Goal: Answer question/provide support: Share knowledge or assist other users

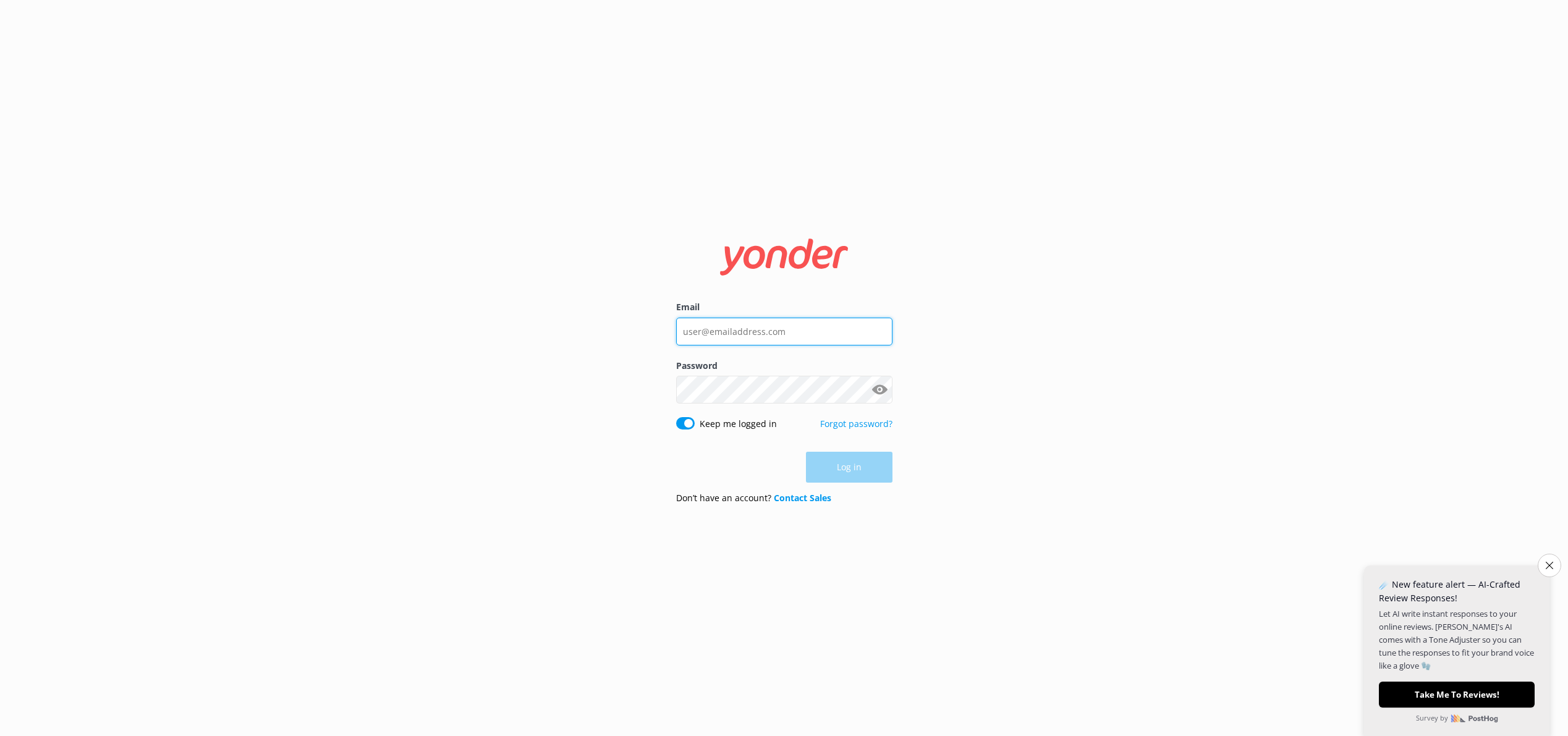
type input "[EMAIL_ADDRESS][DOMAIN_NAME]"
click at [853, 469] on div "Log in" at bounding box center [784, 467] width 216 height 31
click at [856, 475] on button "Log in" at bounding box center [849, 468] width 87 height 31
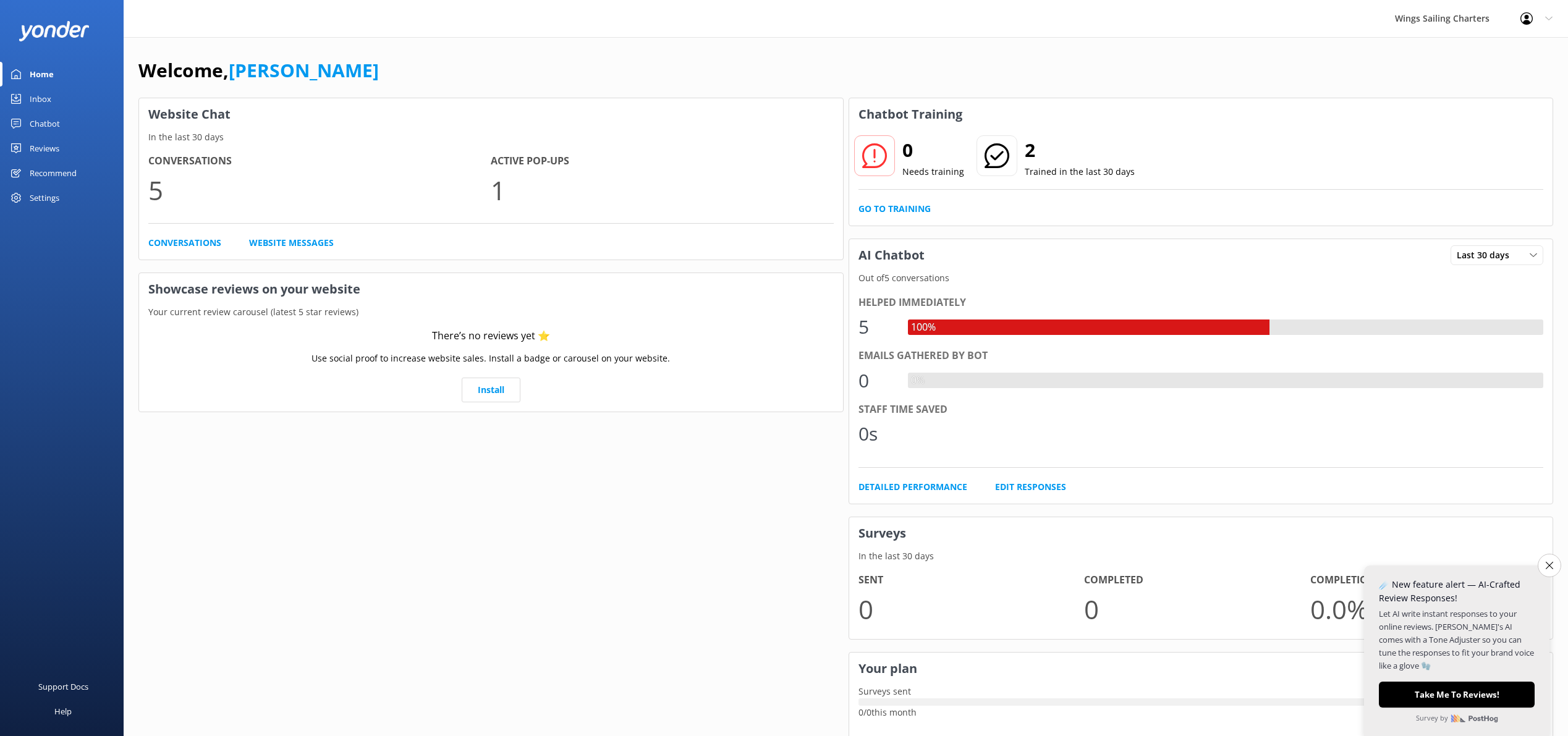
click at [49, 123] on div "Chatbot" at bounding box center [44, 123] width 30 height 25
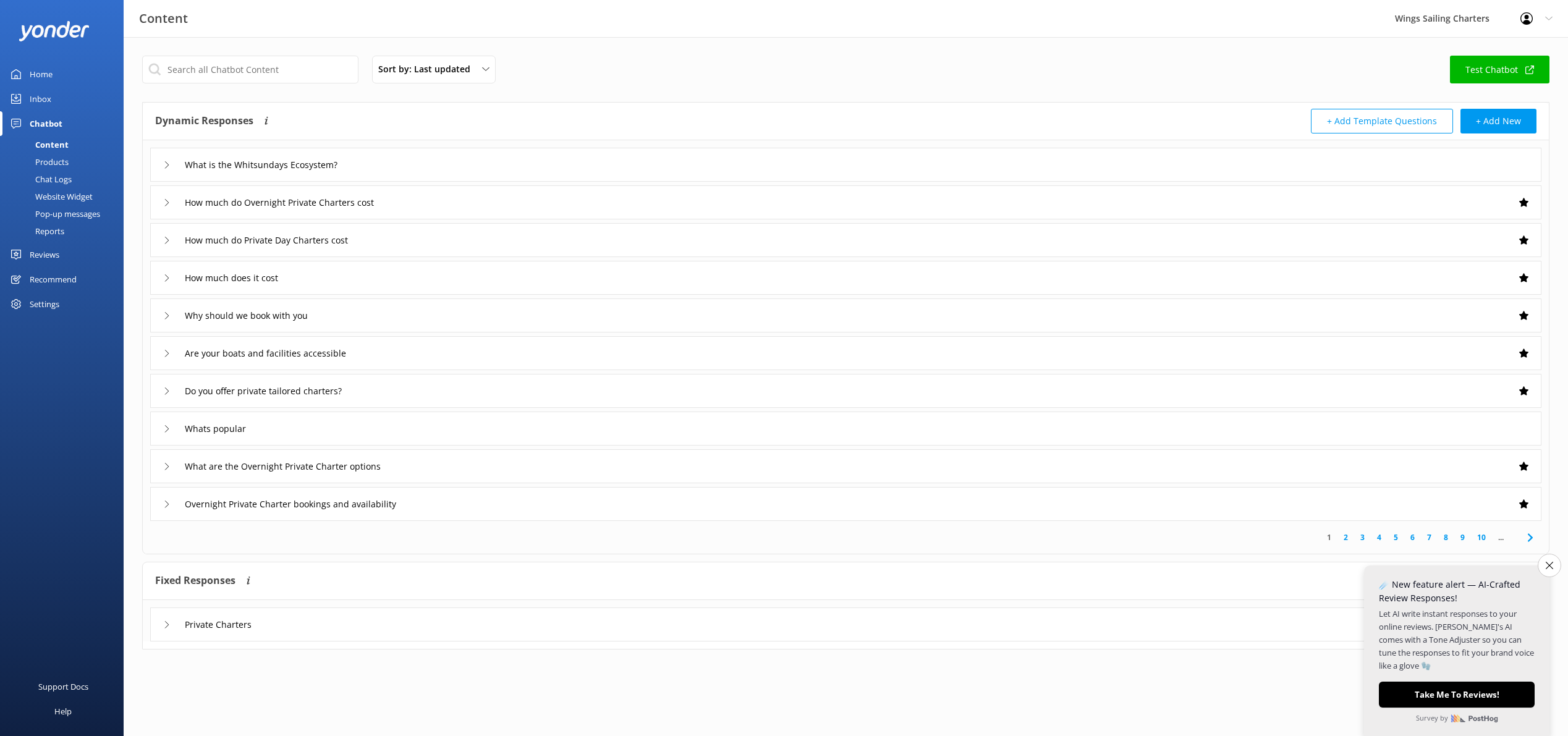
click at [58, 212] on div "Pop-up messages" at bounding box center [54, 213] width 93 height 18
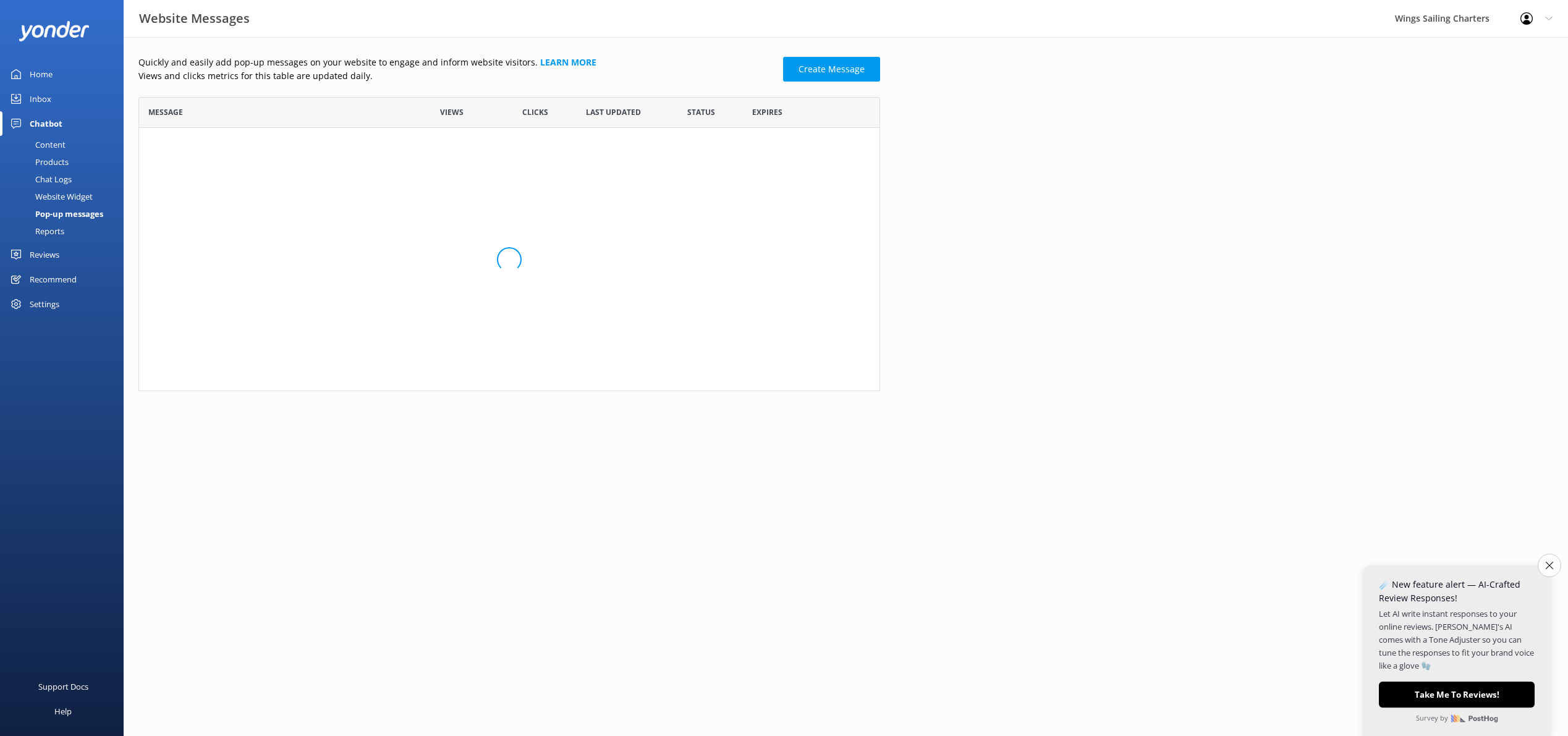
scroll to position [84, 741]
click at [304, 145] on link "Our next available tour is Monday 1st September..." at bounding box center [274, 147] width 253 height 13
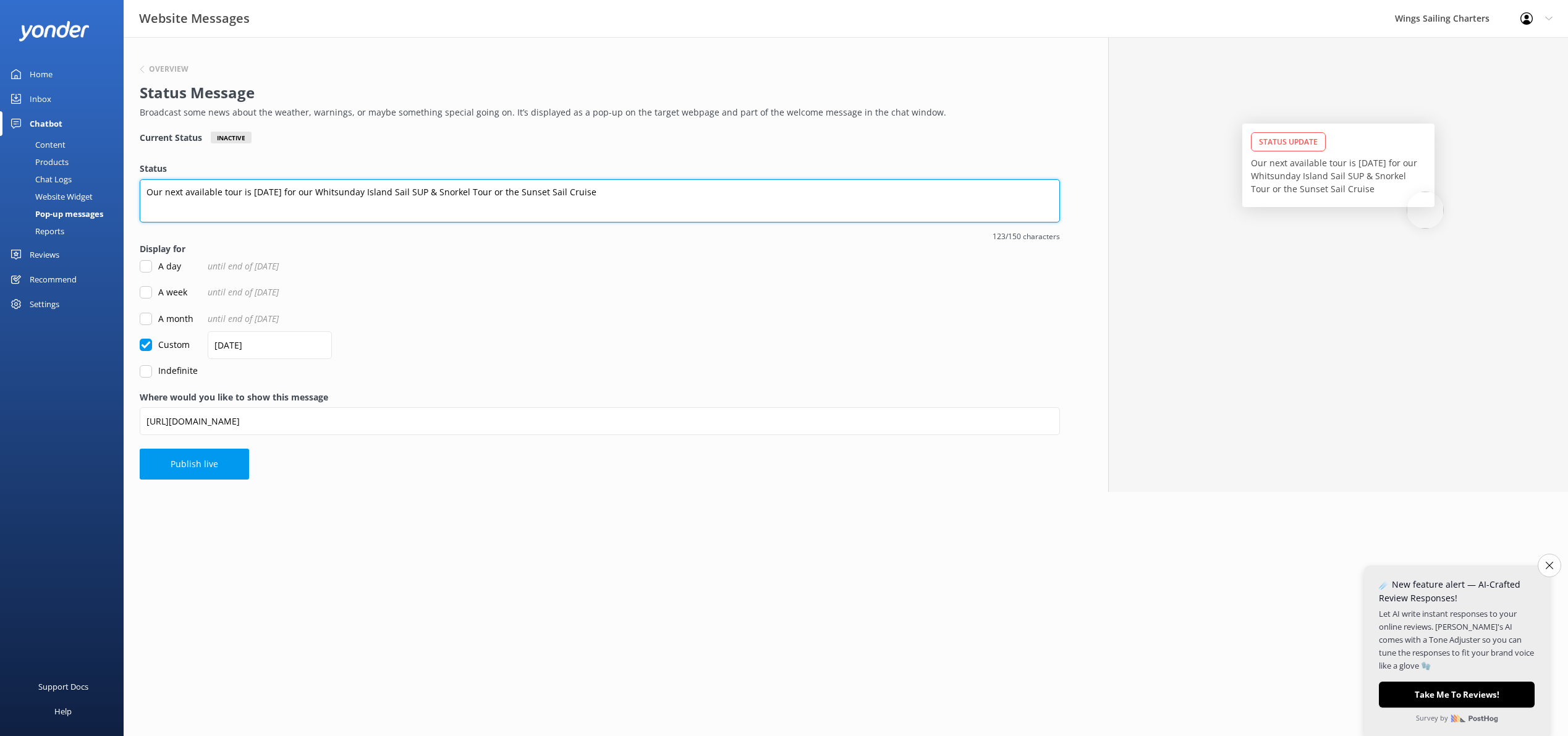
click at [660, 191] on textarea "Our next available tour is Monday 1st September for our Whitsunday Island Sail …" at bounding box center [600, 200] width 920 height 43
click at [662, 190] on textarea "Our next available tour is Monday 1st September for our Whitsunday Island Sail …" at bounding box center [600, 200] width 920 height 43
type textarea "Our next available tour is Monday 1st September for our Whitsunday Island Sail …"
click at [187, 465] on button "Publish live" at bounding box center [194, 464] width 109 height 31
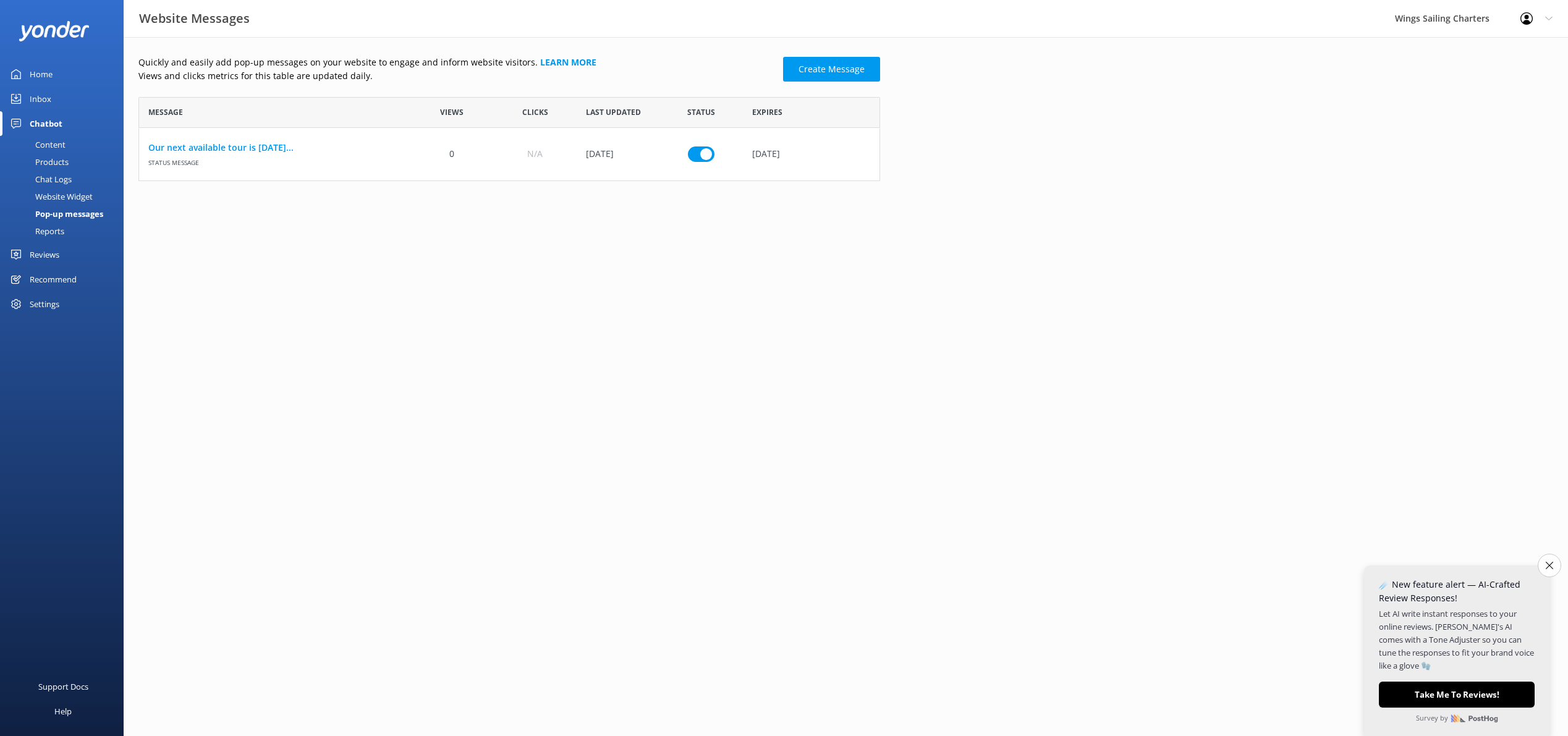
scroll to position [84, 741]
click at [61, 213] on div "Pop-up messages" at bounding box center [56, 213] width 96 height 18
click at [56, 195] on div "Website Widget" at bounding box center [50, 197] width 85 height 18
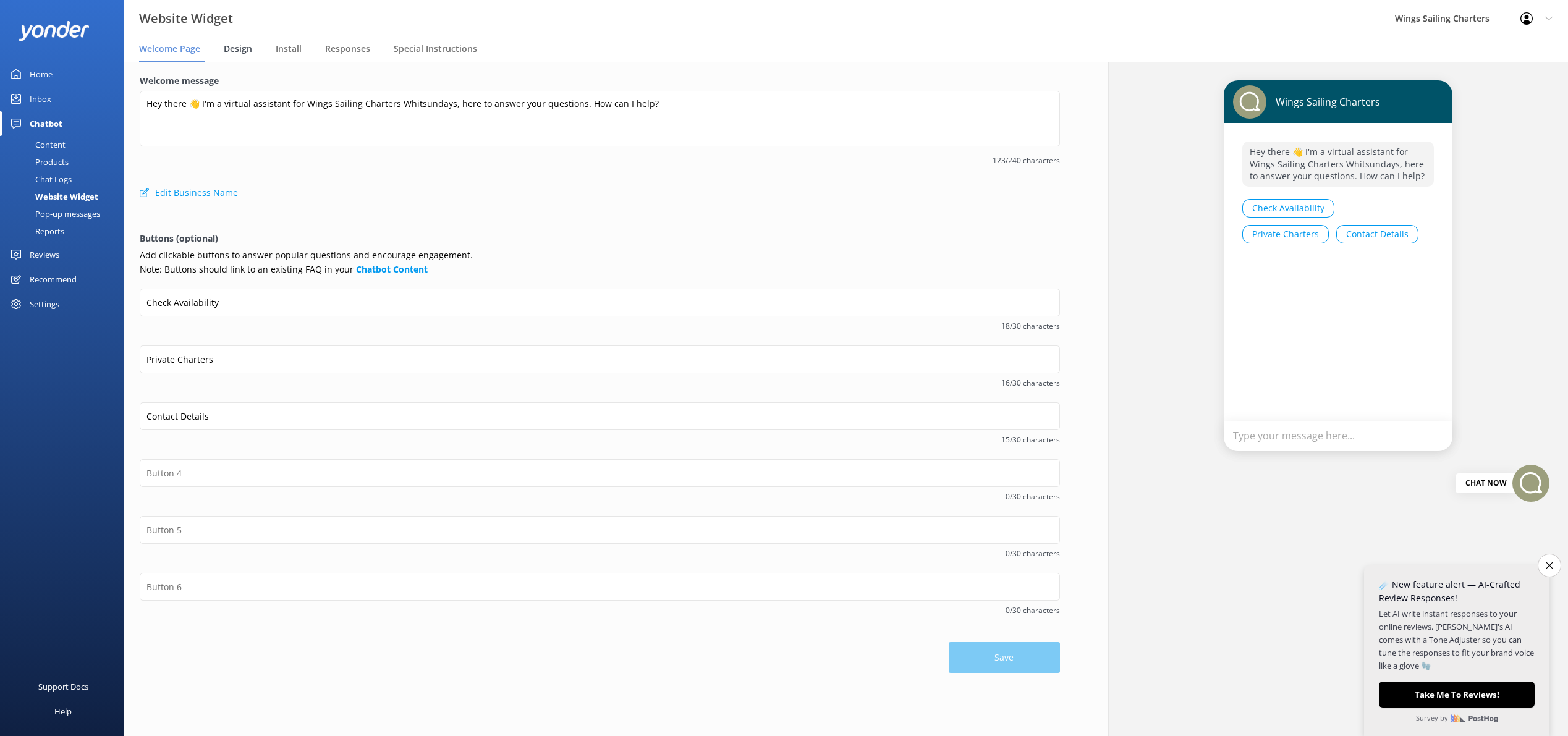
click at [235, 48] on span "Design" at bounding box center [238, 49] width 28 height 13
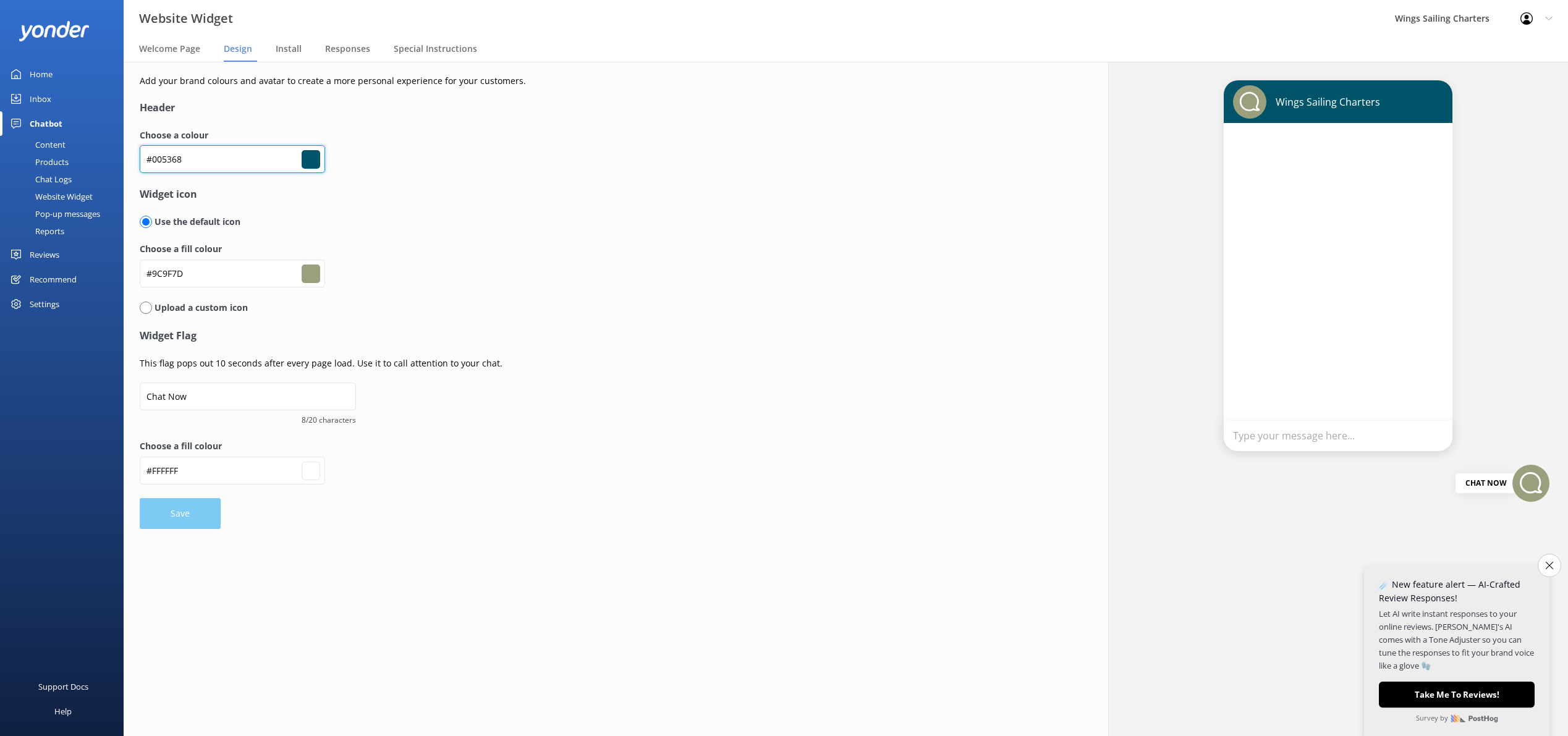
click at [264, 154] on input "#005368" at bounding box center [232, 158] width 185 height 27
click at [311, 158] on input "#005368" at bounding box center [311, 159] width 18 height 18
type input "#004766"
type input "#9c9f7d"
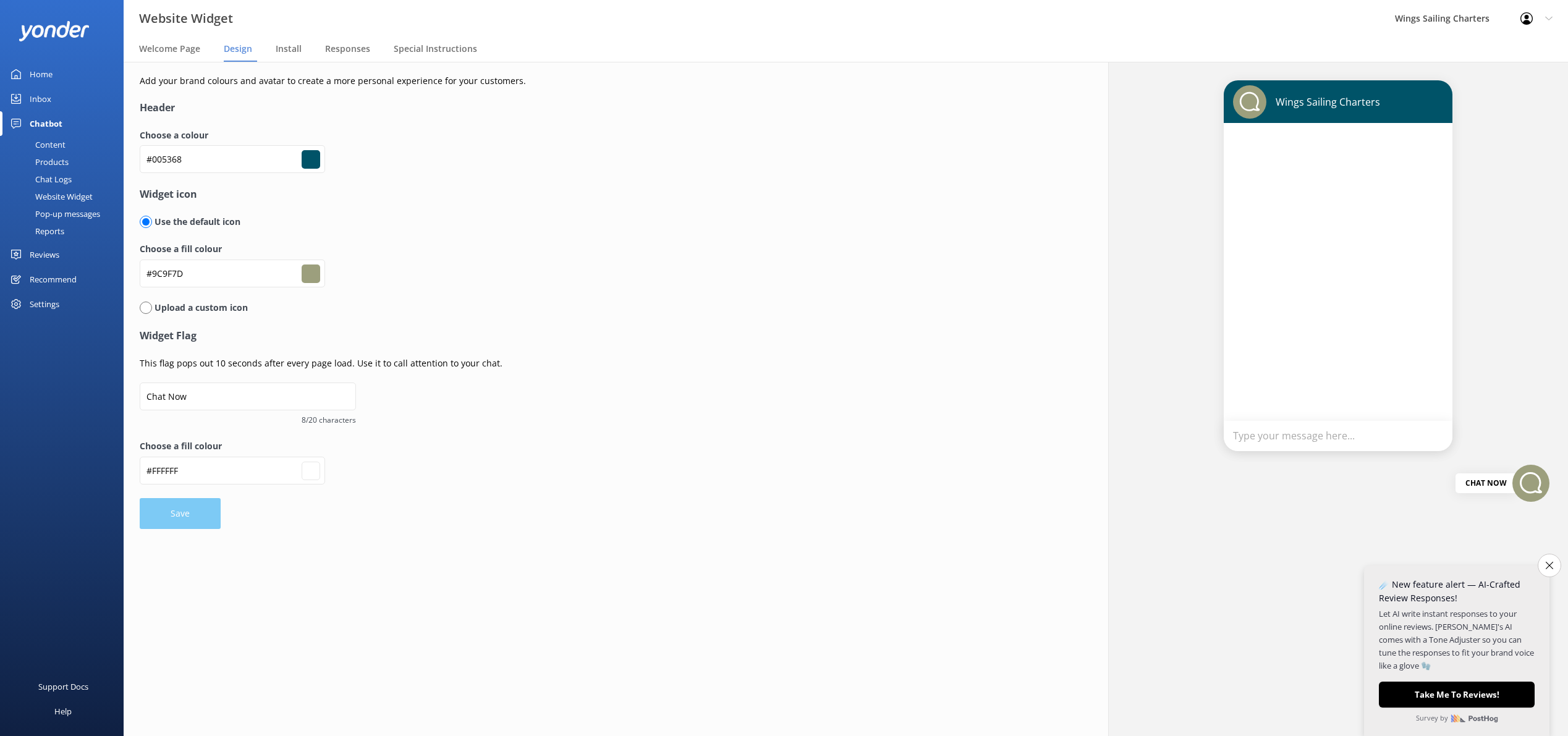
type input "#ffffff"
type input "#004d66"
type input "#9c9f7d"
type input "#ffffff"
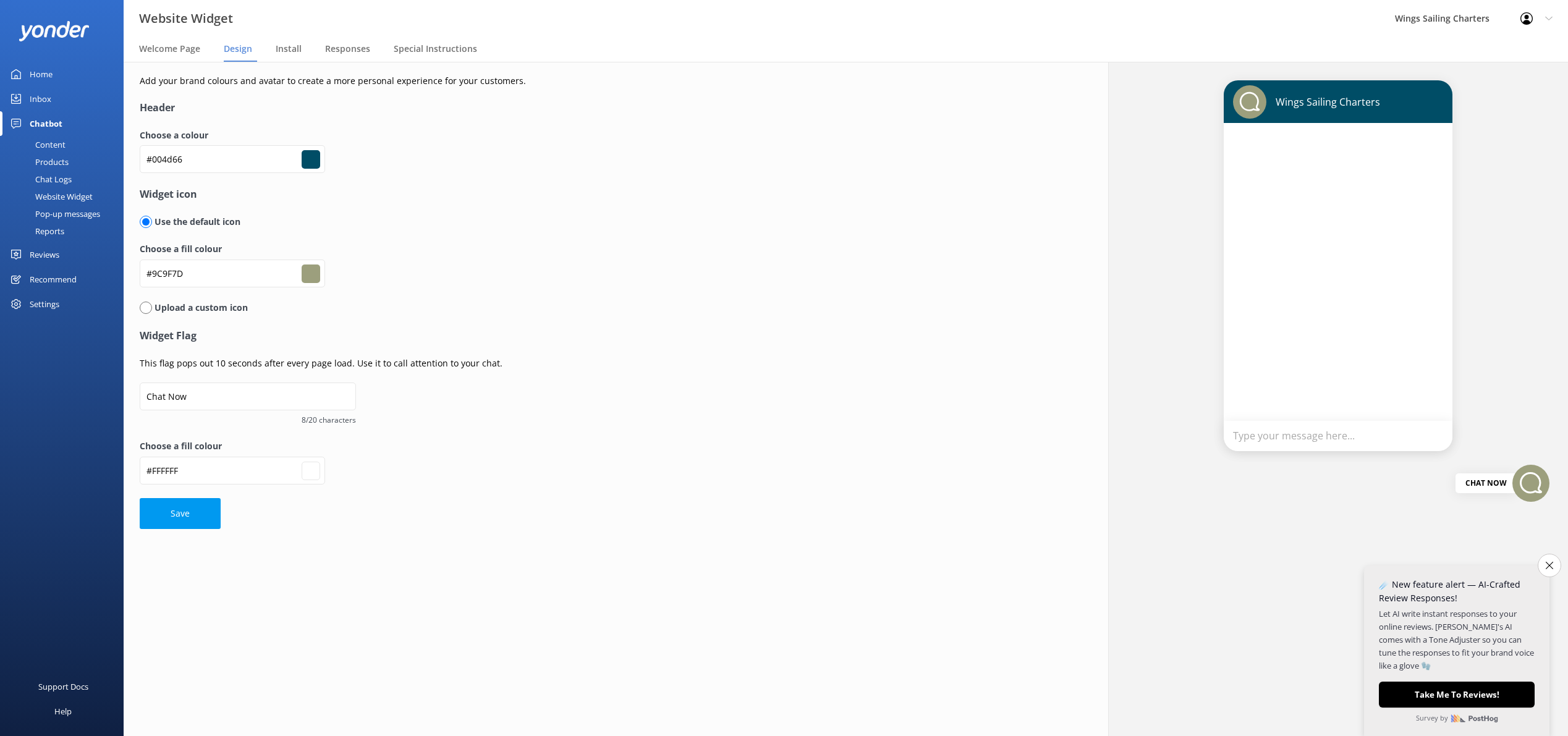
type input "#005266"
type input "#9c9f7d"
type input "#ffffff"
type input "#005566"
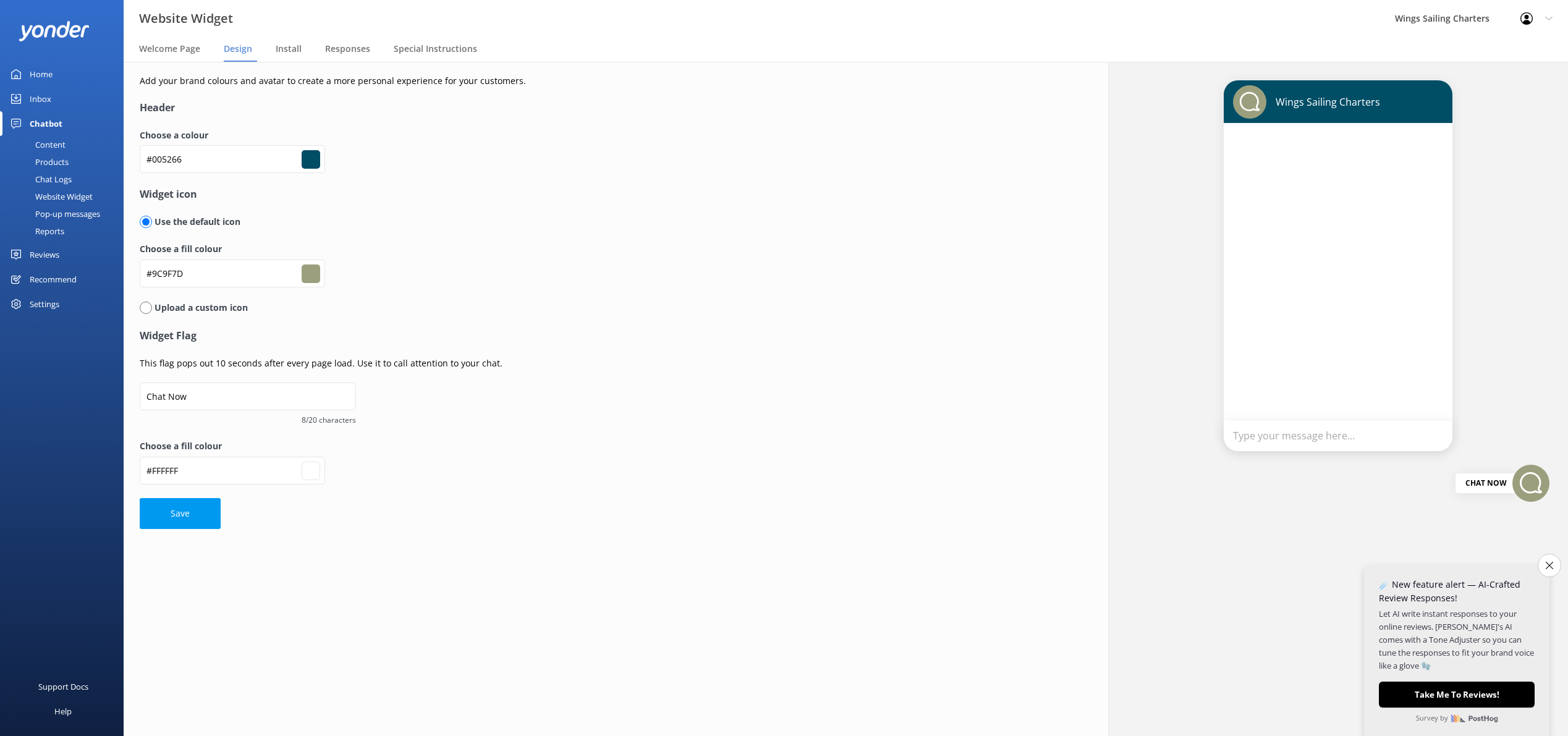
type input "#005566"
type input "#9c9f7d"
type input "#ffffff"
type input "#005a66"
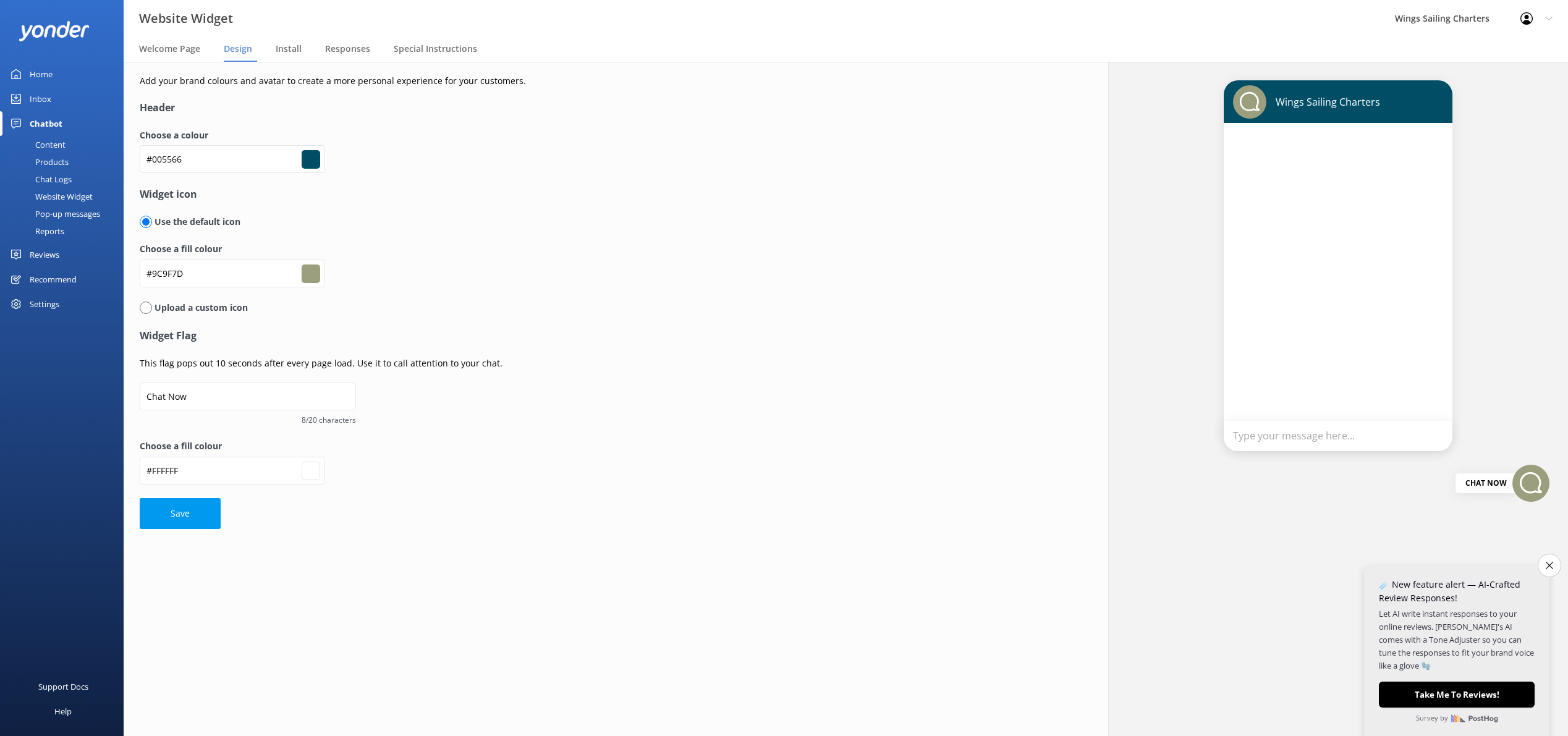
type input "#9c9f7d"
type input "#ffffff"
type input "#005f66"
type input "#9c9f7d"
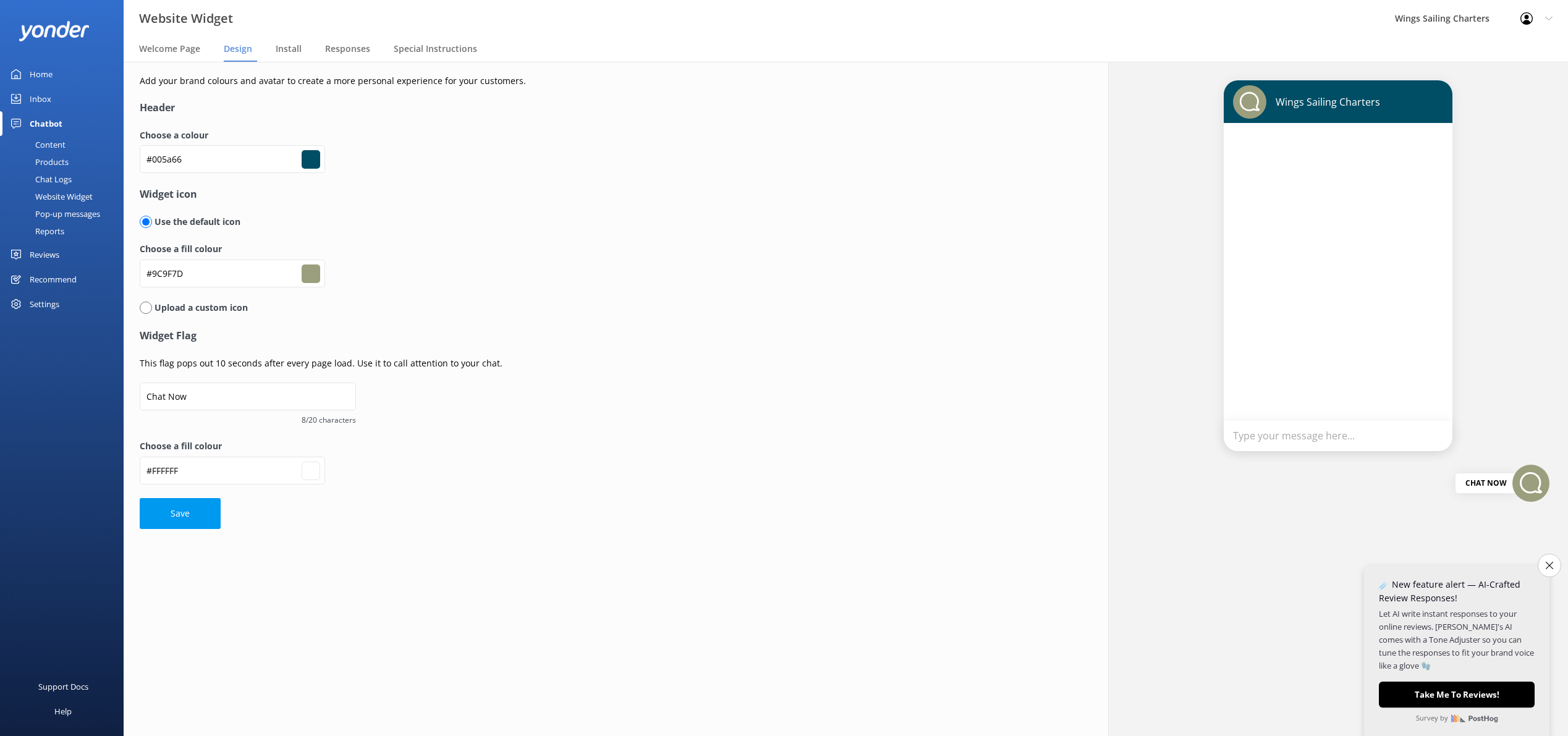
type input "#ffffff"
type input "#006466"
type input "#9c9f7d"
type input "#ffffff"
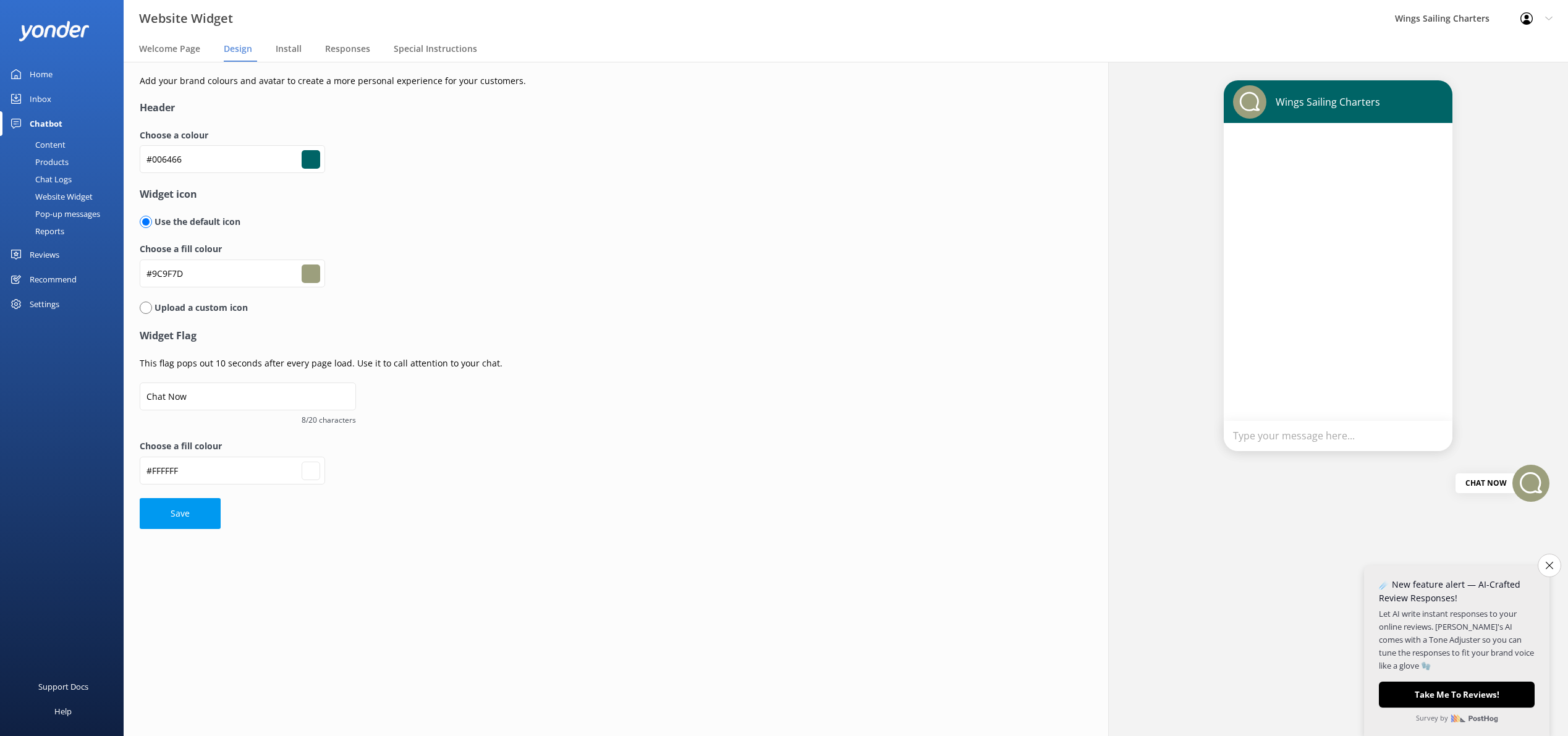
type input "#006664"
type input "#9c9f7d"
type input "#ffffff"
type input "#00665f"
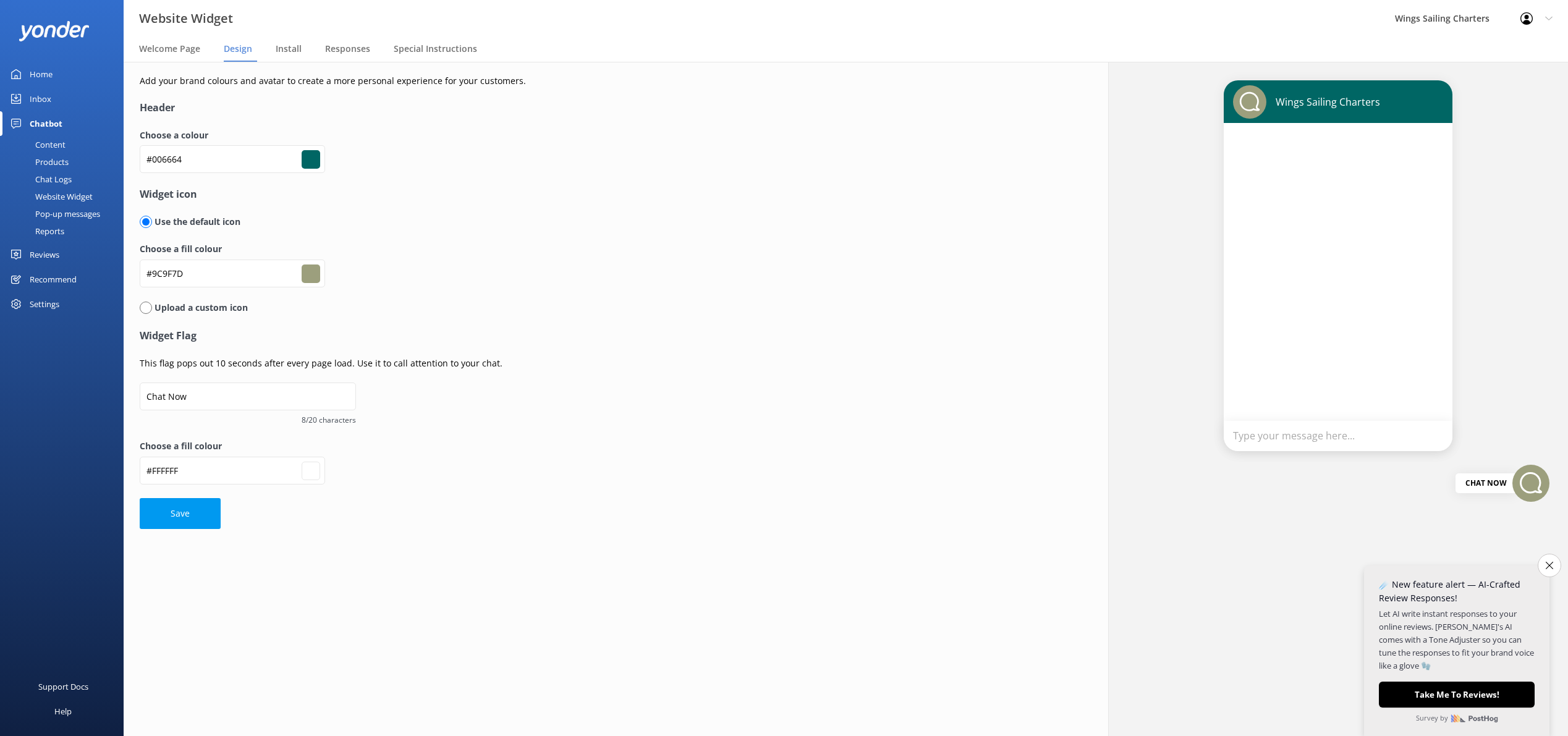
type input "#00665f"
type input "#9c9f7d"
type input "#ffffff"
type input "#00665a"
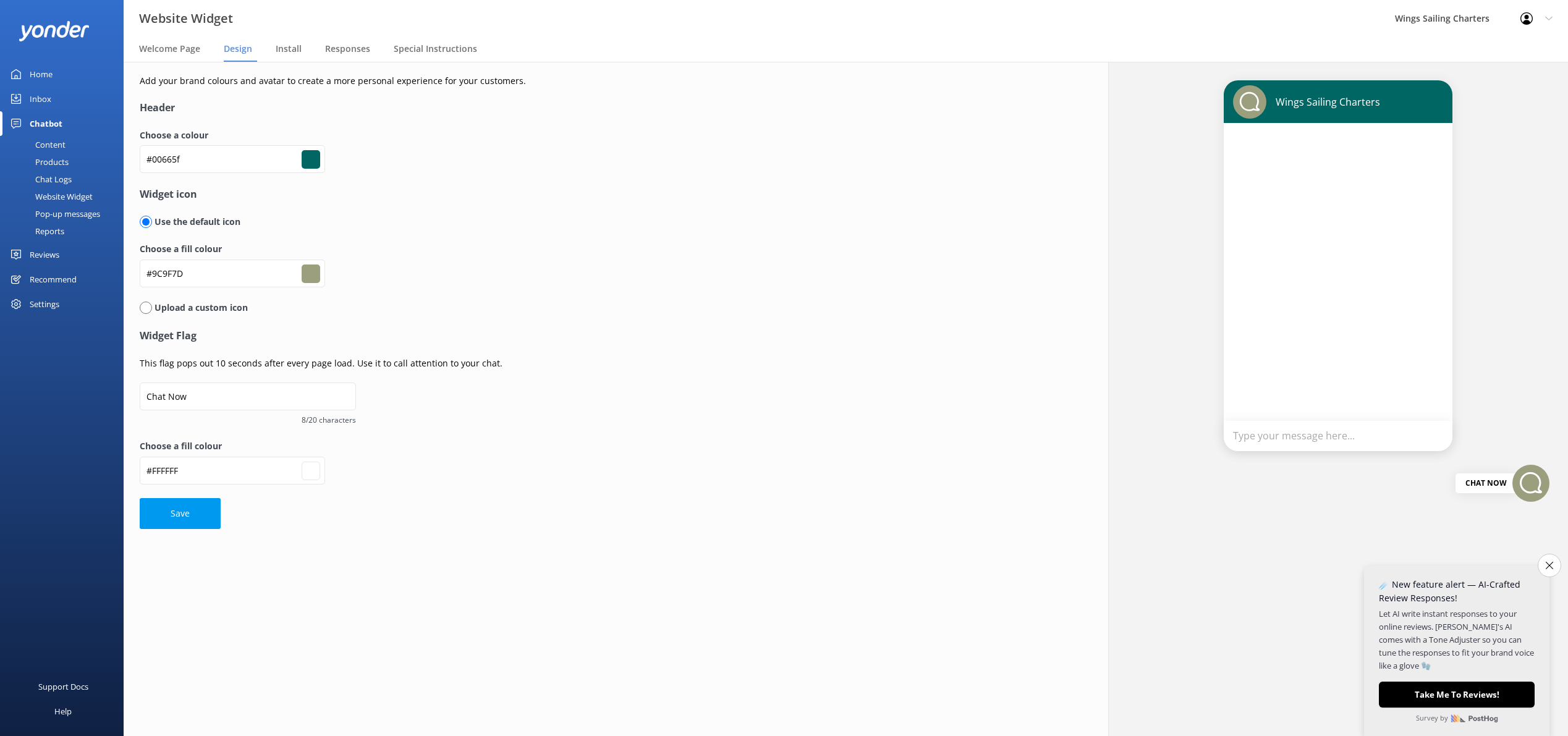
type input "#9c9f7d"
type input "#ffffff"
type input "#006655"
type input "#9c9f7d"
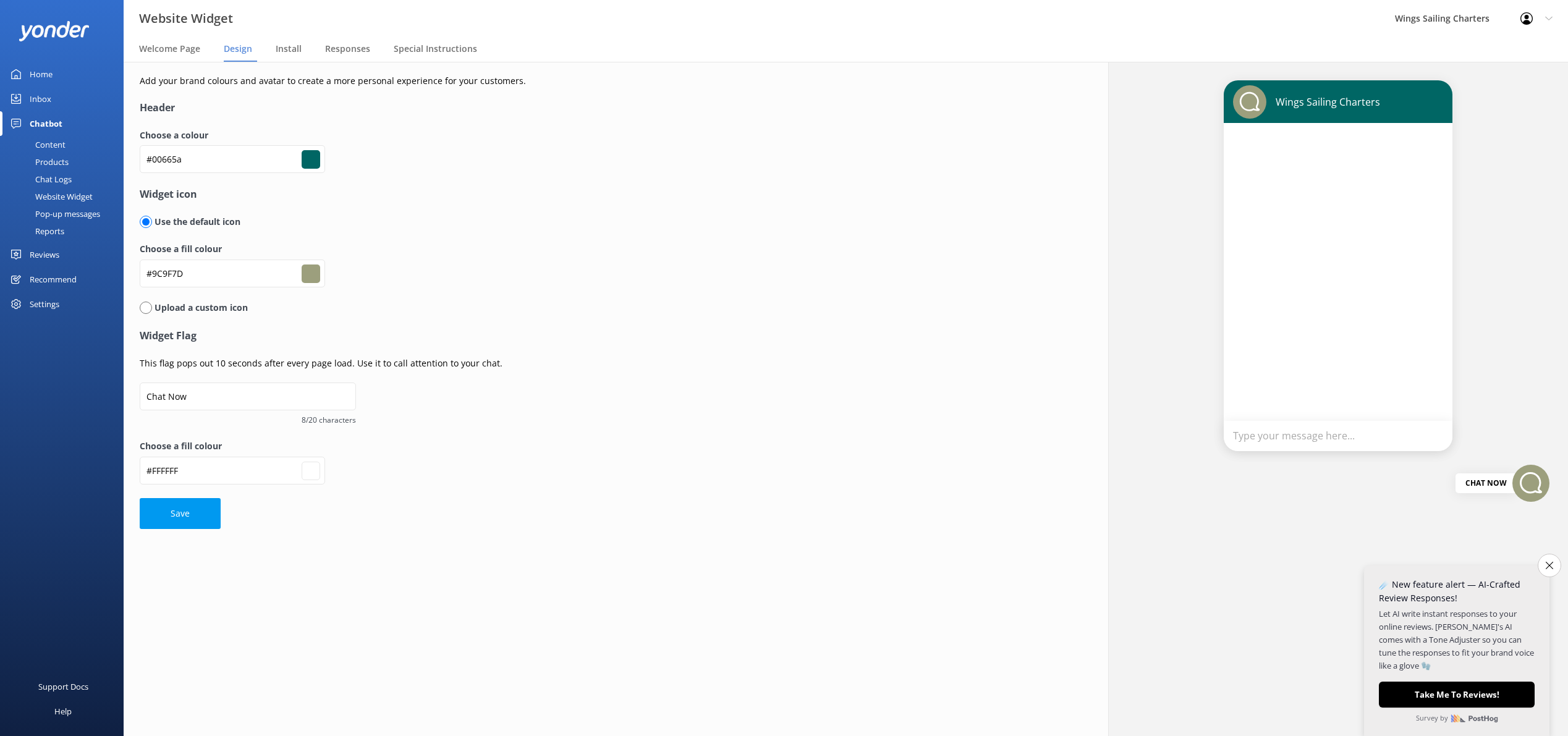
type input "#ffffff"
type input "#006652"
type input "#9c9f7d"
type input "#ffffff"
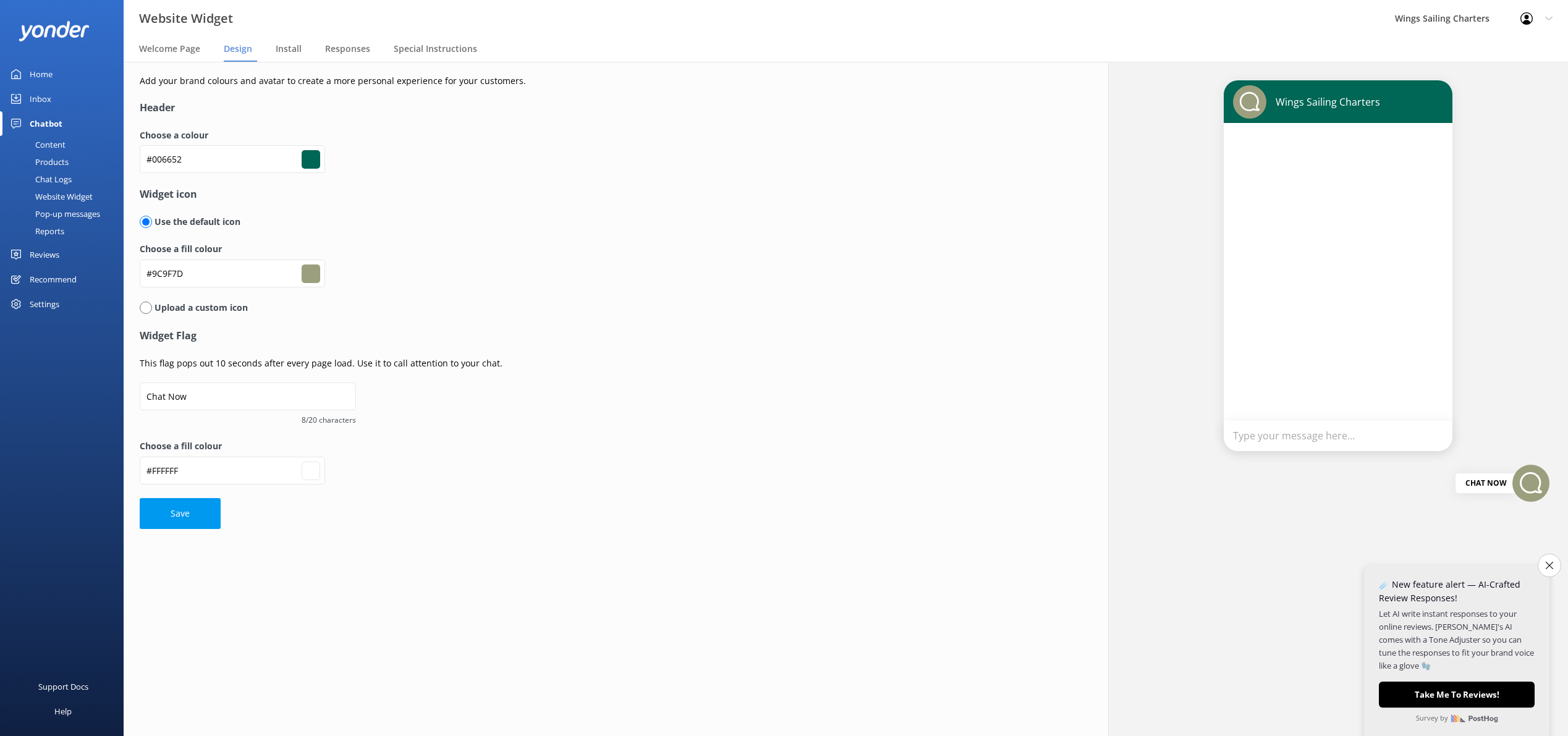
type input "#00664d"
type input "#9c9f7d"
type input "#ffffff"
type input "#006652"
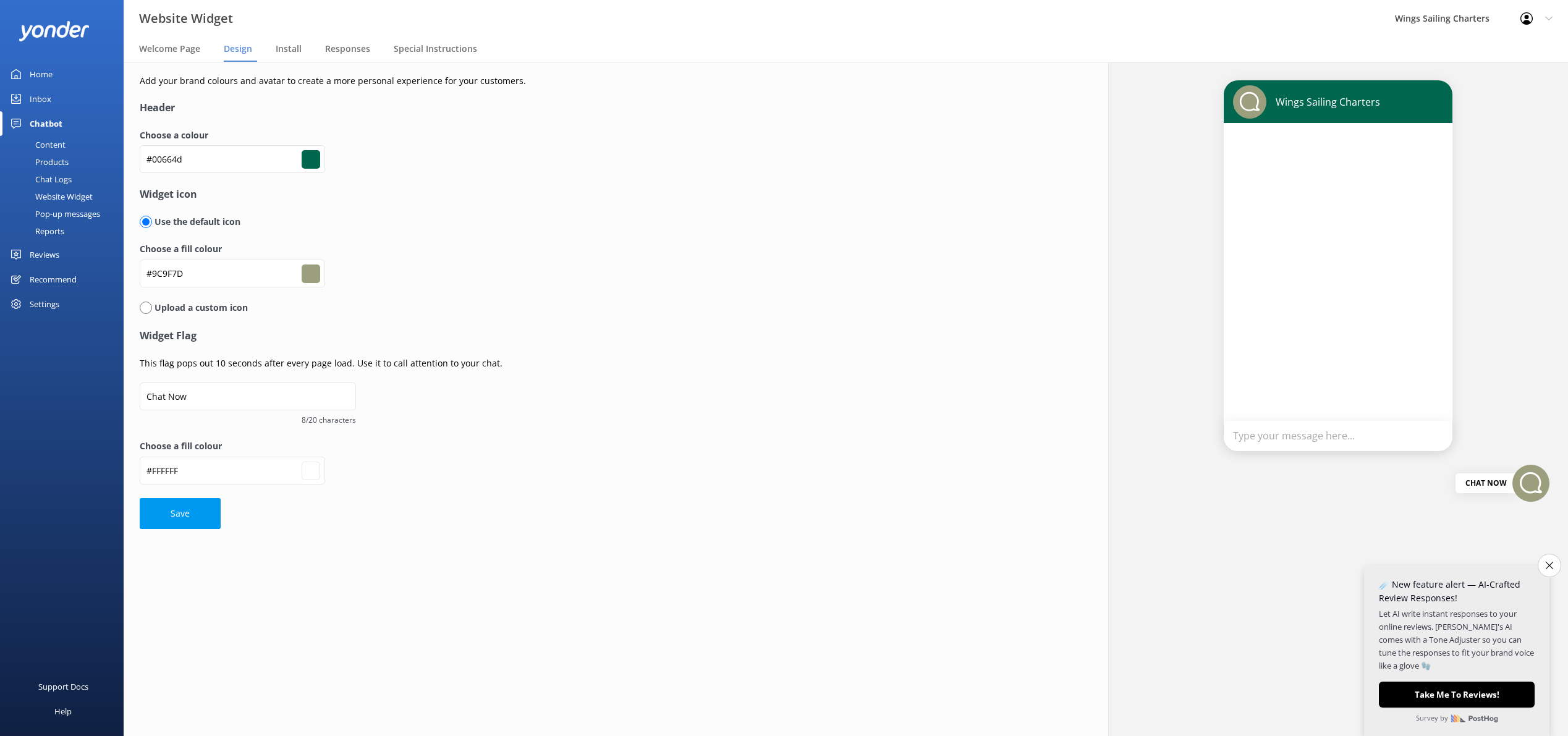
type input "#006652"
type input "#9c9f7d"
type input "#ffffff"
type input "#006655"
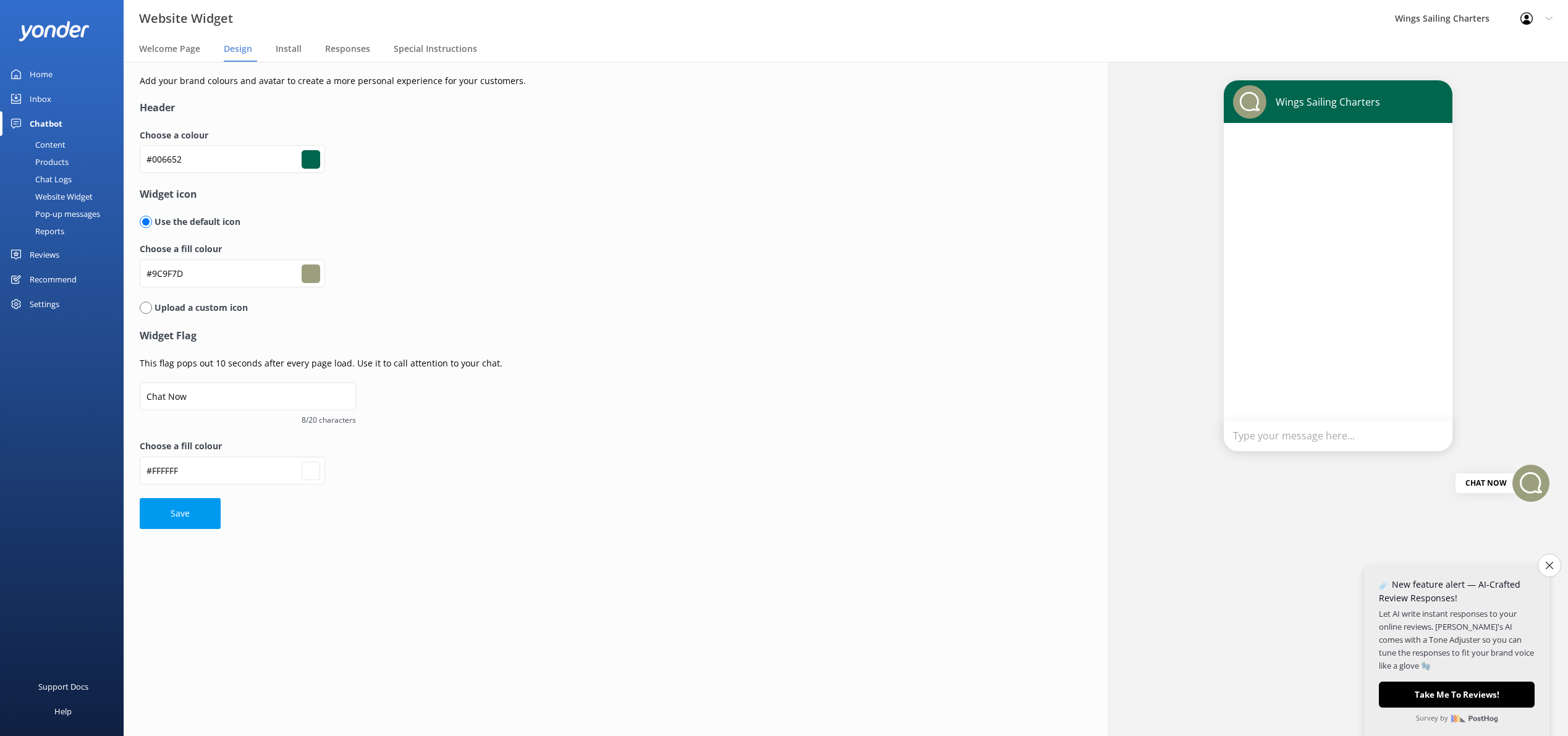
type input "#9c9f7d"
type input "#ffffff"
type input "#00665a"
type input "#9c9f7d"
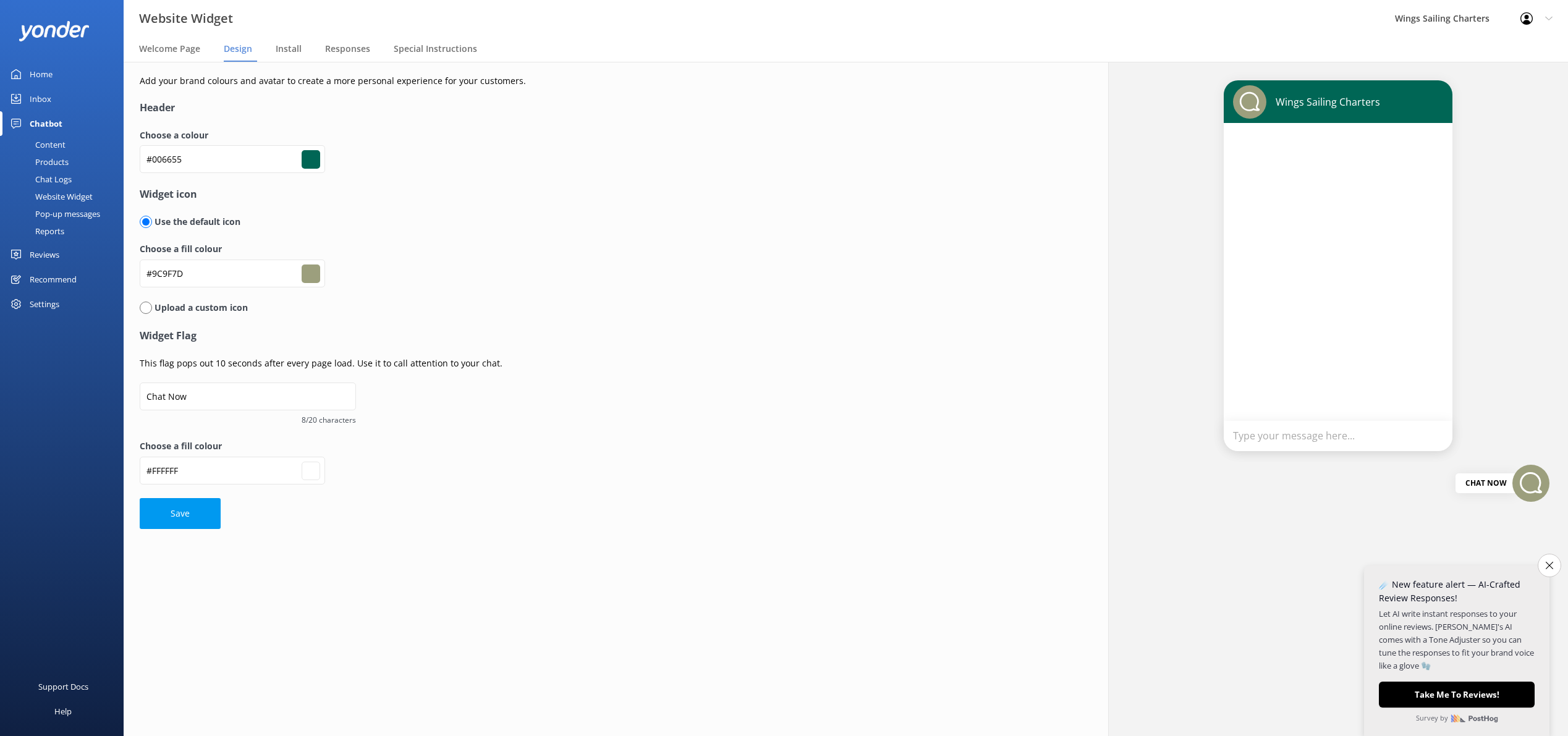
type input "#ffffff"
type input "#00665f"
type input "#9c9f7d"
type input "#ffffff"
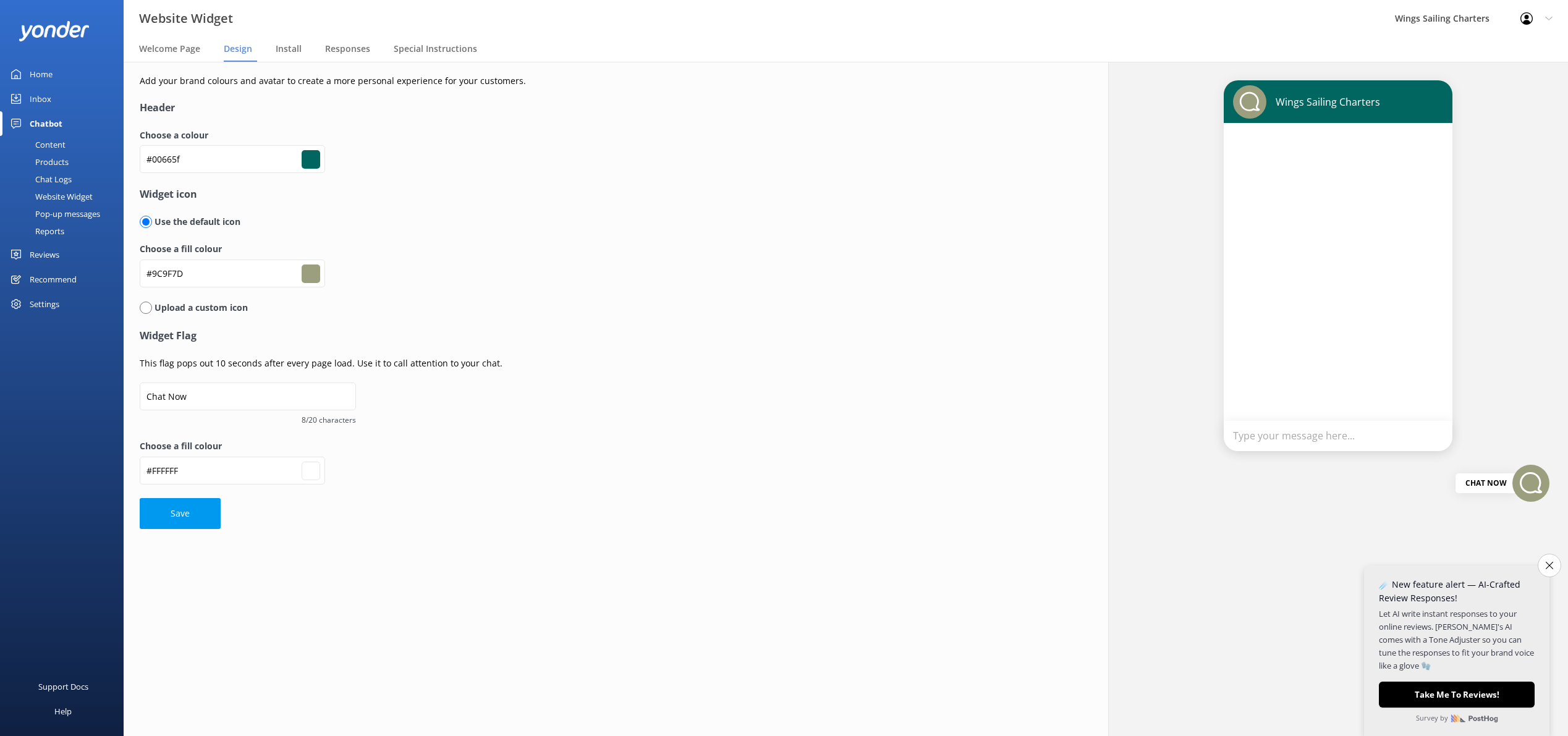
type input "#006664"
type input "#9c9f7d"
type input "#ffffff"
type input "#006466"
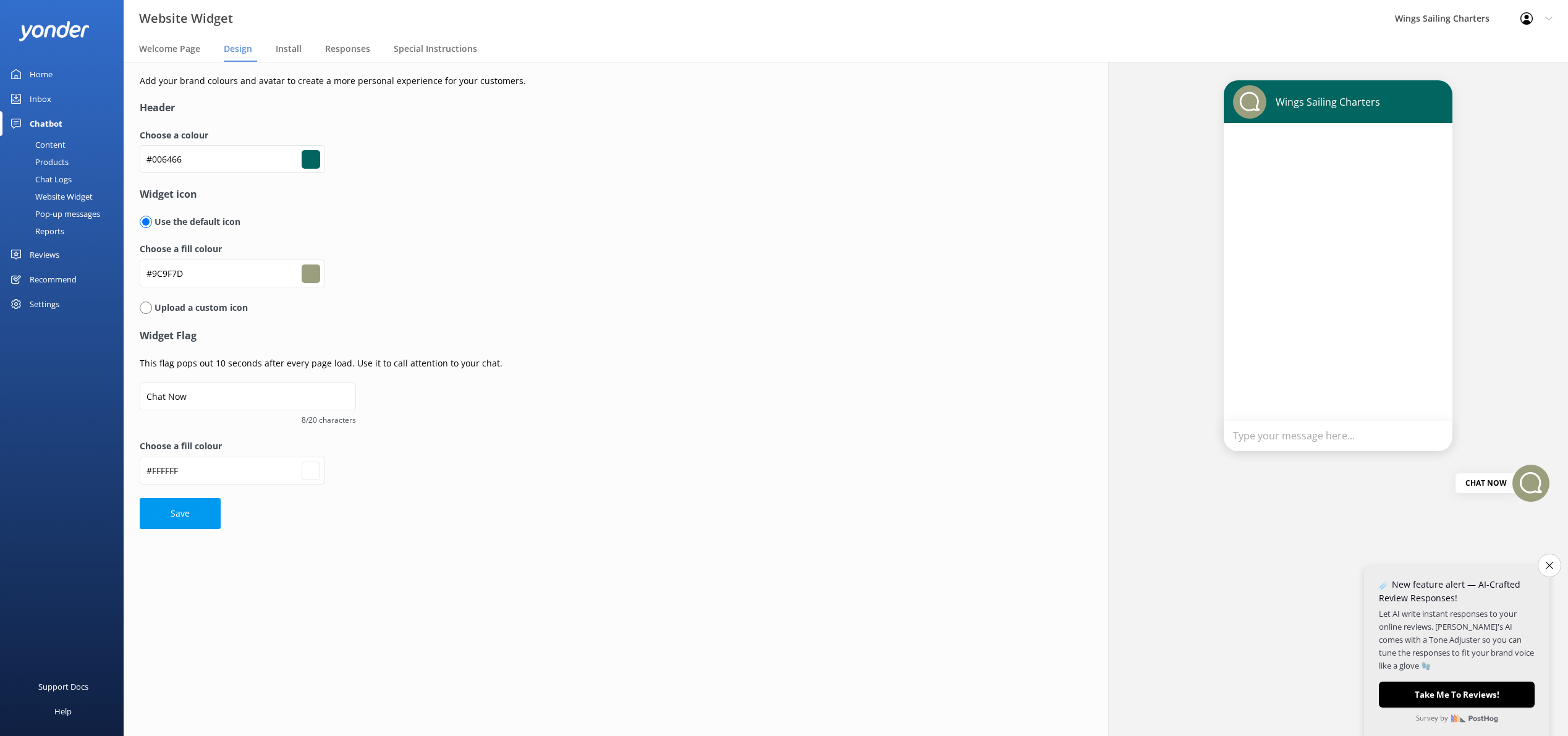
type input "#006466"
type input "#9c9f7d"
type input "#ffffff"
type input "#005f66"
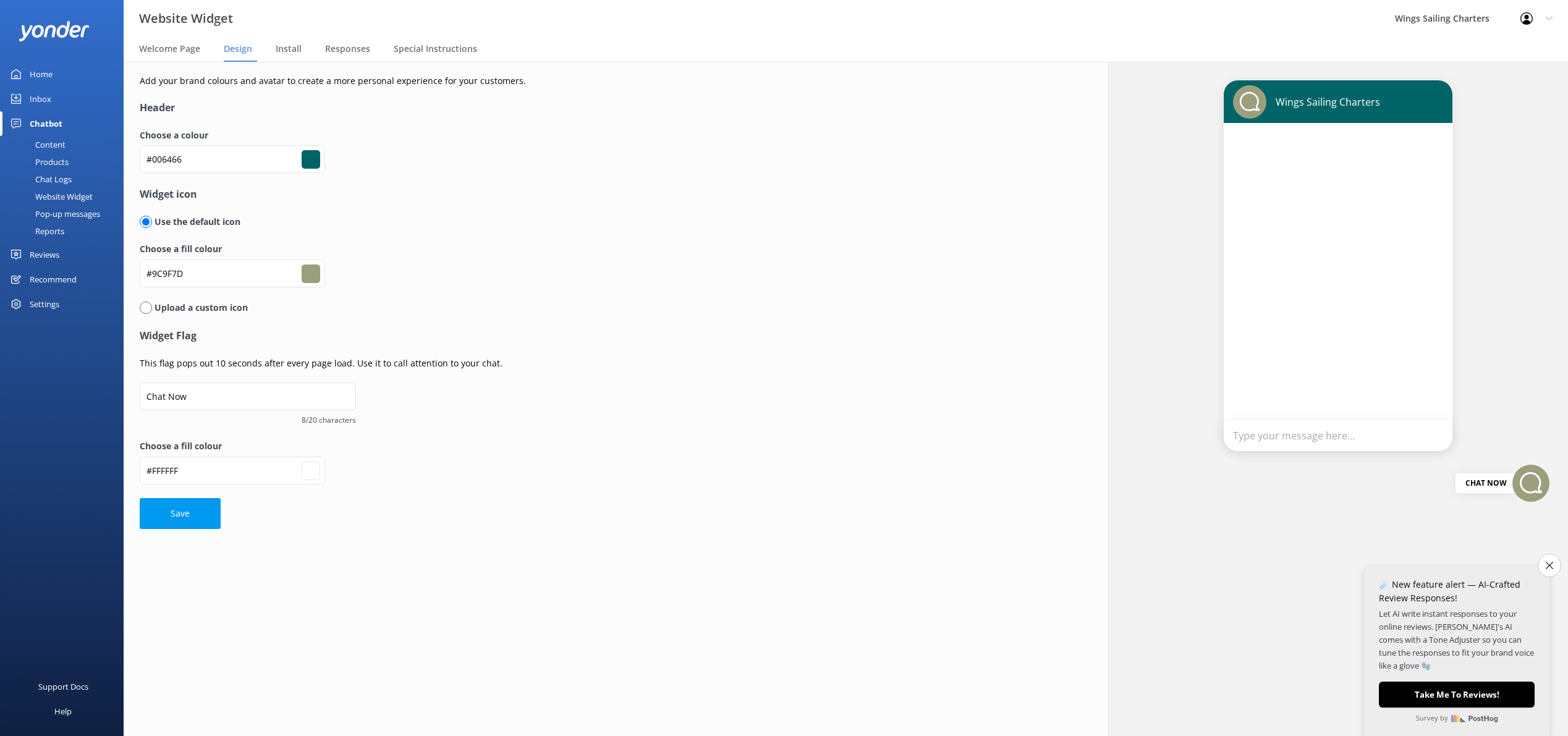
type input "#9c9f7d"
type input "#ffffff"
type input "#005a66"
type input "#9c9f7d"
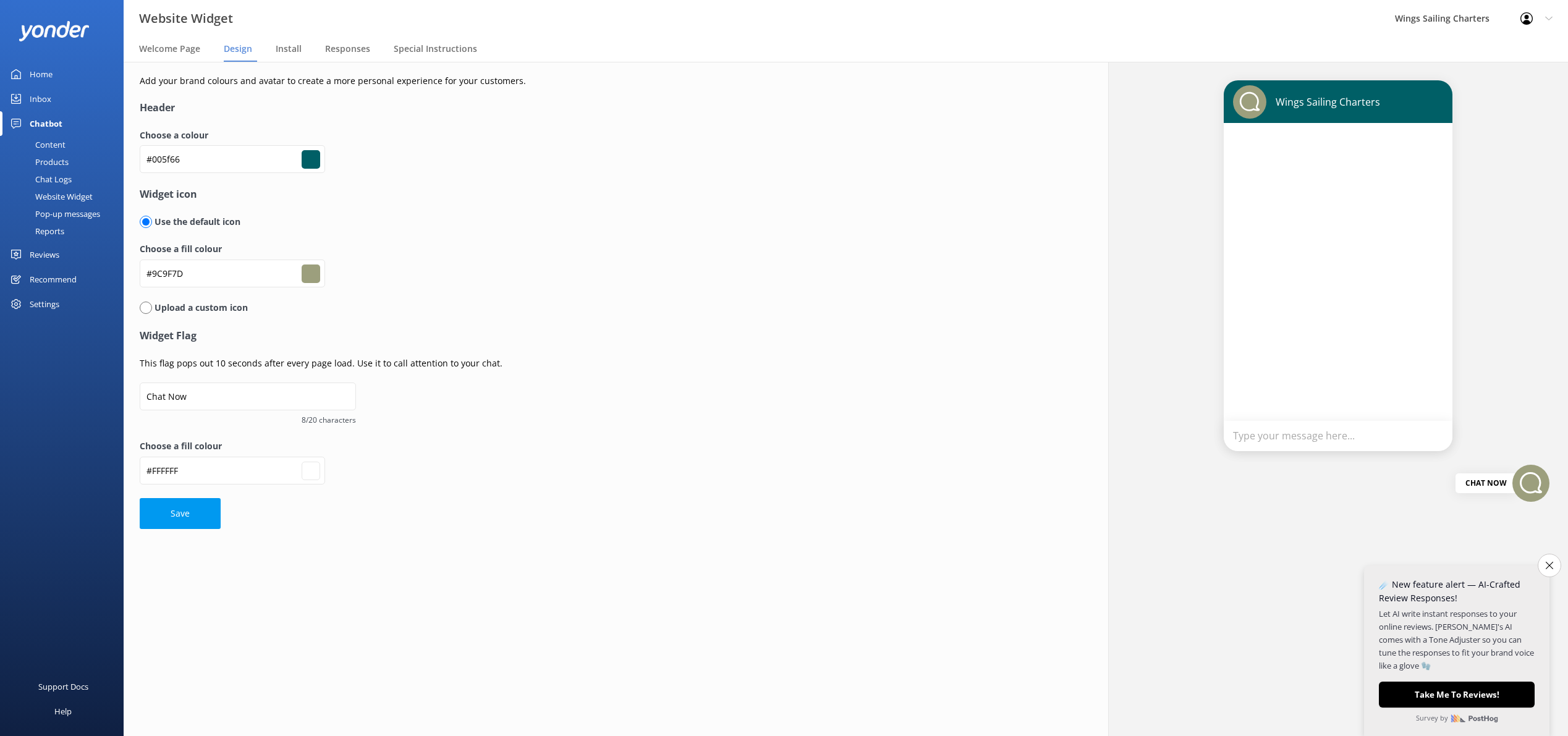
type input "#ffffff"
type input "#005f66"
type input "#9c9f7d"
type input "#ffffff"
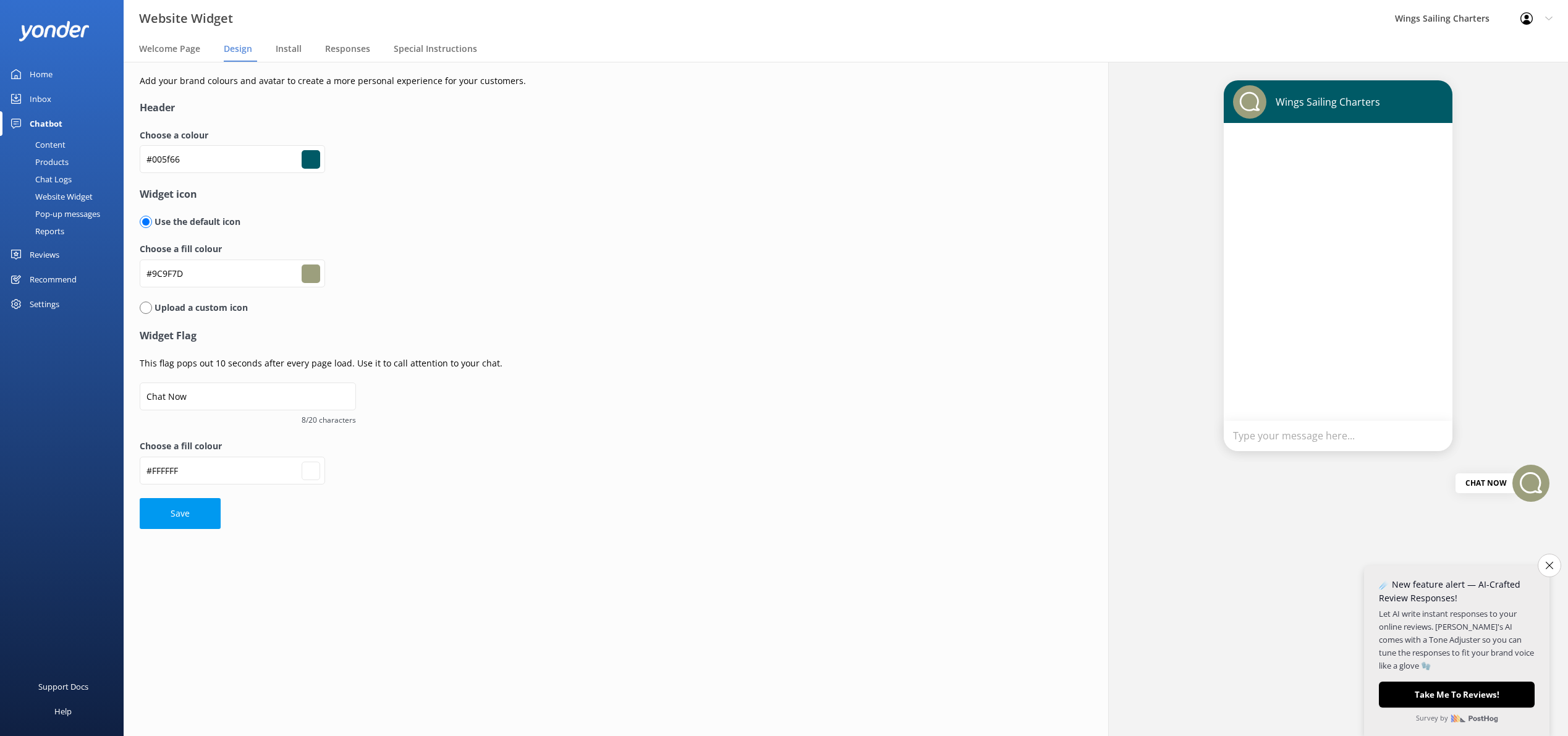
type input "#006466"
type input "#9c9f7d"
type input "#ffffff"
type input "#005f66"
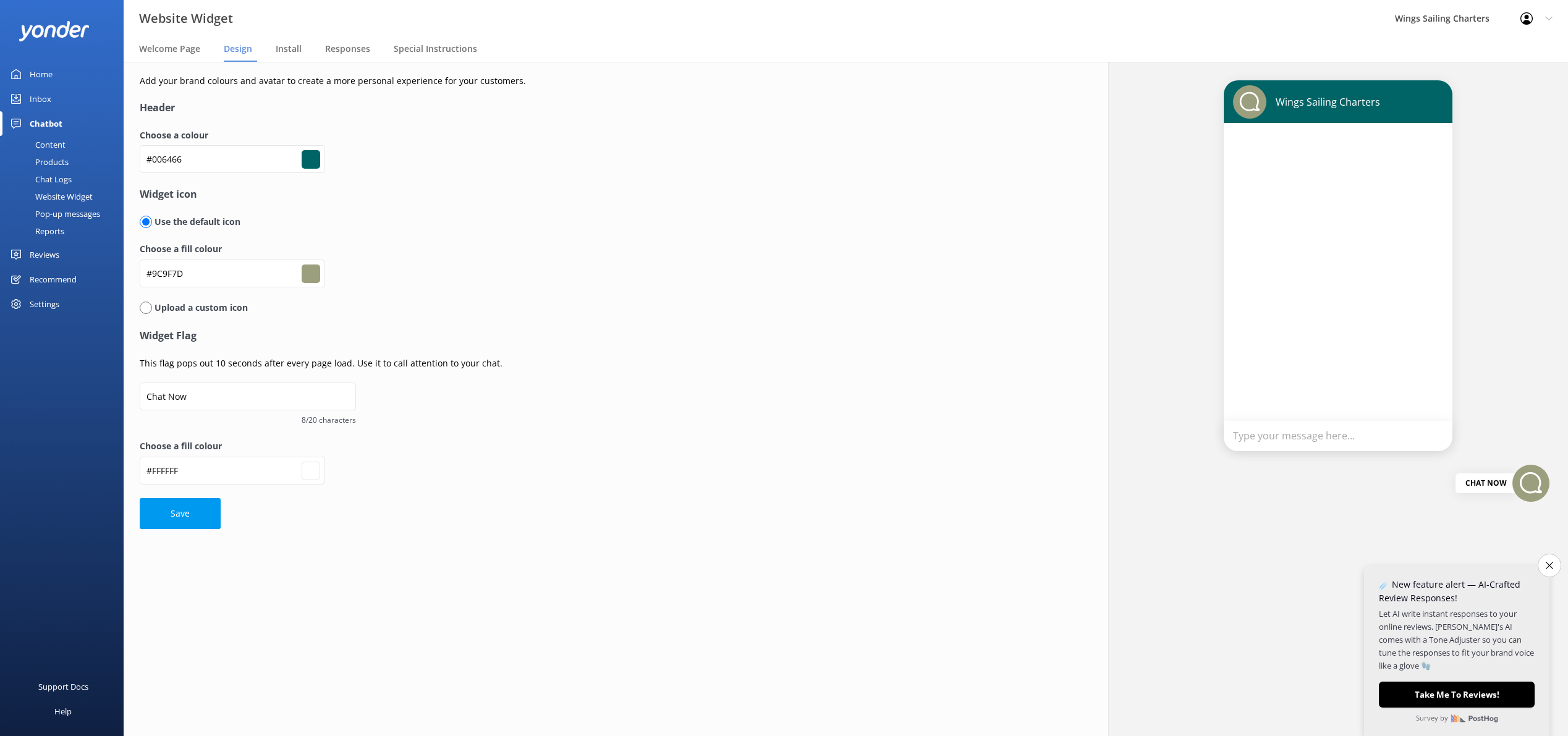
type input "#005f66"
type input "#9c9f7d"
type input "#ffffff"
type input "#005a66"
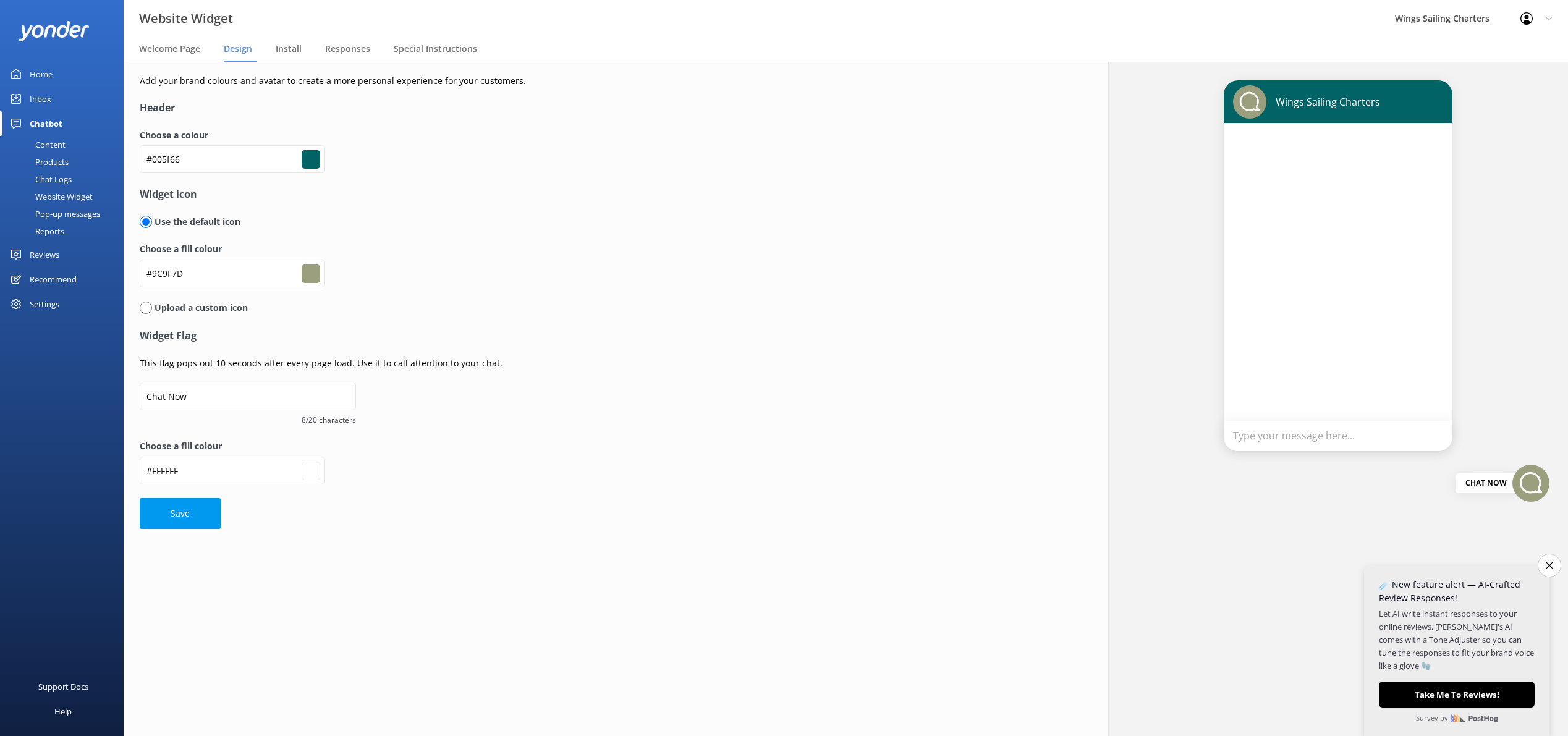
type input "#9c9f7d"
type input "#ffffff"
type input "#005566"
type input "#9c9f7d"
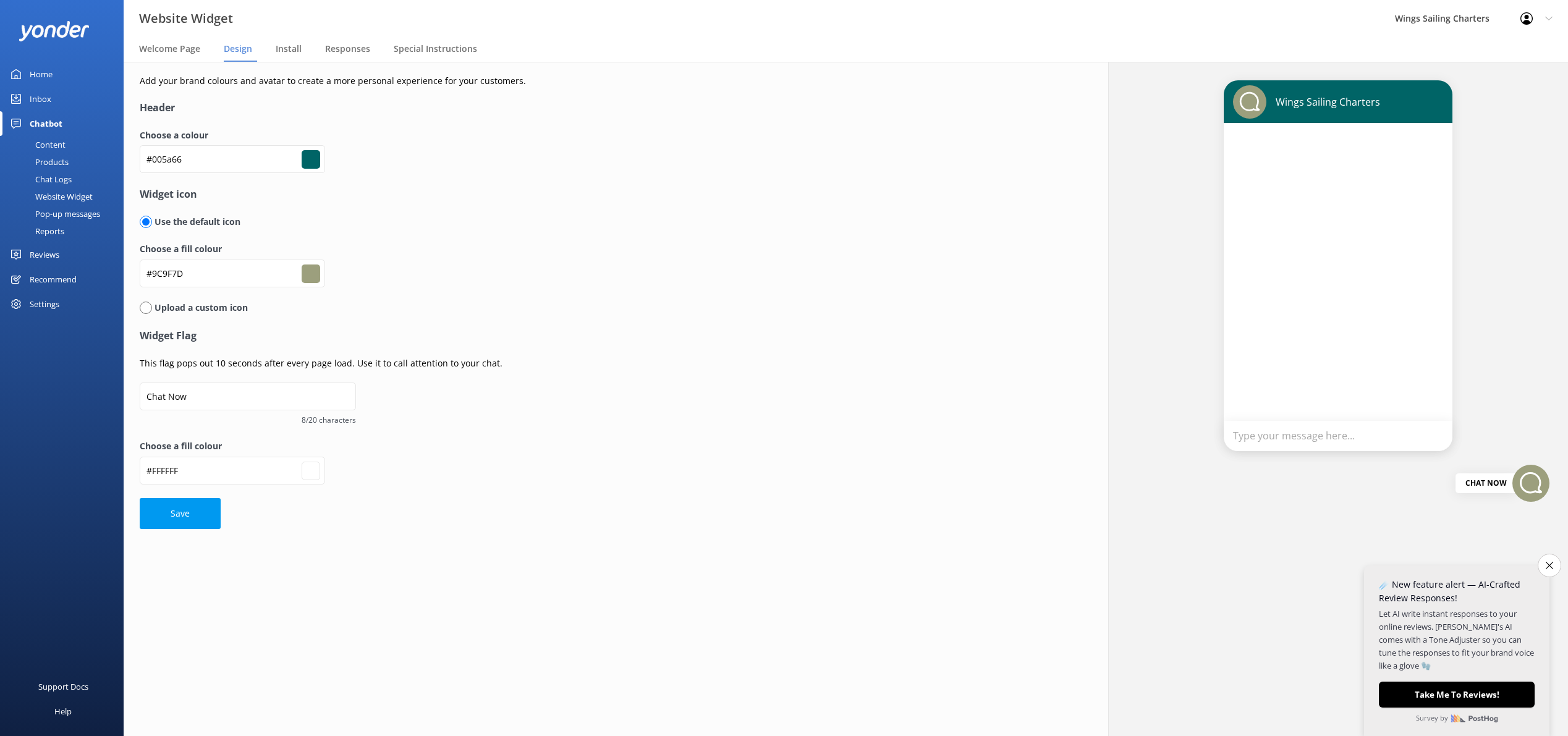
type input "#ffffff"
type input "#48c2db"
type input "#9c9f7d"
type input "#ffffff"
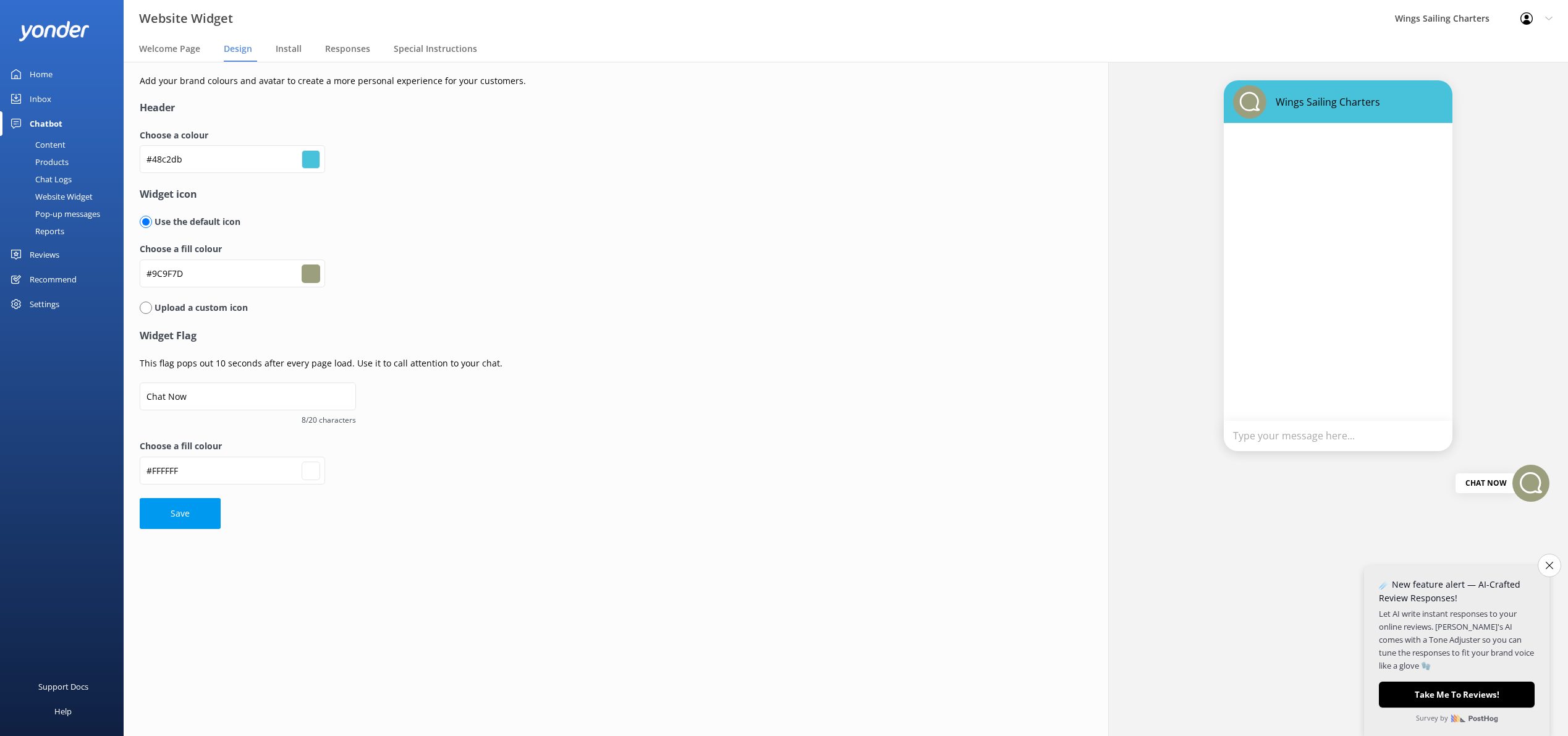
type input "#2ebad6"
type input "#9c9f7d"
type input "#ffffff"
type input "#2ebad6"
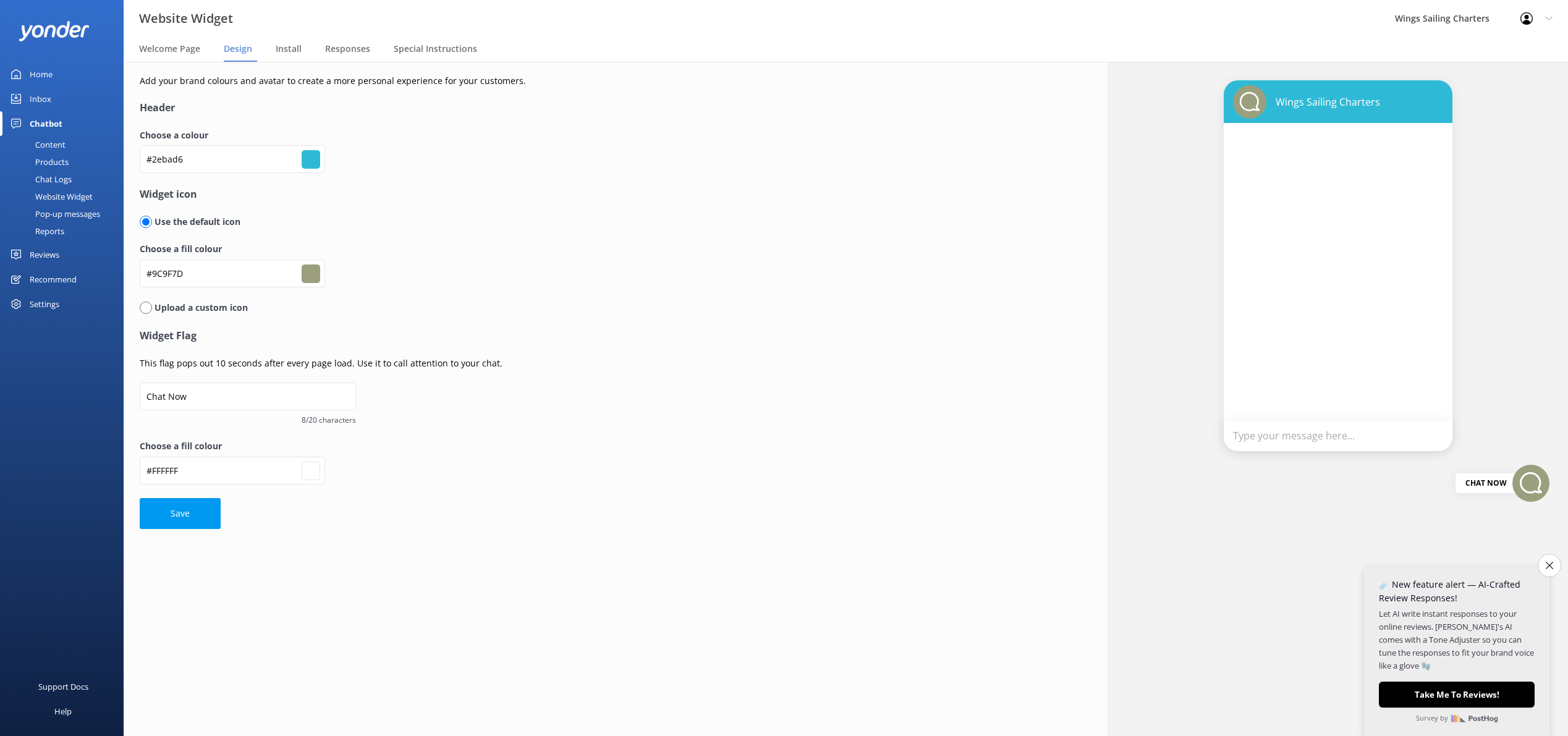
click at [545, 369] on p "This flag pops out 10 seconds after every page load. Use it to call attention t…" at bounding box center [448, 363] width 618 height 13
click at [314, 273] on input "#9c9f7d" at bounding box center [311, 273] width 18 height 18
type input "#98a07e"
type input "#ffffff"
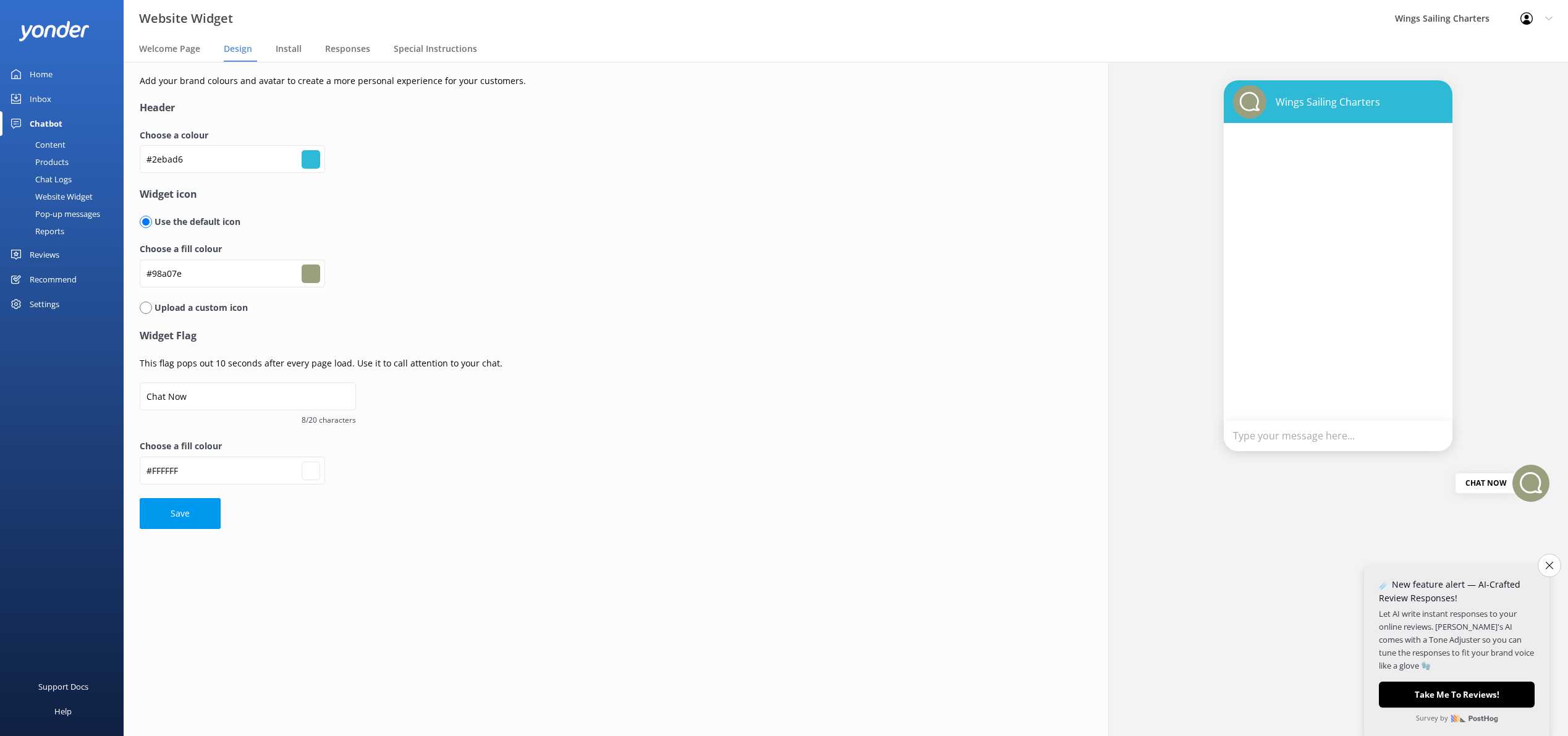
type input "#97a07e"
type input "#ffffff"
type input "#95a07e"
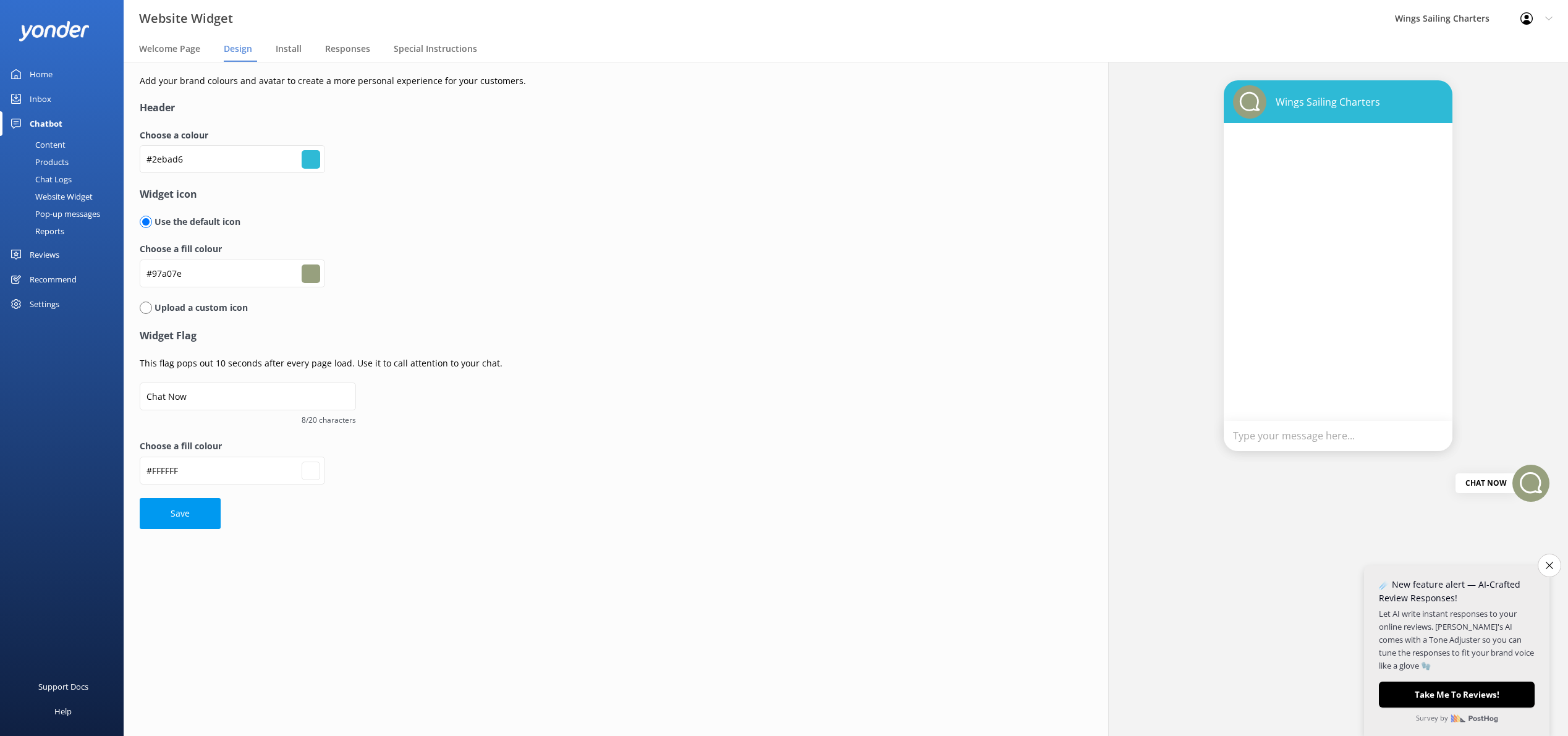
type input "#ffffff"
type input "#94a07e"
type input "#ffffff"
type input "#90a07e"
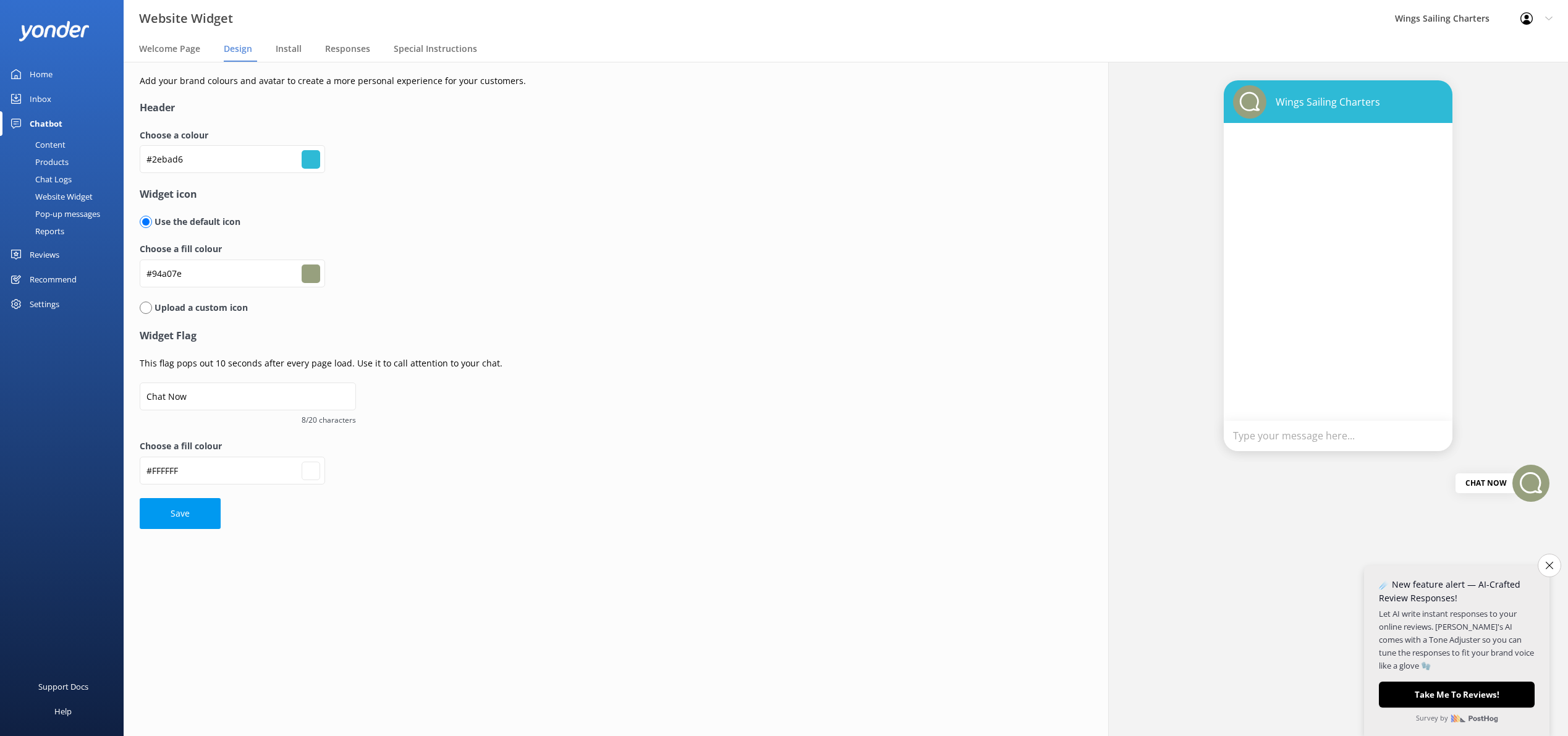
type input "#90a07e"
type input "#ffffff"
type input "#8da07e"
type input "#ffffff"
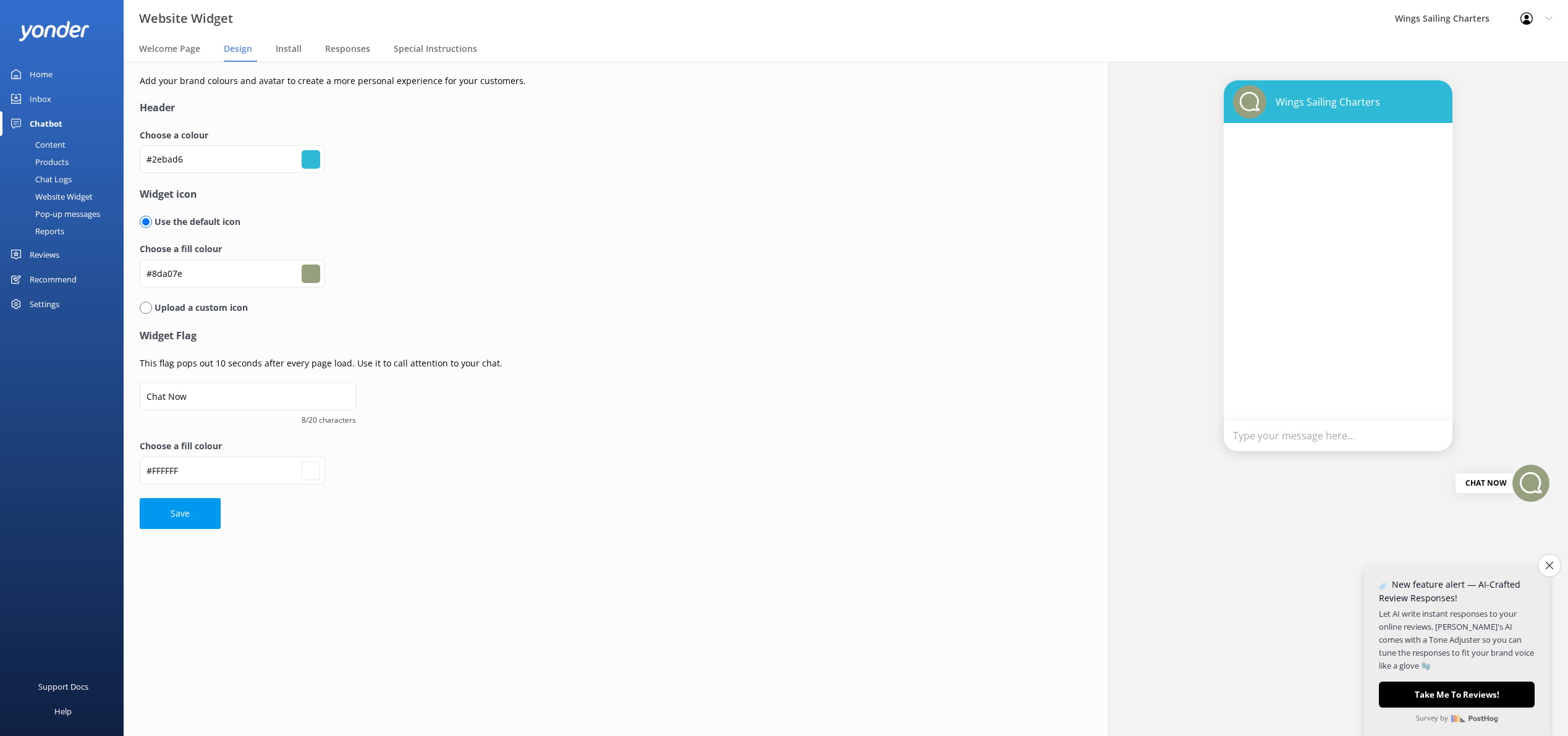
type input "#8aa07e"
type input "#ffffff"
type input "#88a07e"
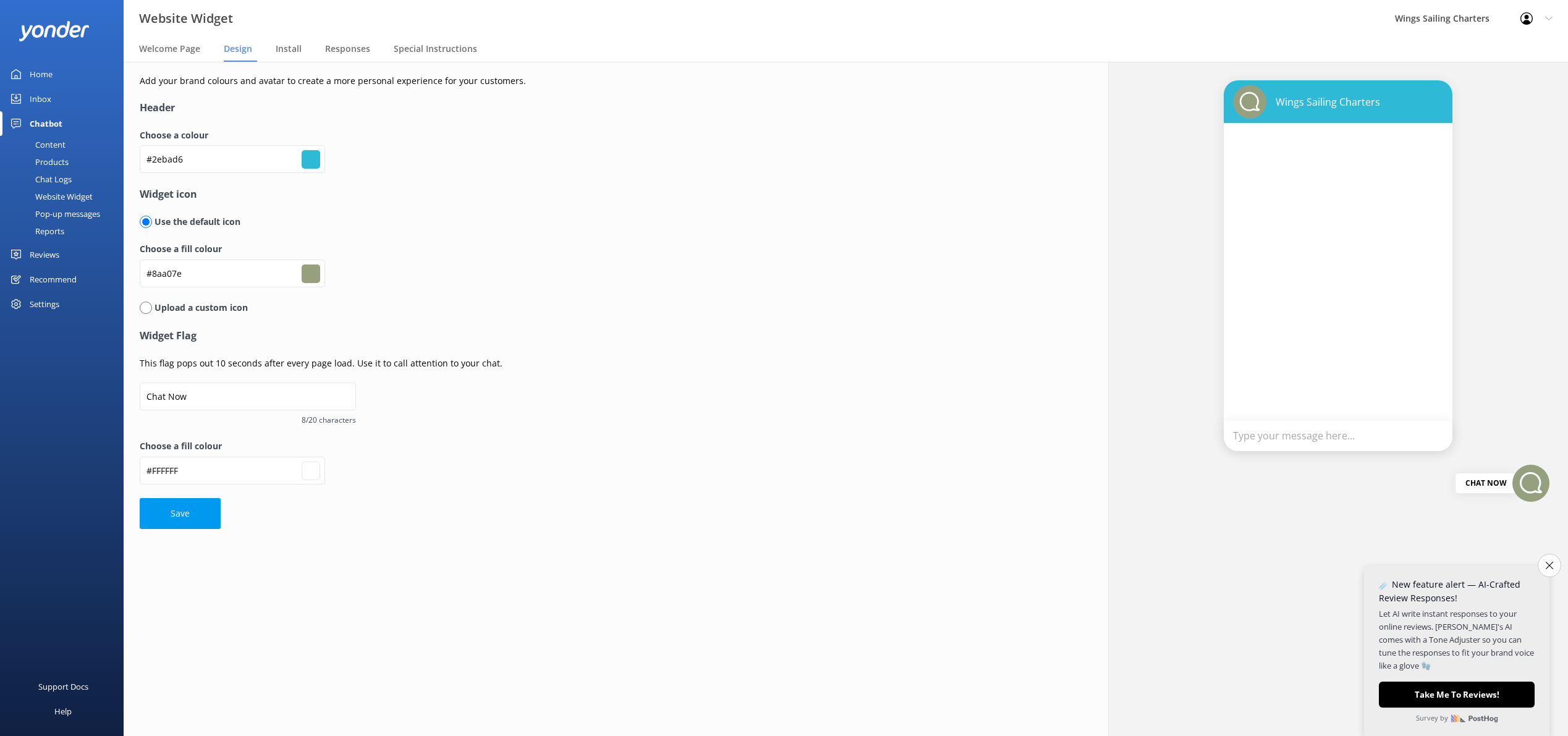
type input "#ffffff"
type input "#85a07e"
type input "#ffffff"
type input "#84a07e"
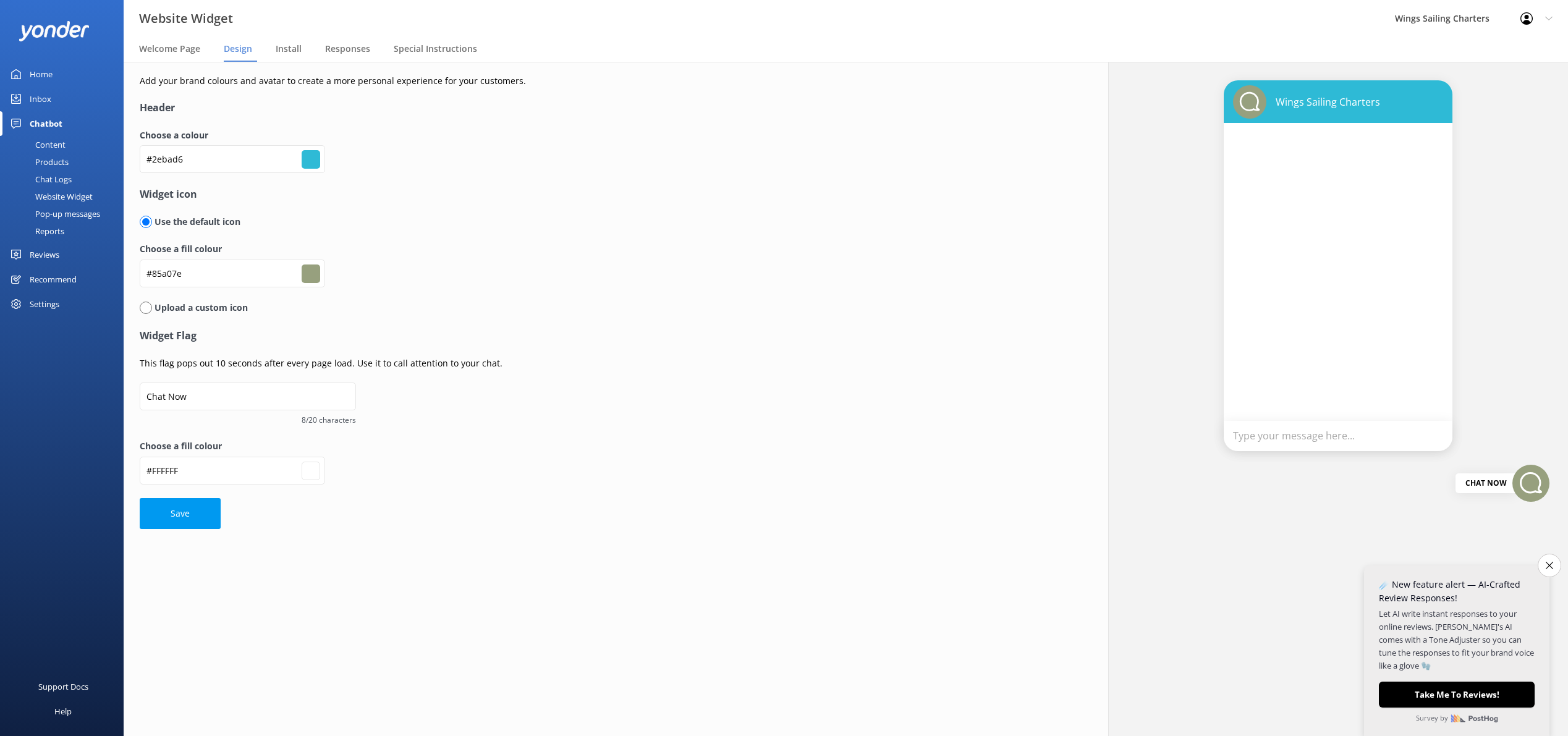
type input "#84a07e"
type input "#ffffff"
type input "#80a07e"
type input "#ffffff"
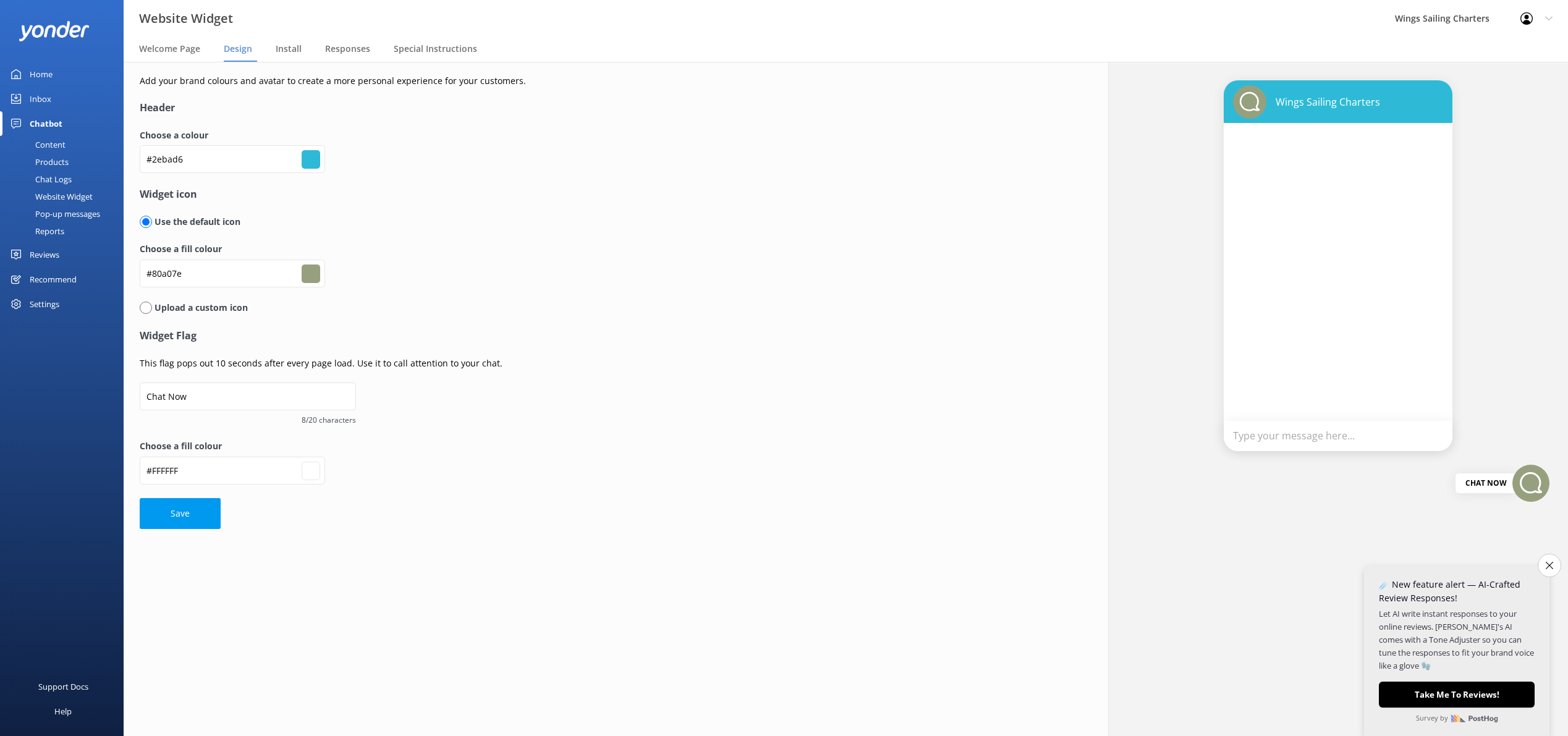
type input "#7fa07e"
type input "#ffffff"
type input "#7ea07f"
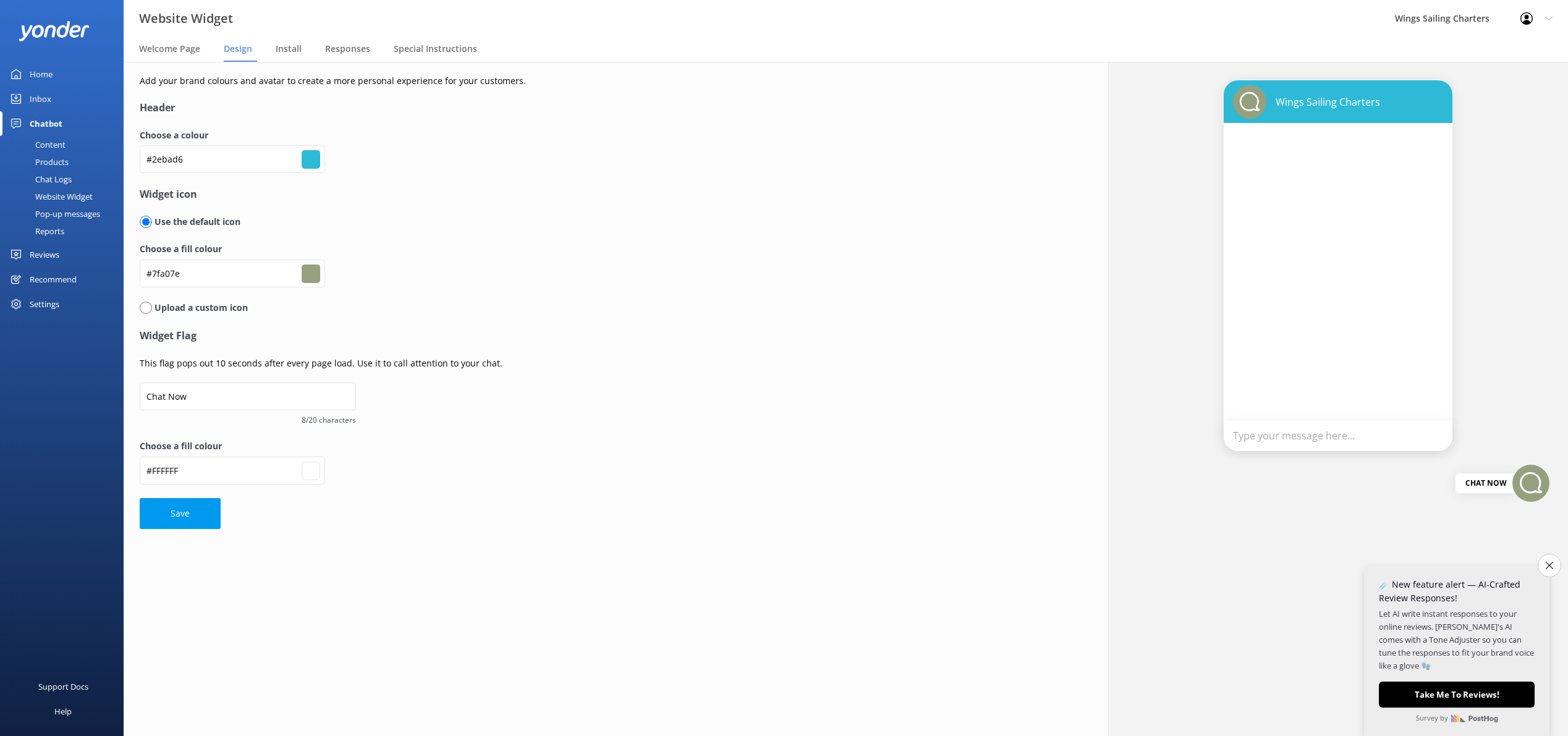
type input "#ffffff"
type input "#7ea080"
type input "#ffffff"
type input "#7ea082"
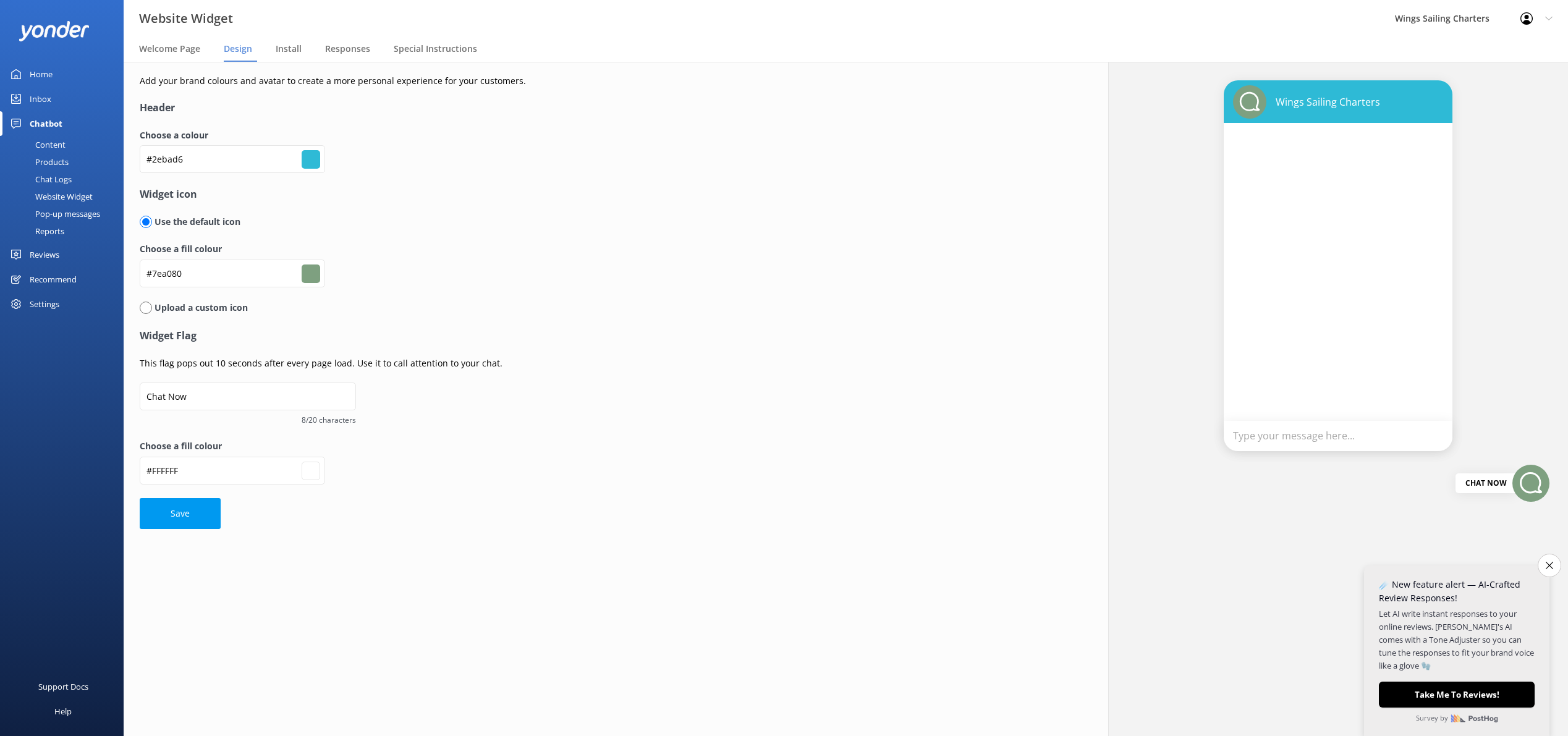
type input "#7ea082"
type input "#ffffff"
type input "#7ea084"
type input "#ffffff"
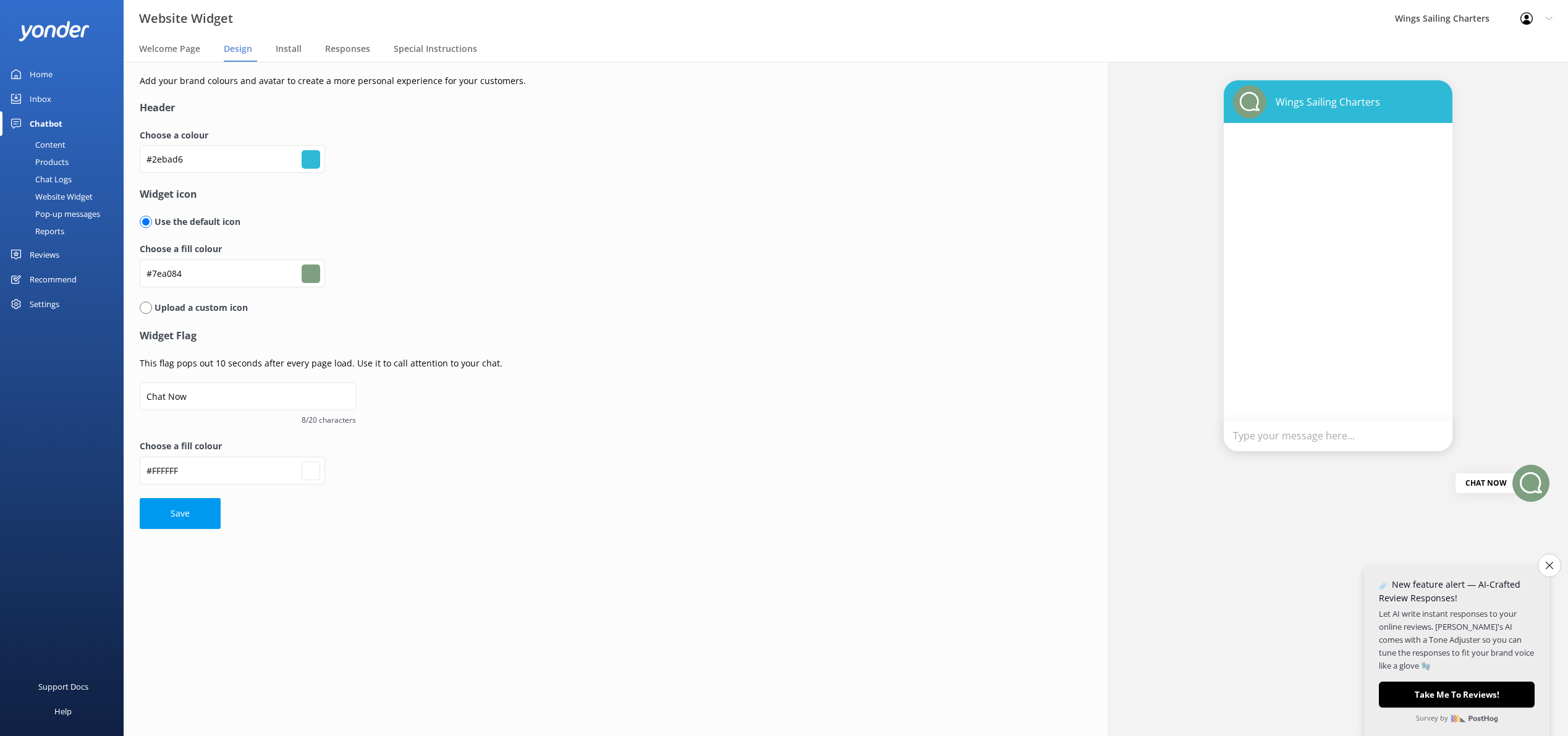
type input "#7ea085"
type input "#ffffff"
type input "#7ea086"
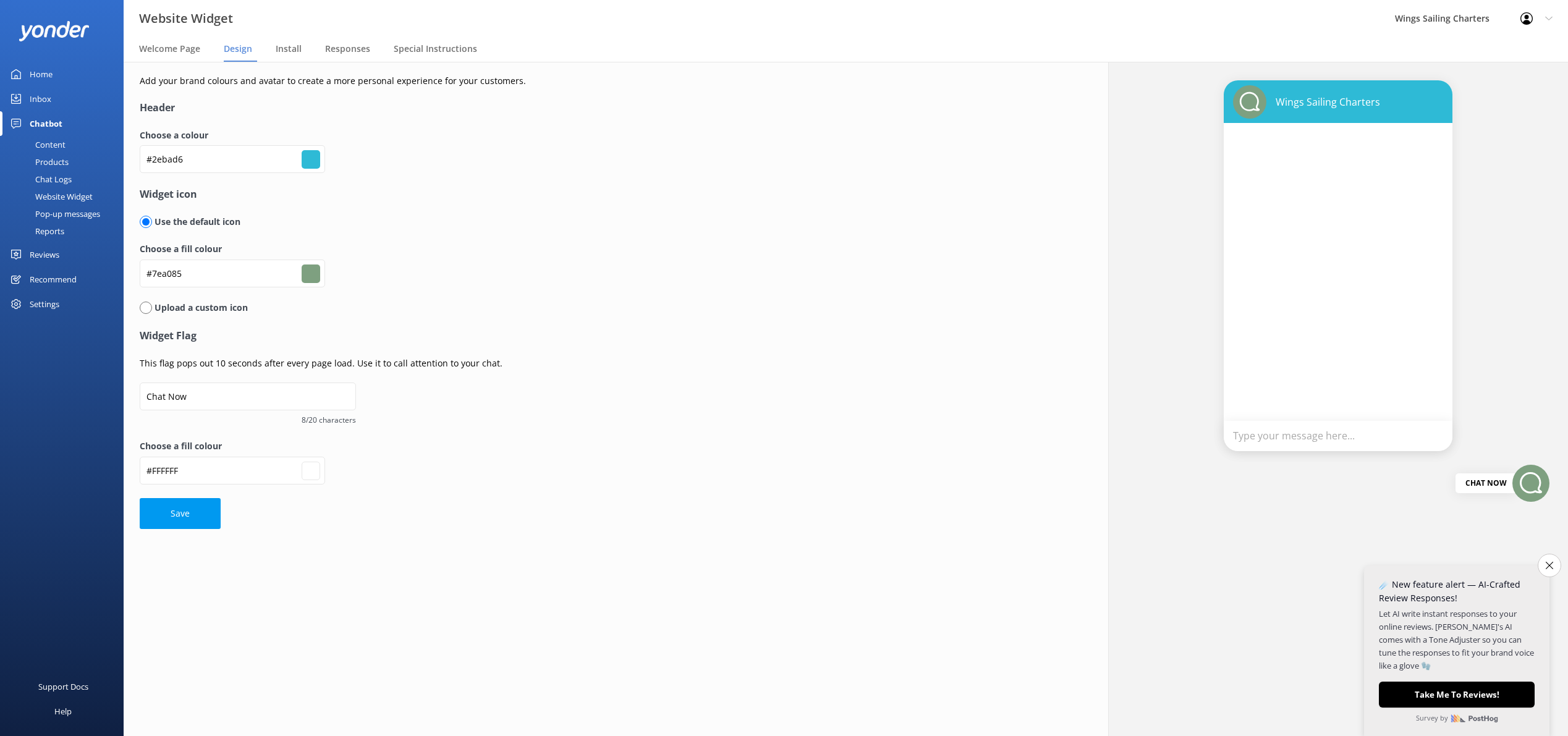
type input "#ffffff"
type input "#7ea088"
type input "#ffffff"
type input "#7ea089"
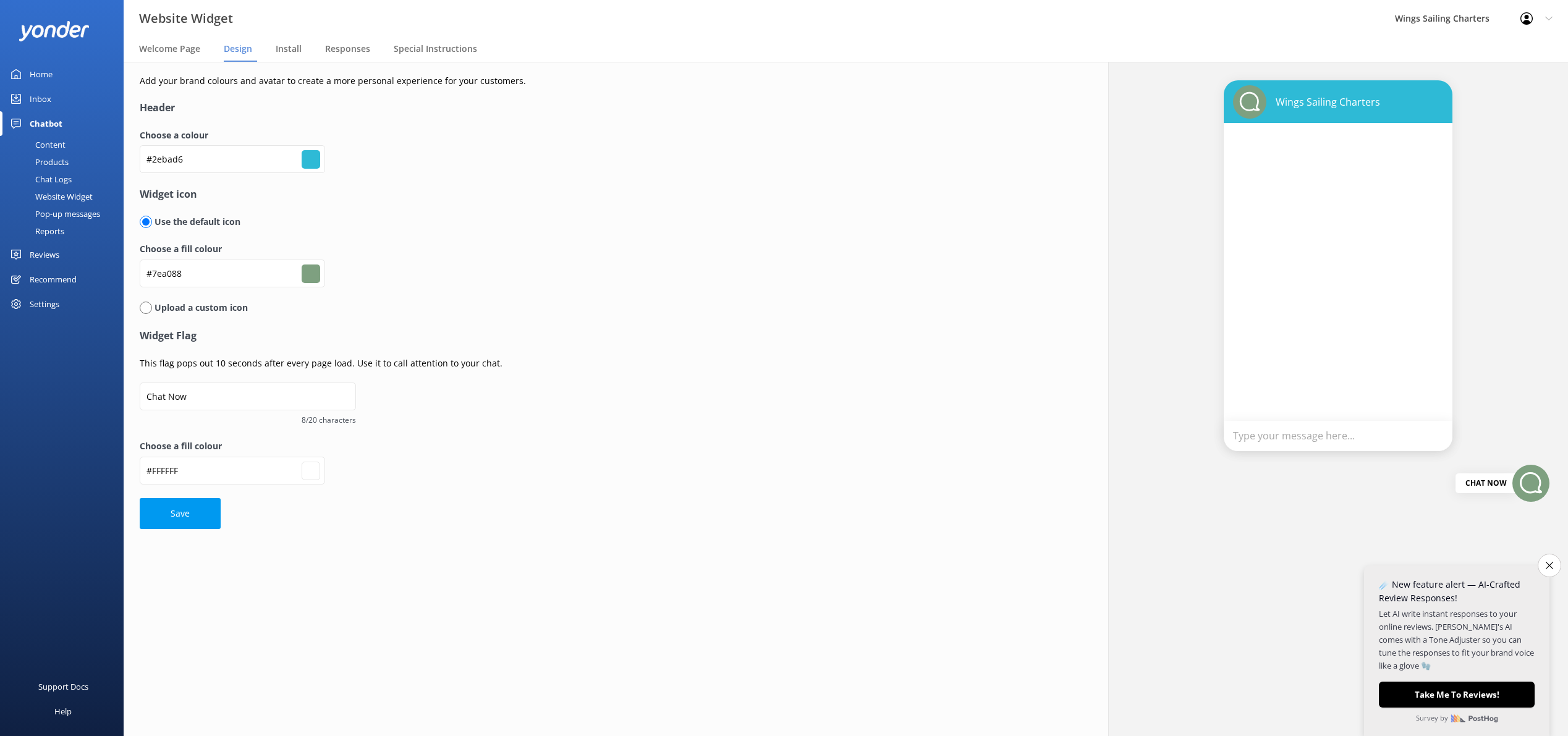
type input "#7ea089"
type input "#ffffff"
type input "#7ea08b"
type input "#ffffff"
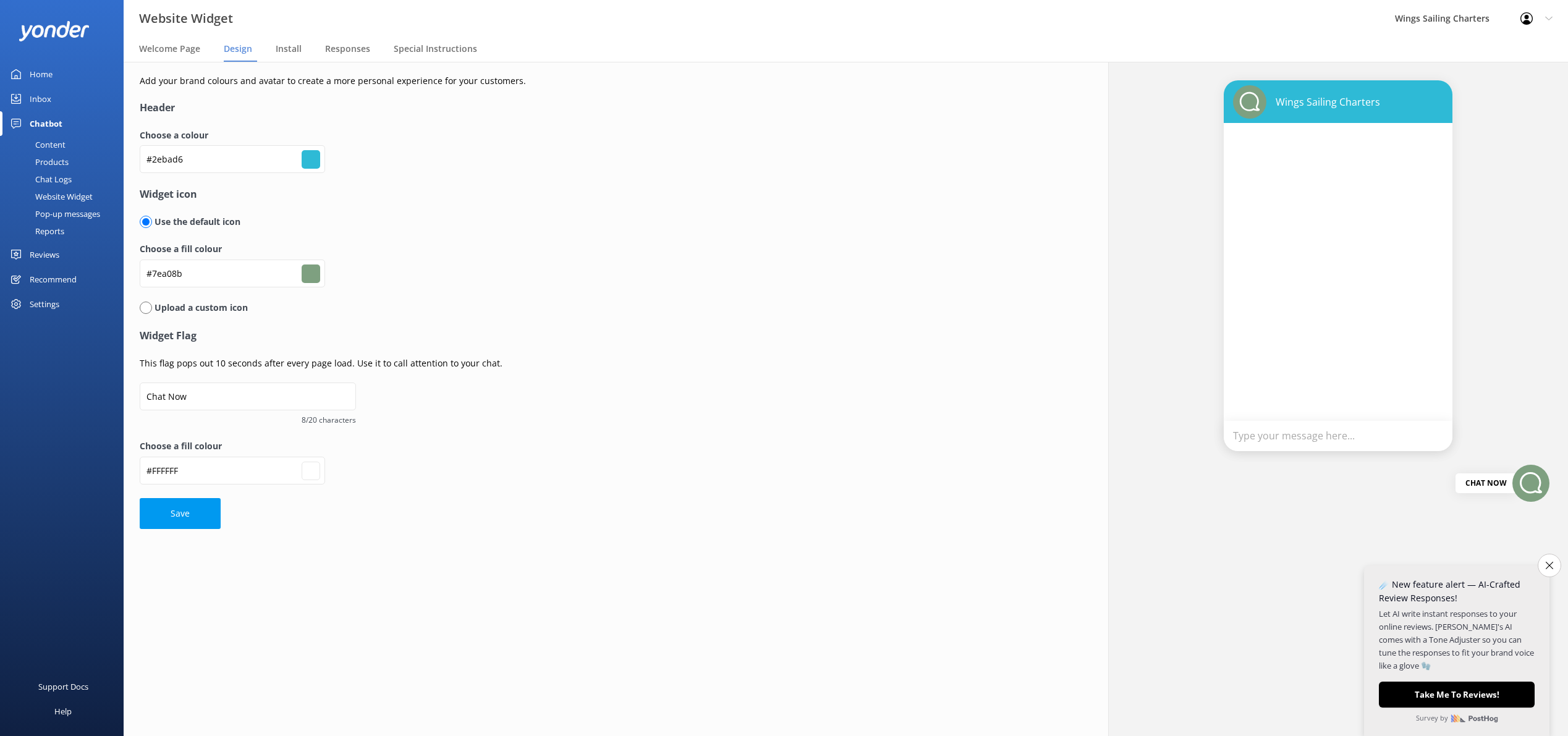
type input "#7ea08d"
type input "#ffffff"
type input "#7ea08e"
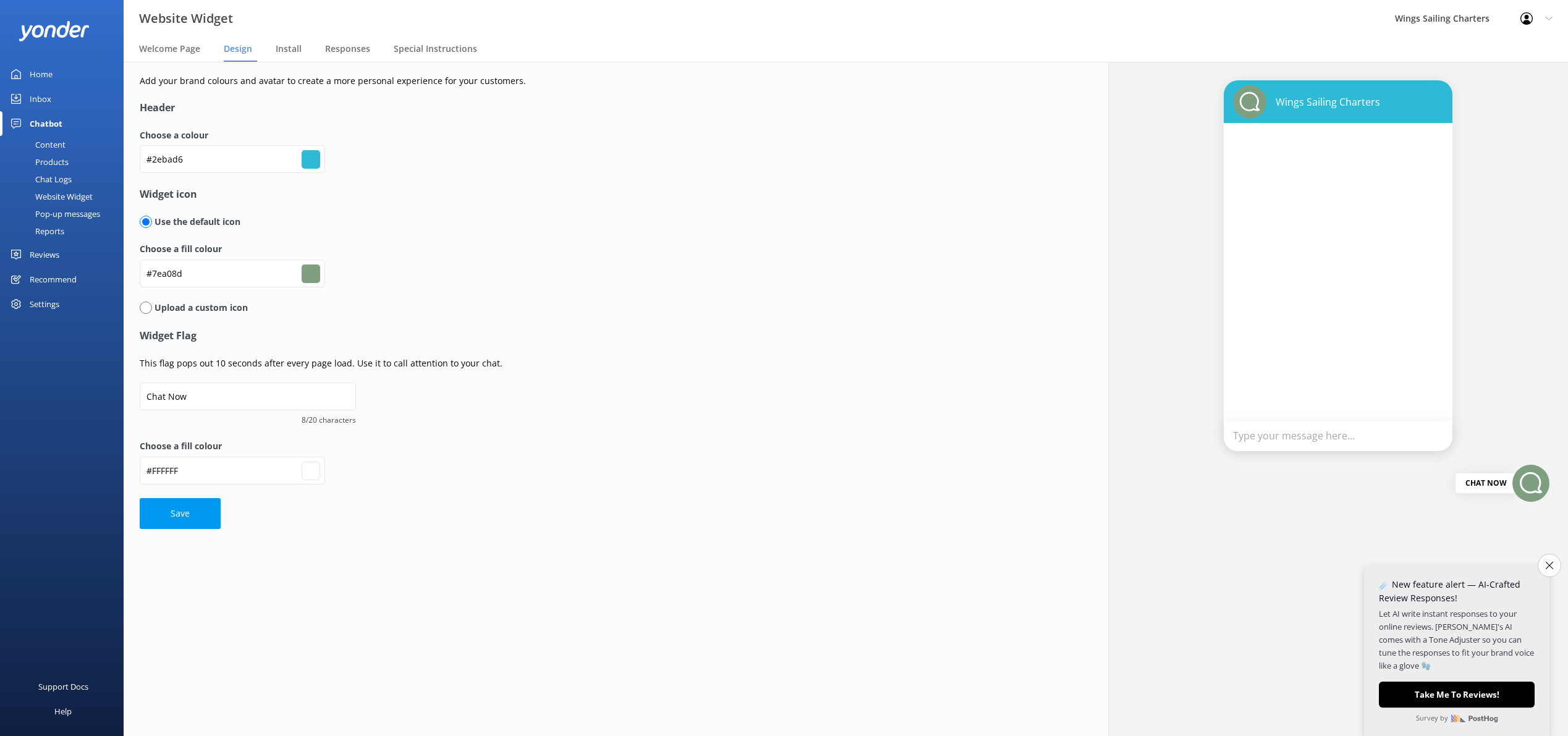
type input "#ffffff"
type input "#7ea090"
type input "#ffffff"
type input "#7ea091"
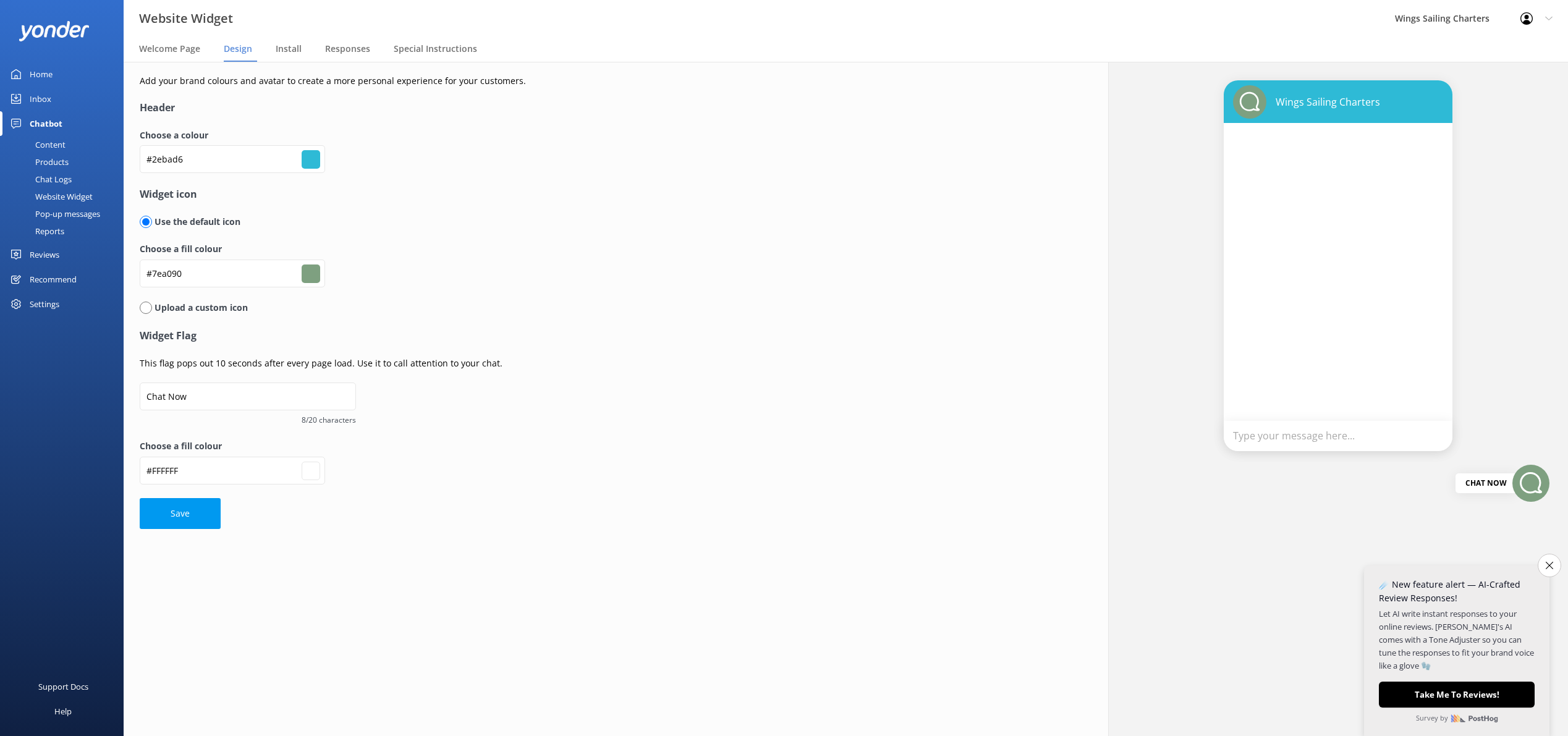
type input "#7ea091"
type input "#ffffff"
type input "#7ea093"
type input "#ffffff"
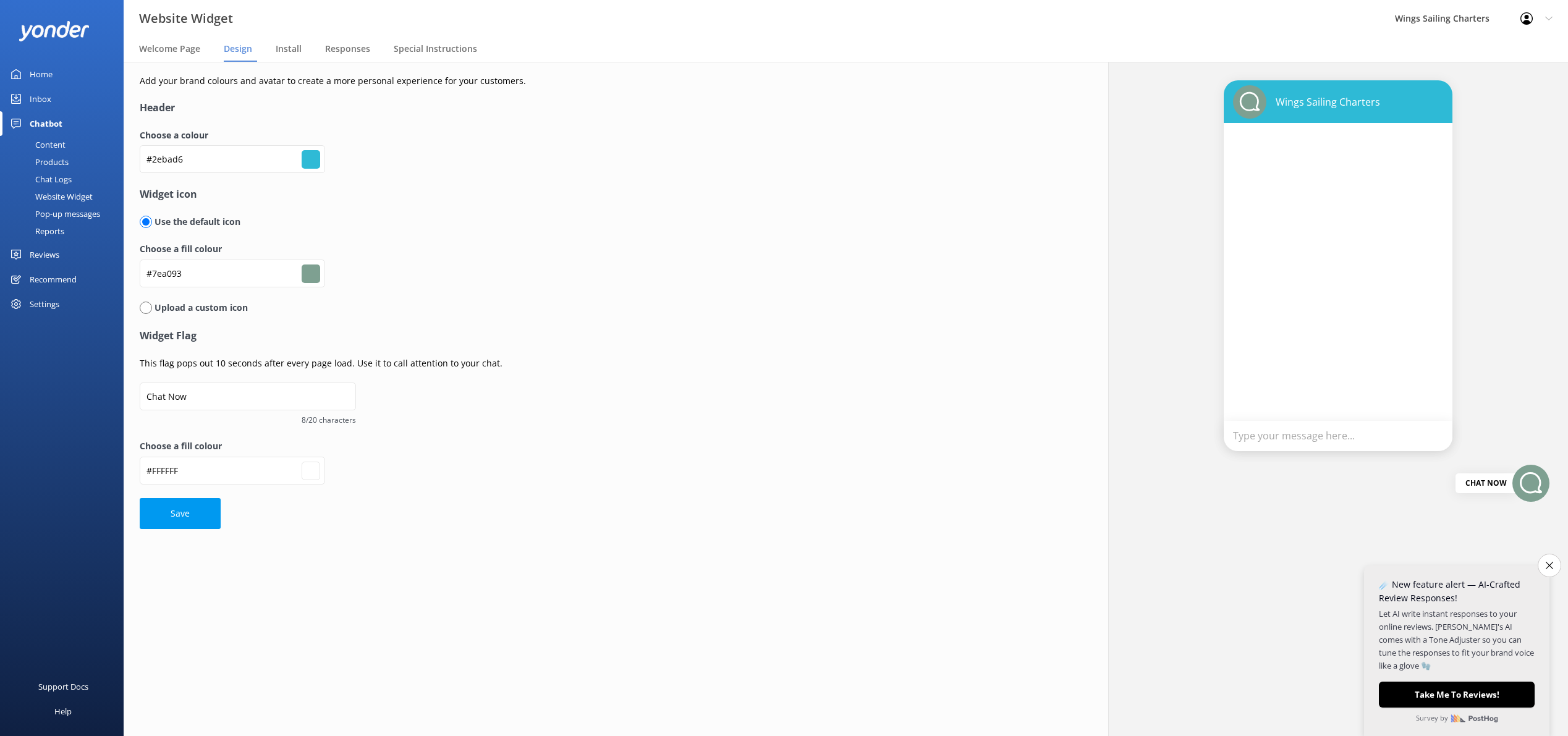
type input "#7ea094"
type input "#ffffff"
type input "#7ea096"
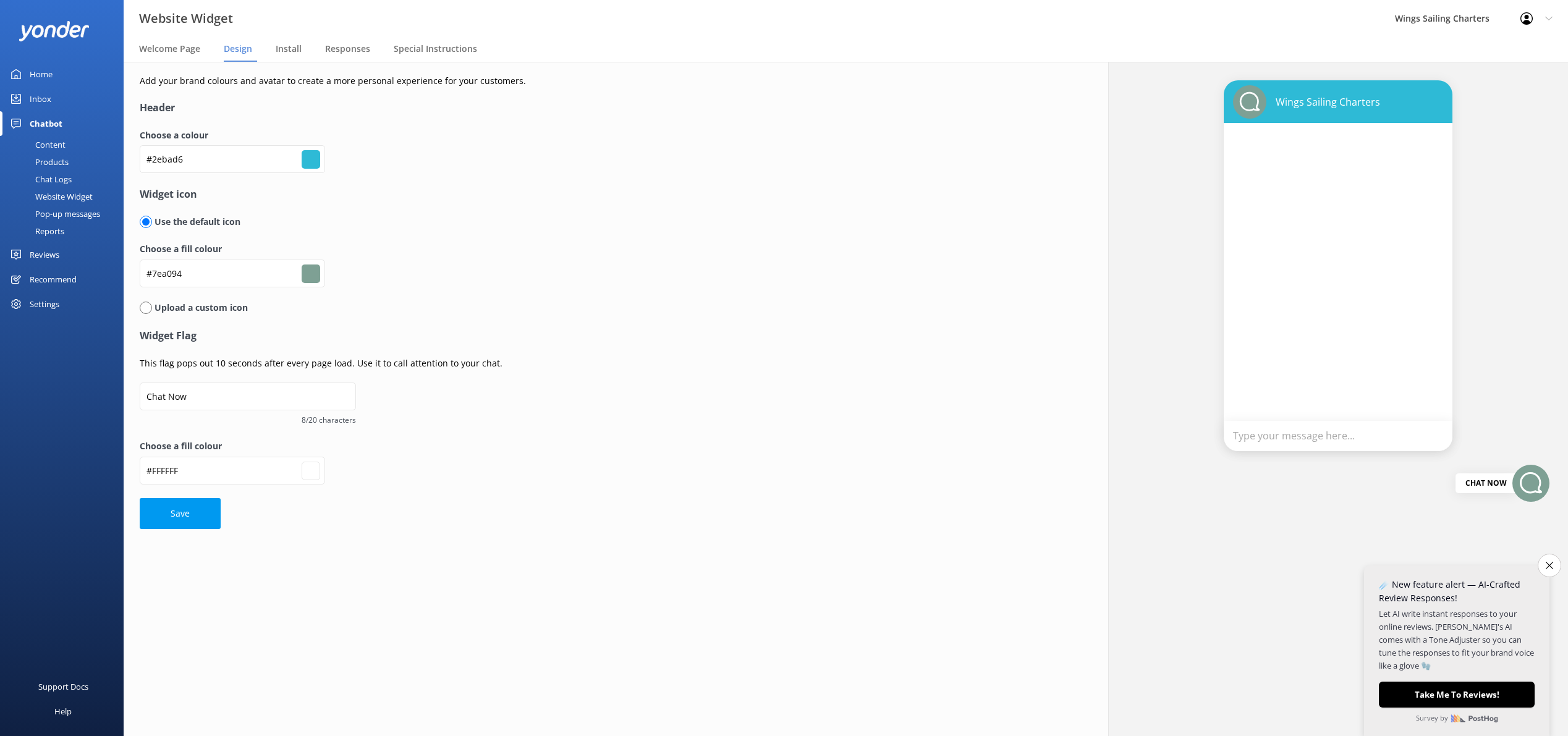
type input "#ffffff"
type input "#7ea099"
click at [637, 392] on form "Header Choose a colour #2ebad6 #2ebad6 Widget icon Use the default icon Choose …" at bounding box center [448, 314] width 618 height 428
click at [314, 278] on input "#8783a5" at bounding box center [311, 273] width 18 height 18
click at [604, 301] on div "Upload a custom icon" at bounding box center [448, 307] width 618 height 13
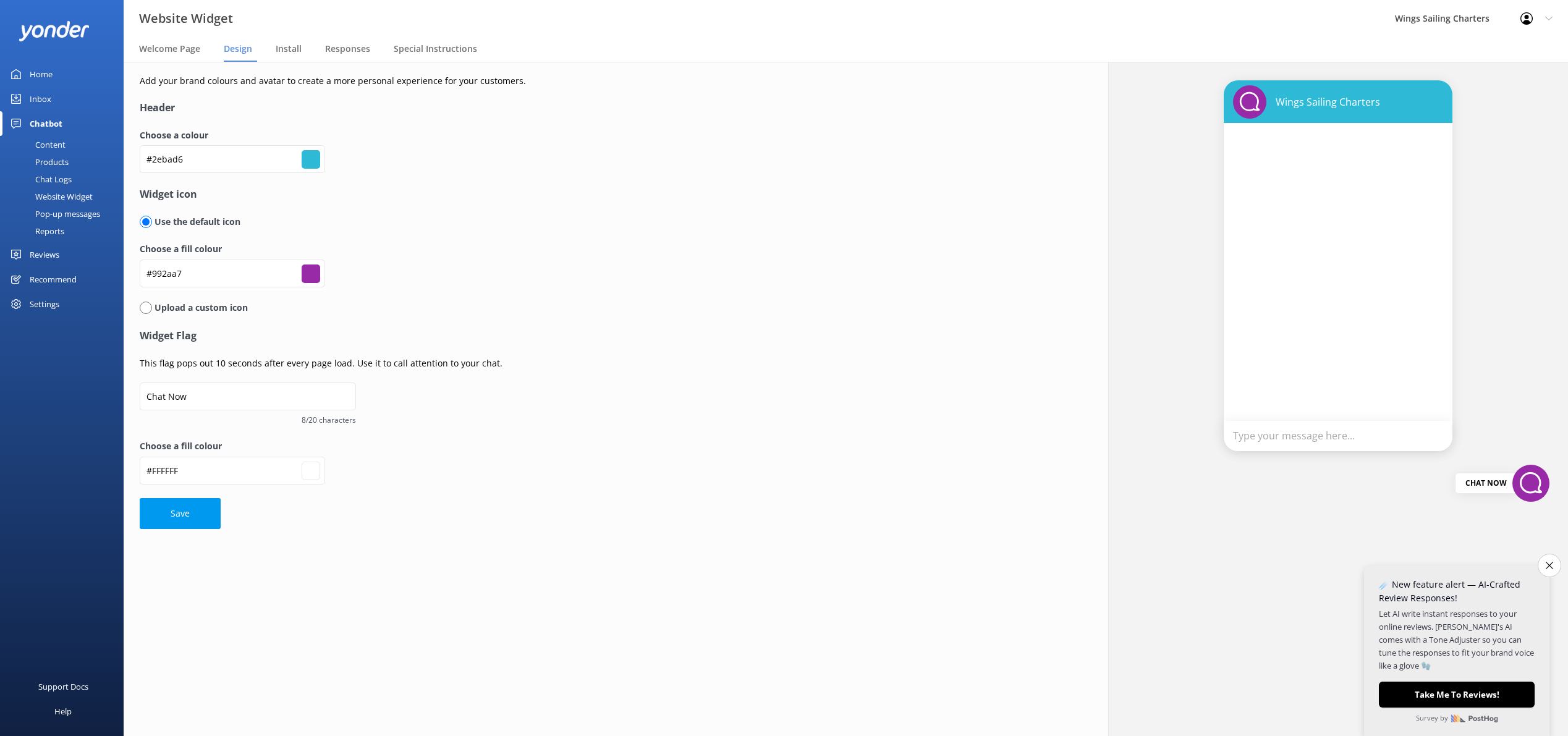
click at [178, 506] on button "Save" at bounding box center [180, 513] width 81 height 31
click at [312, 272] on input "#992aa7" at bounding box center [311, 273] width 18 height 18
click at [559, 343] on h4 "Widget Flag" at bounding box center [448, 336] width 618 height 16
click at [191, 507] on button "Save" at bounding box center [180, 513] width 81 height 31
click at [292, 50] on span "Install" at bounding box center [288, 49] width 26 height 13
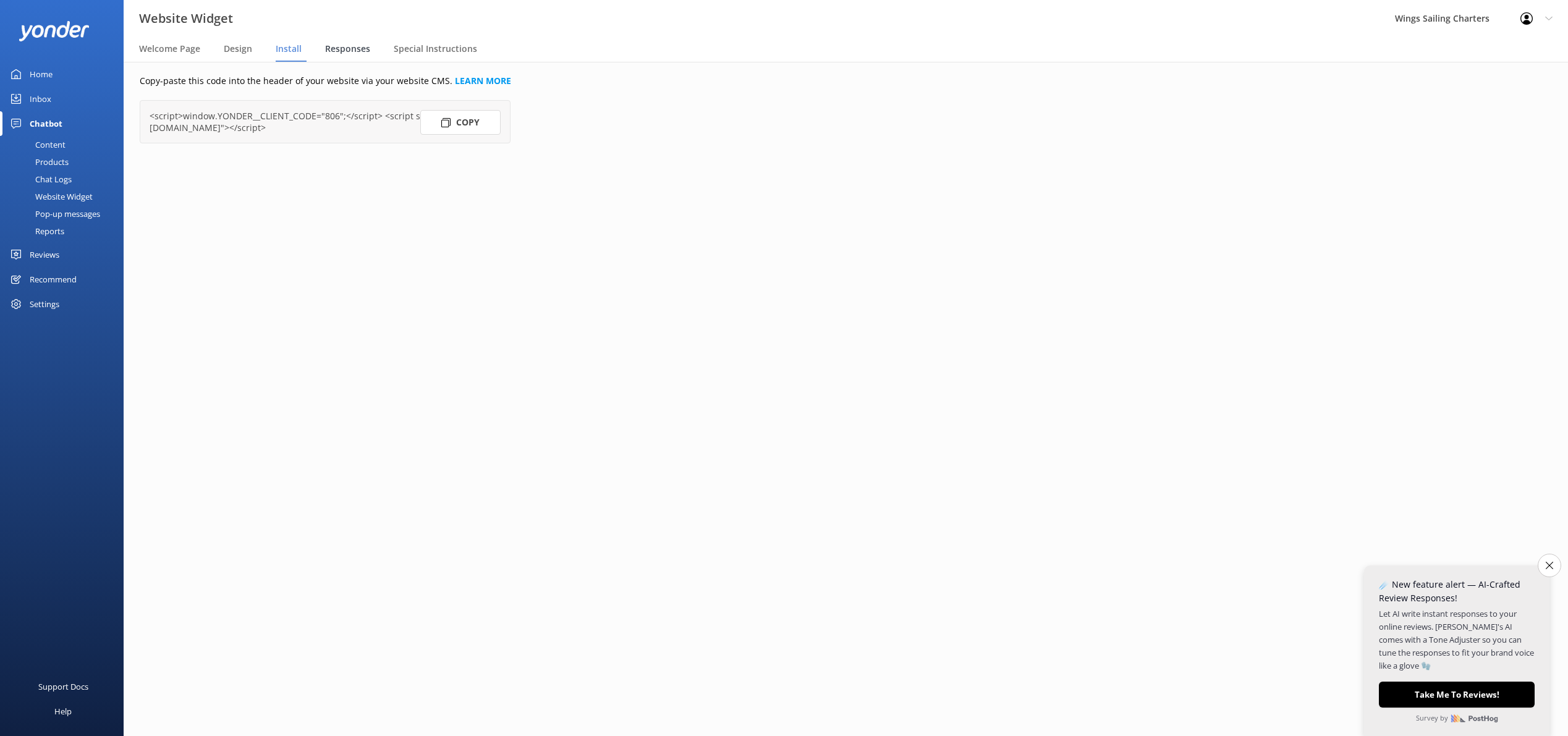
click at [350, 50] on span "Responses" at bounding box center [347, 49] width 45 height 13
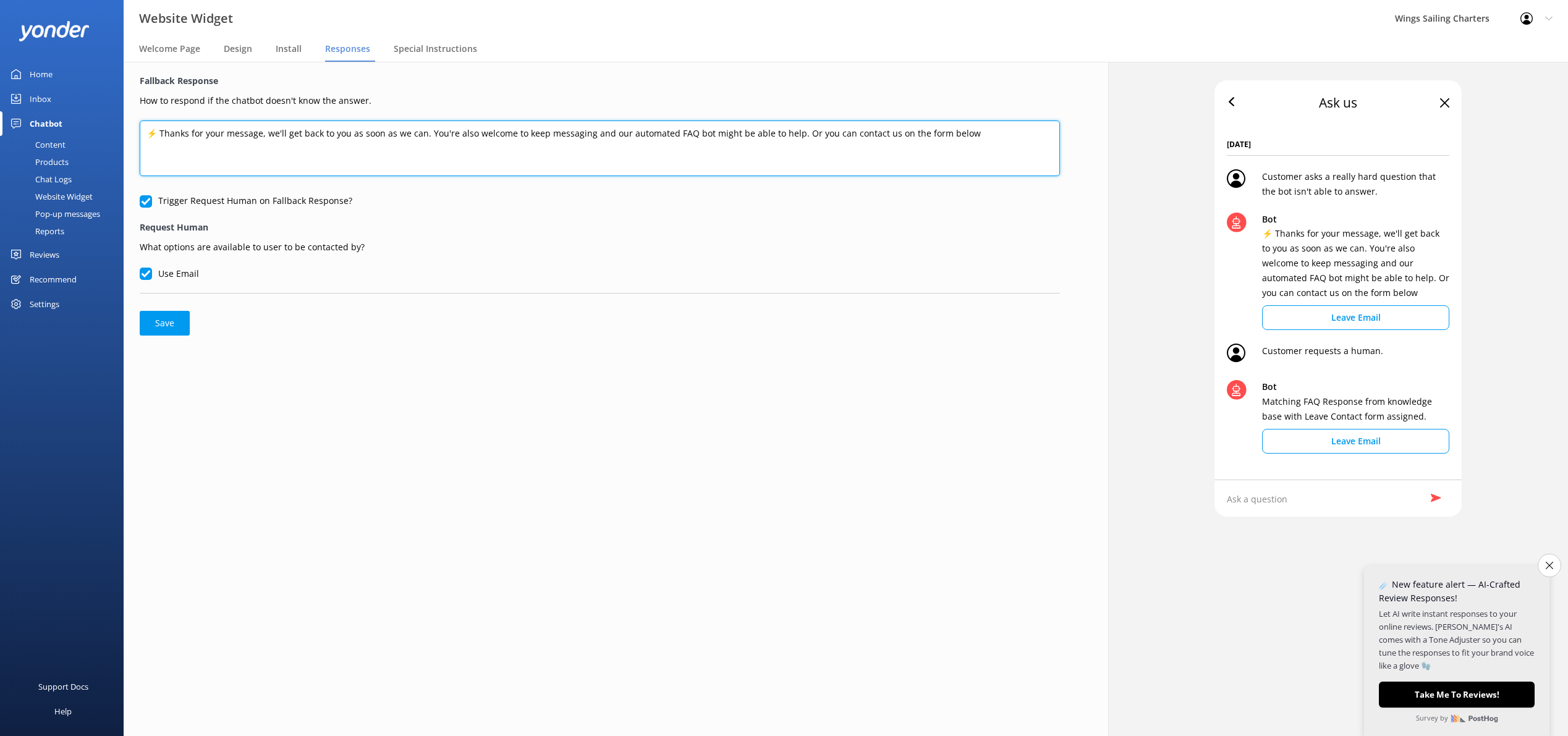
click at [467, 135] on textarea "⚡ Thanks for your message, we'll get back to you as soon as we can. You're also…" at bounding box center [600, 148] width 920 height 56
click at [943, 133] on textarea "⚡ Thanks for your message, we'll get back to you as soon as we can. You're welc…" at bounding box center [600, 148] width 920 height 56
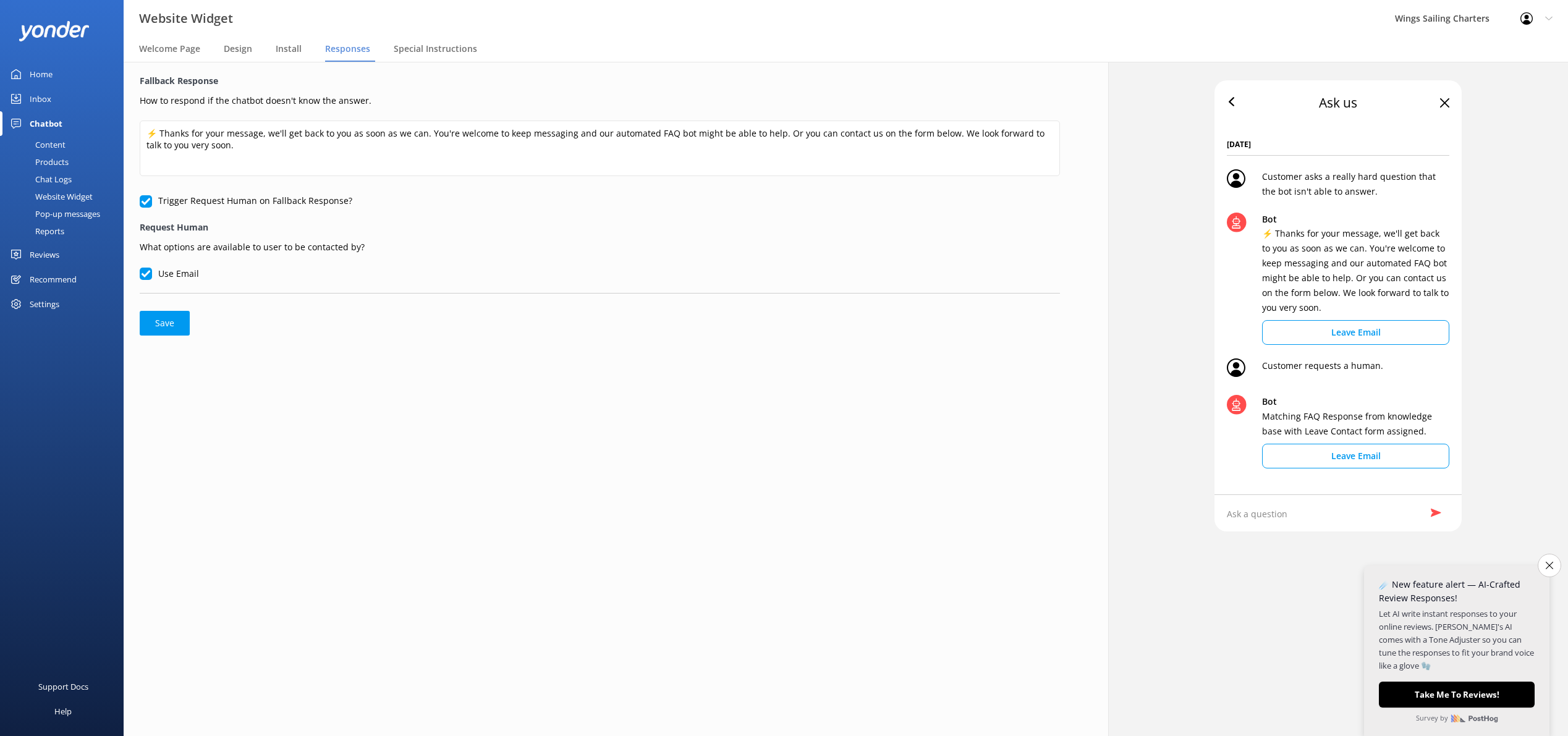
click at [159, 325] on button "Save" at bounding box center [164, 323] width 50 height 25
click at [425, 48] on span "Special Instructions" at bounding box center [436, 49] width 83 height 13
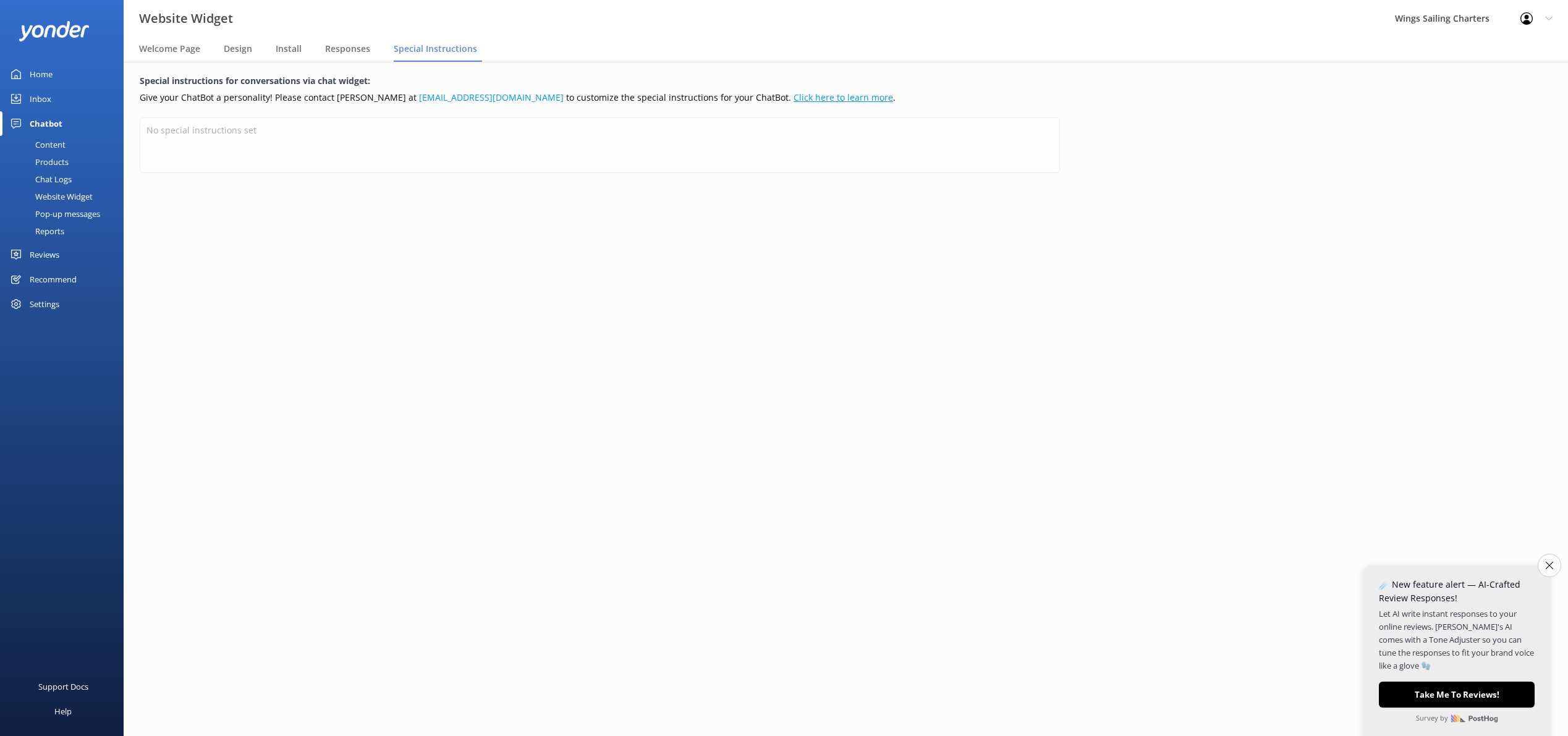
click at [794, 96] on link "Click here to learn more" at bounding box center [843, 97] width 99 height 12
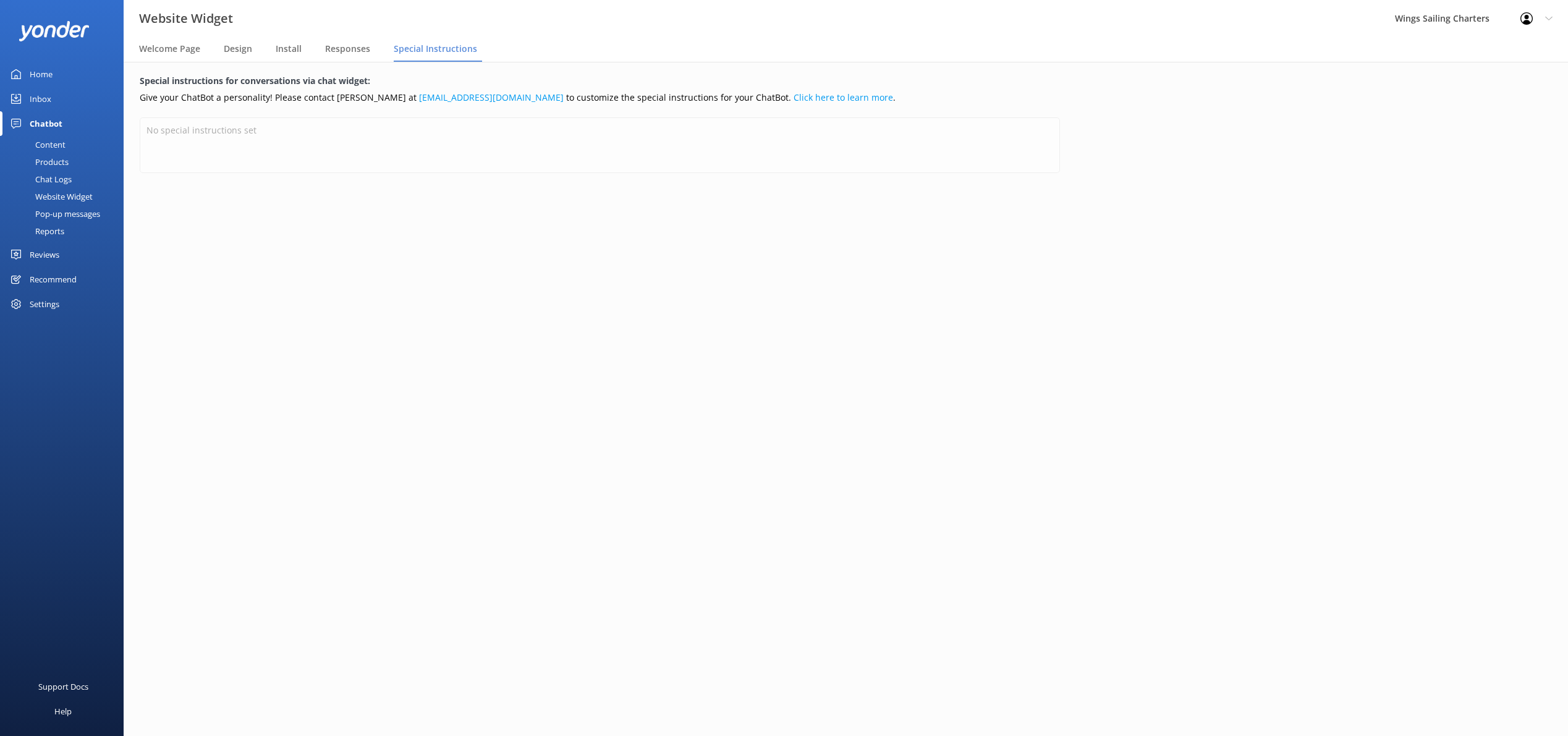
click at [53, 140] on div "Content" at bounding box center [37, 144] width 58 height 18
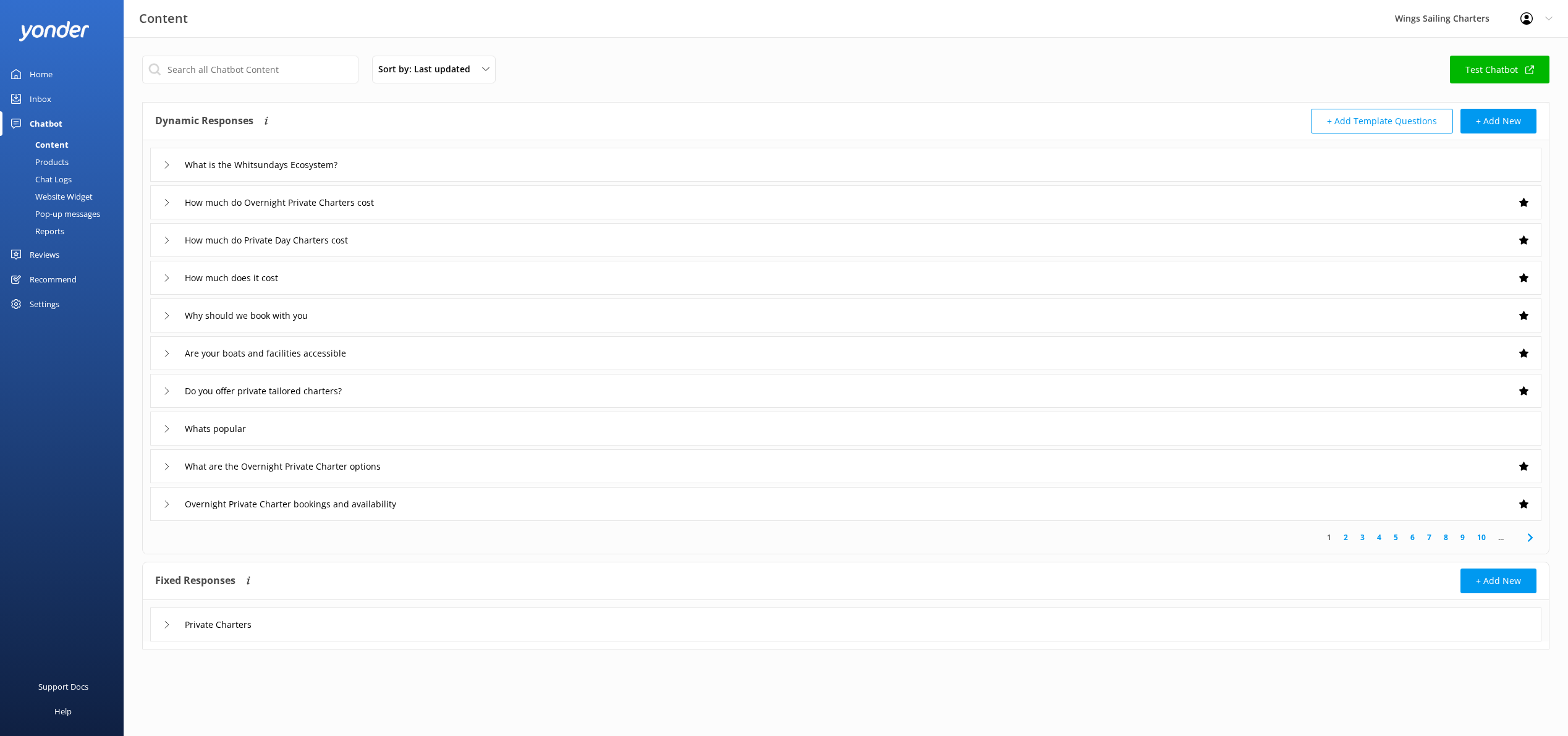
click at [163, 159] on div "What is the Whitsundays Ecosystem?" at bounding box center [255, 164] width 183 height 20
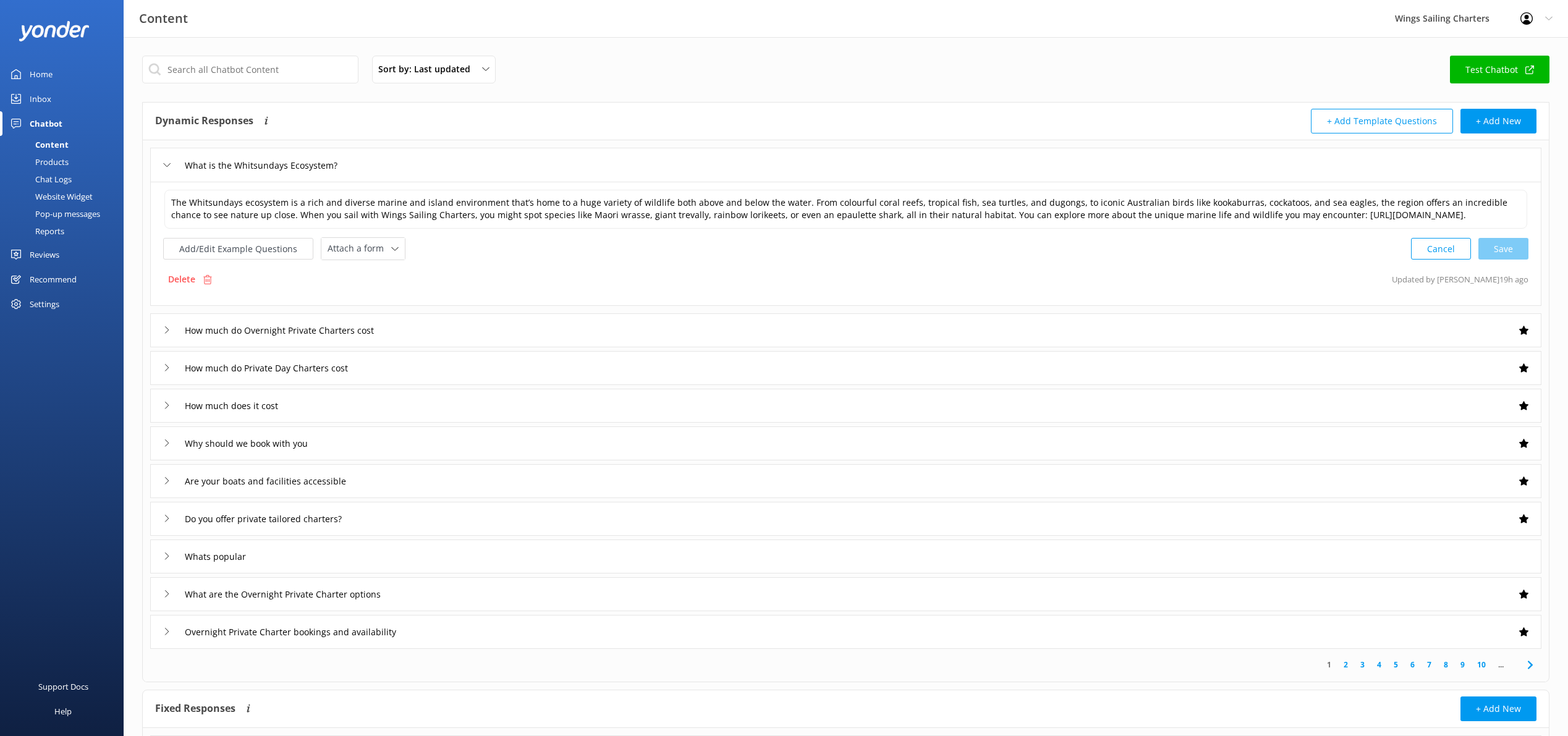
click at [164, 328] on icon at bounding box center [167, 330] width 8 height 8
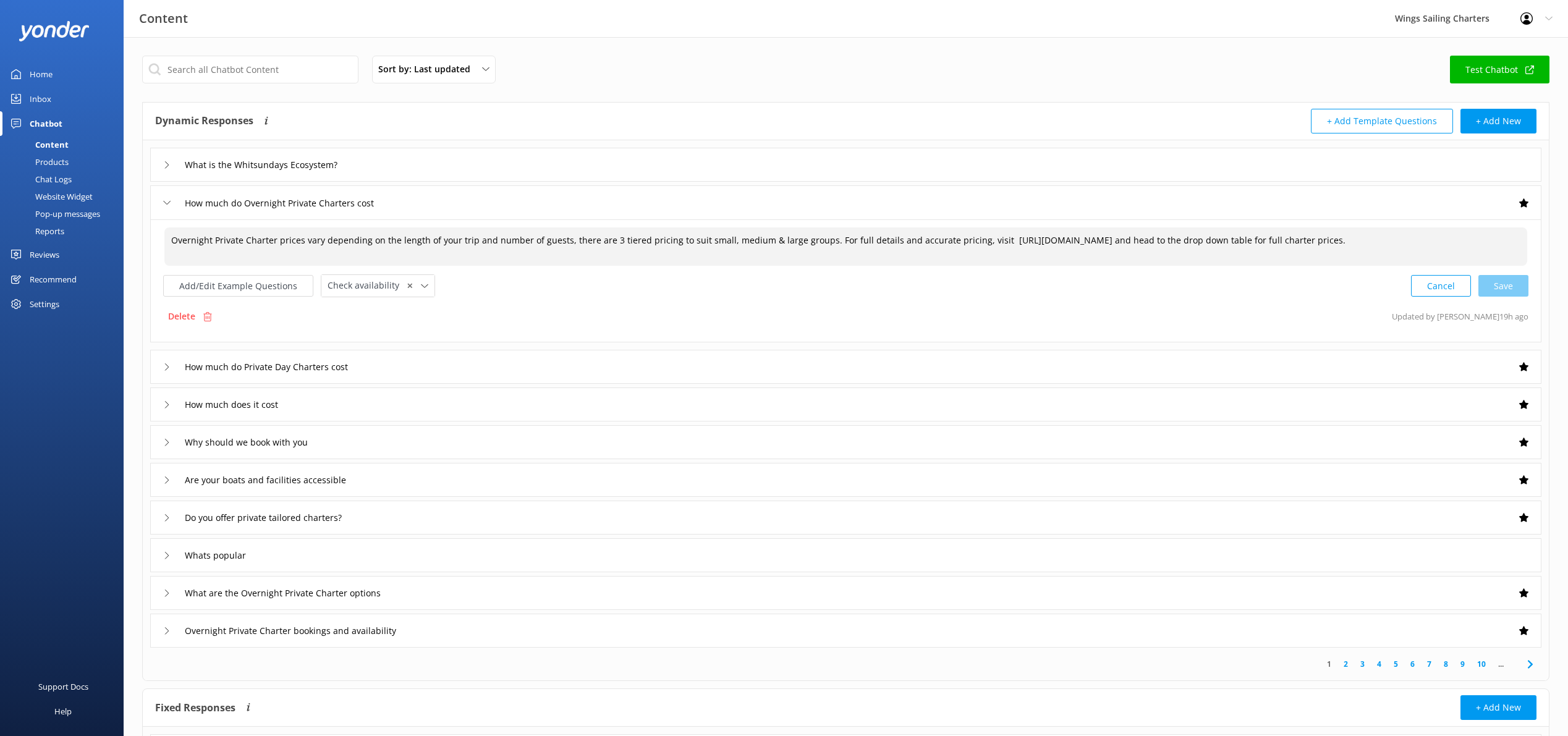
click at [240, 239] on textarea "Overnight Private Charter prices vary depending on the length of your trip and …" at bounding box center [846, 247] width 1363 height 38
drag, startPoint x: 644, startPoint y: 243, endPoint x: 607, endPoint y: 243, distance: 37.0
click at [607, 243] on textarea "Overnight Private Skippered Charter prices vary depending on the length of your…" at bounding box center [846, 247] width 1363 height 38
click at [693, 243] on textarea "Overnight Private Skippered Charter prices vary depending on the length of your…" at bounding box center [846, 247] width 1363 height 38
click at [881, 240] on textarea "Overnight Private Skippered Charter prices vary depending on the length of your…" at bounding box center [846, 247] width 1363 height 38
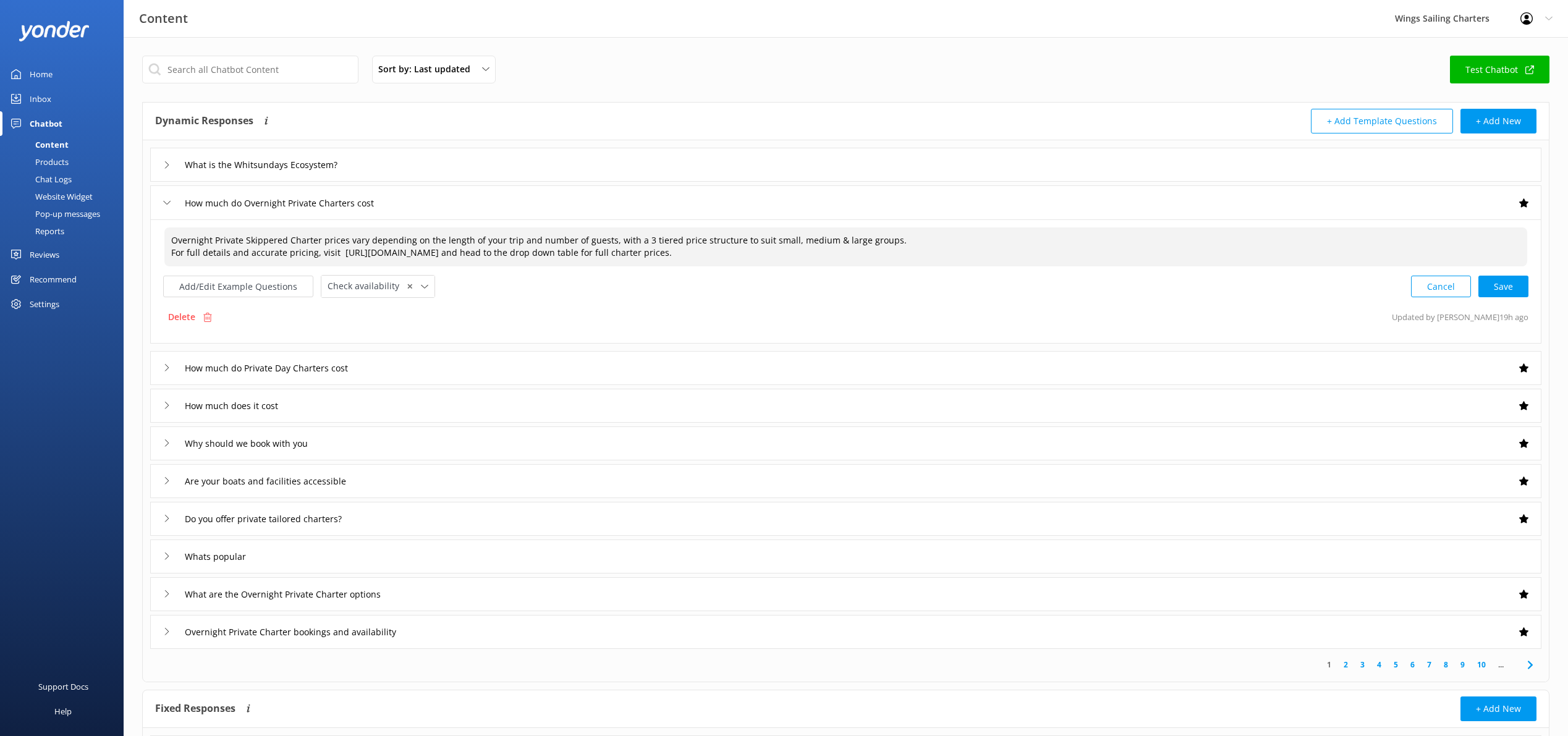
click at [881, 240] on textarea "Overnight Private Skippered Charter prices vary depending on the length of your…" at bounding box center [846, 247] width 1363 height 39
drag, startPoint x: 559, startPoint y: 254, endPoint x: 622, endPoint y: 254, distance: 63.0
click at [622, 254] on textarea "Overnight Private Skippered Charter prices vary depending on the length of your…" at bounding box center [846, 247] width 1363 height 39
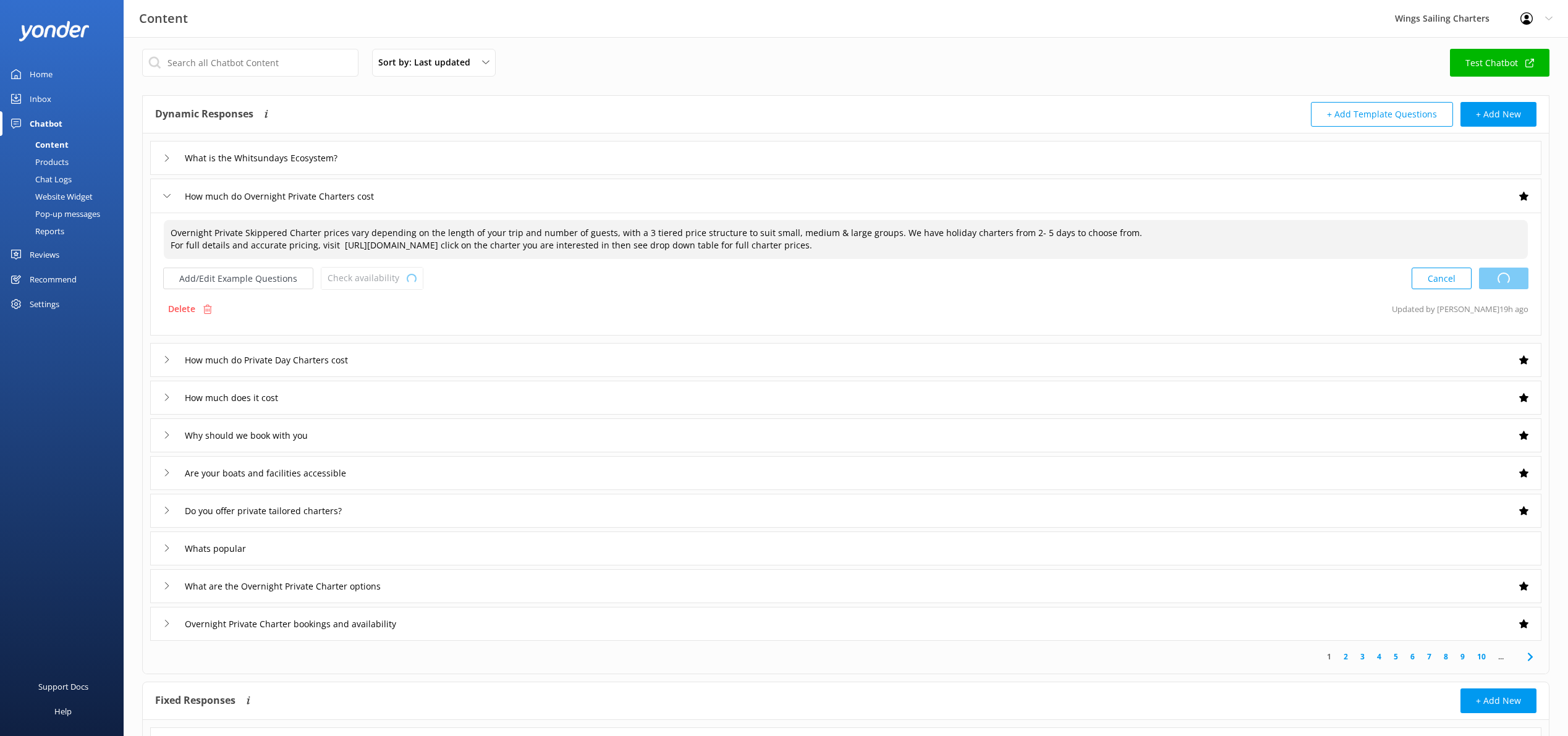
click at [1507, 280] on div "Cancel Loading.." at bounding box center [1470, 278] width 117 height 23
type textarea "Overnight Private Skippered Charter prices vary depending on the length of your…"
click at [163, 197] on icon at bounding box center [167, 196] width 8 height 8
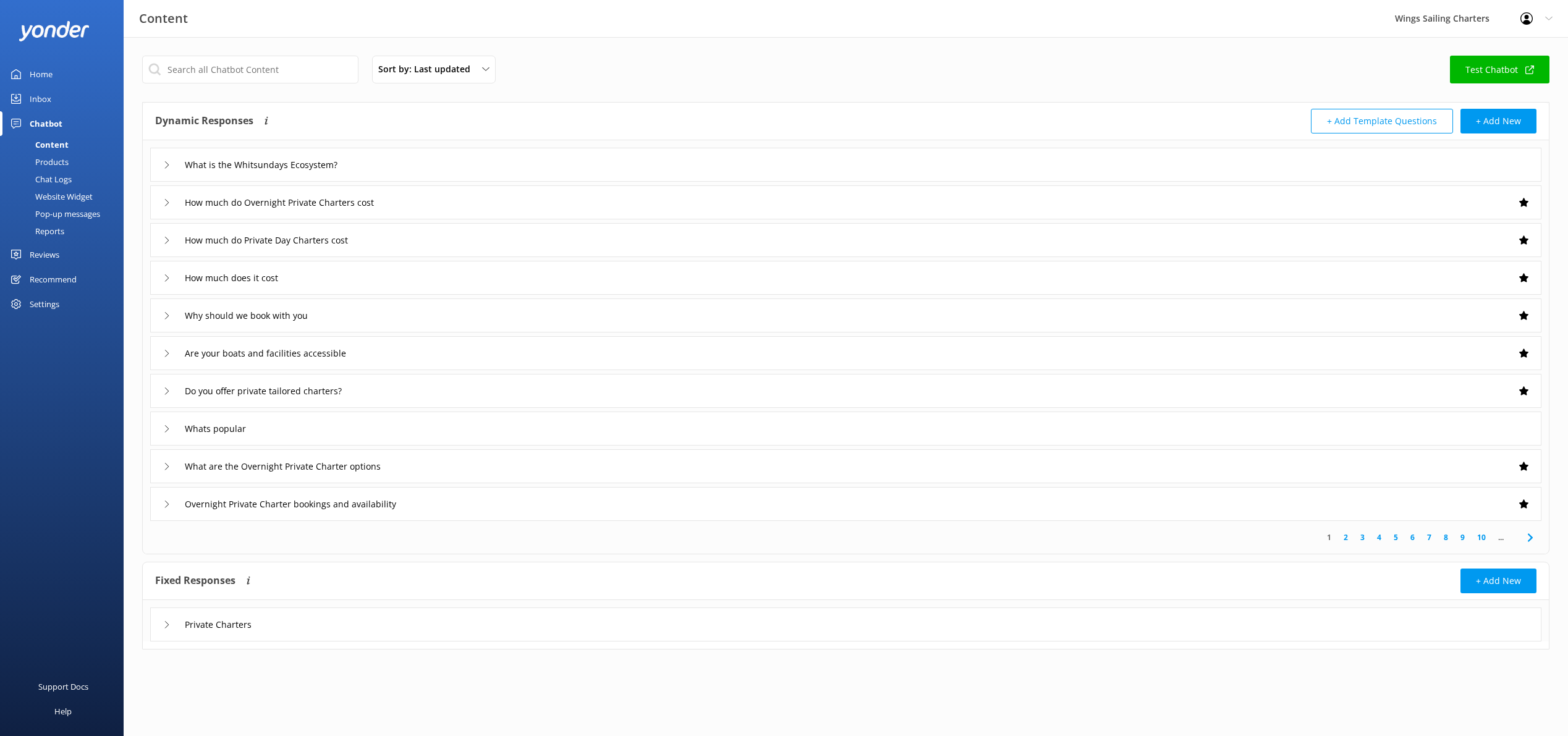
click at [164, 235] on div "How much do Private Day Charters cost" at bounding box center [262, 239] width 198 height 20
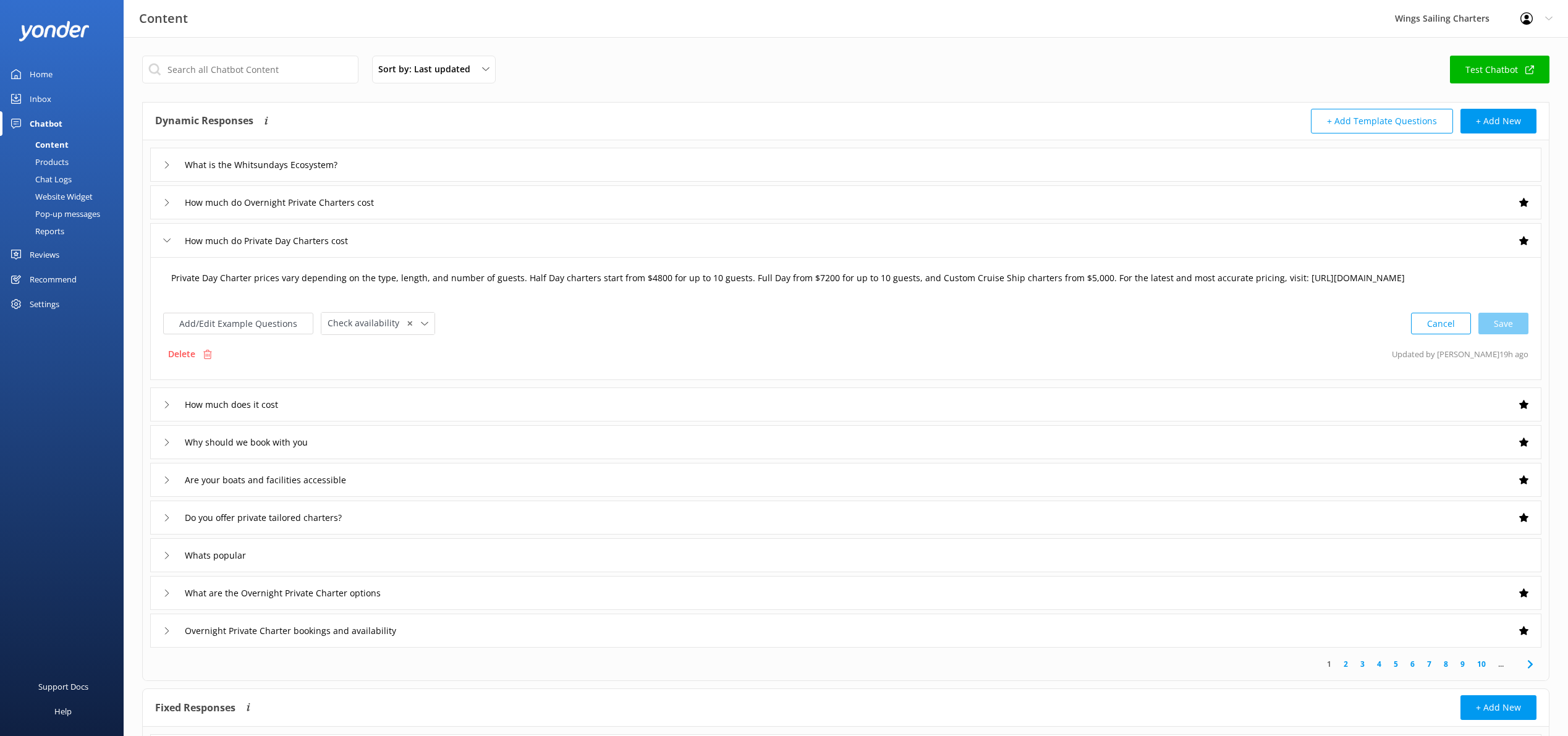
click at [419, 283] on textarea "Private Day Charter prices vary depending on the type, length, and number of gu…" at bounding box center [846, 284] width 1363 height 38
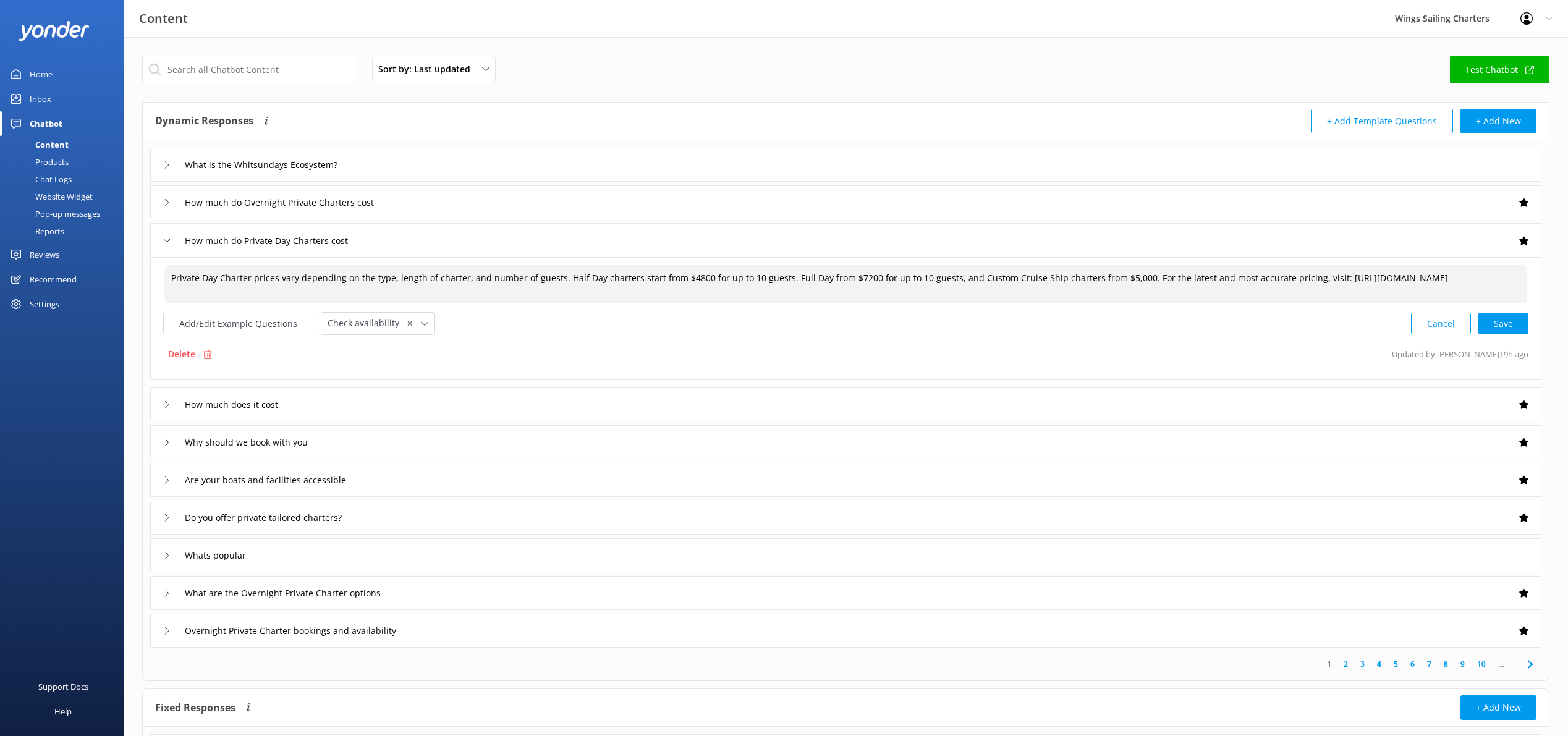
drag, startPoint x: 1129, startPoint y: 279, endPoint x: 943, endPoint y: 279, distance: 186.0
click at [943, 279] on textarea "Private Day Charter prices vary depending on the type, length of charter, and n…" at bounding box center [846, 284] width 1363 height 38
drag, startPoint x: 1073, startPoint y: 279, endPoint x: 1195, endPoint y: 280, distance: 122.0
click at [1196, 280] on textarea "Private Day Charter prices vary depending on the type, length of charter, and n…" at bounding box center [846, 284] width 1363 height 38
drag, startPoint x: 1134, startPoint y: 279, endPoint x: 1078, endPoint y: 280, distance: 56.0
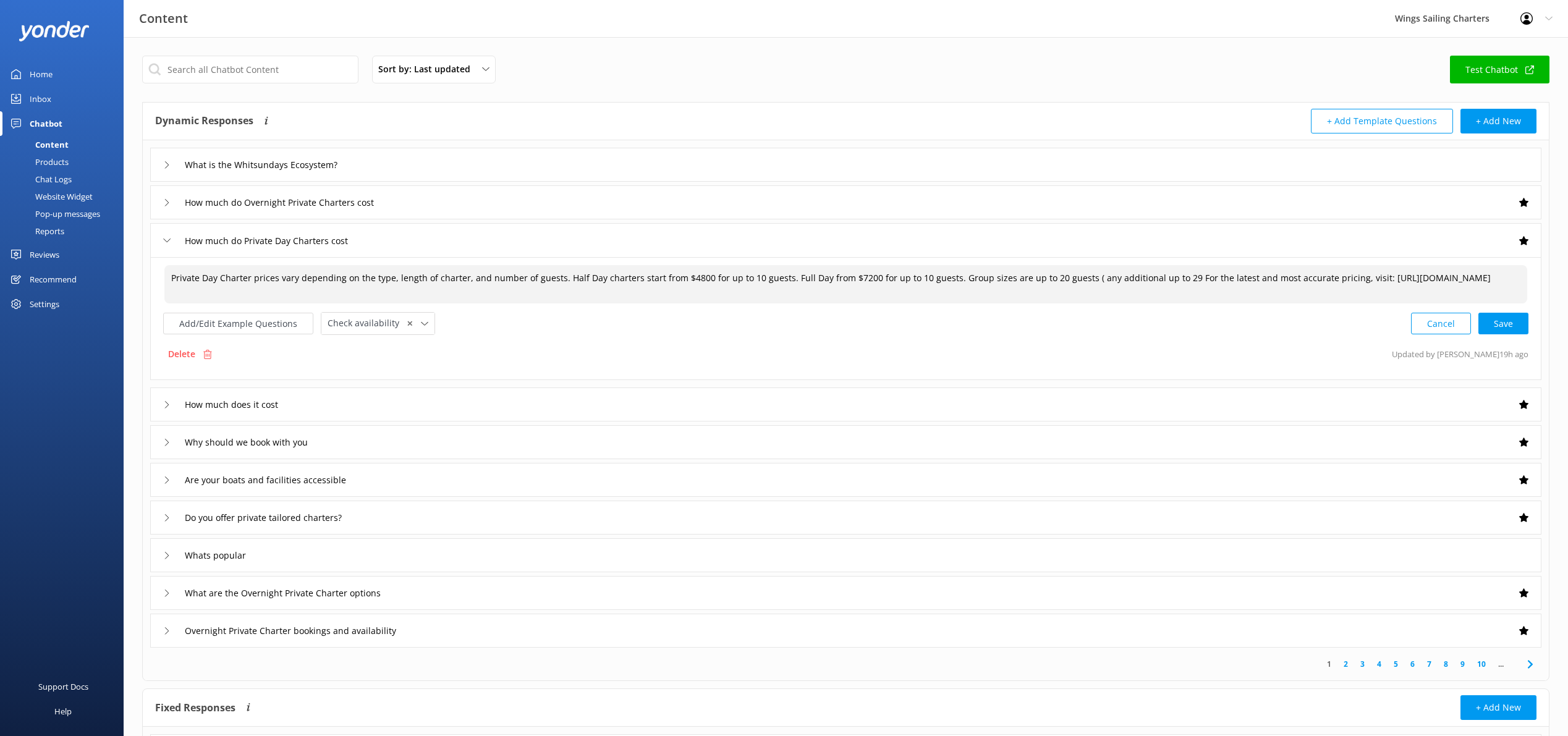
click at [1078, 280] on textarea "Private Day Charter prices vary depending on the type, length of charter, and n…" at bounding box center [846, 284] width 1363 height 38
click at [1161, 282] on textarea "Private Day Charter prices vary depending on the type, length of charter, and n…" at bounding box center [846, 284] width 1363 height 38
click at [1502, 321] on div "Cancel Loading.." at bounding box center [1470, 323] width 117 height 23
drag, startPoint x: 172, startPoint y: 289, endPoint x: 179, endPoint y: 292, distance: 7.6
click at [172, 289] on textarea "Private Day Charter prices vary depending on the type, length of charter, and n…" at bounding box center [846, 283] width 1364 height 39
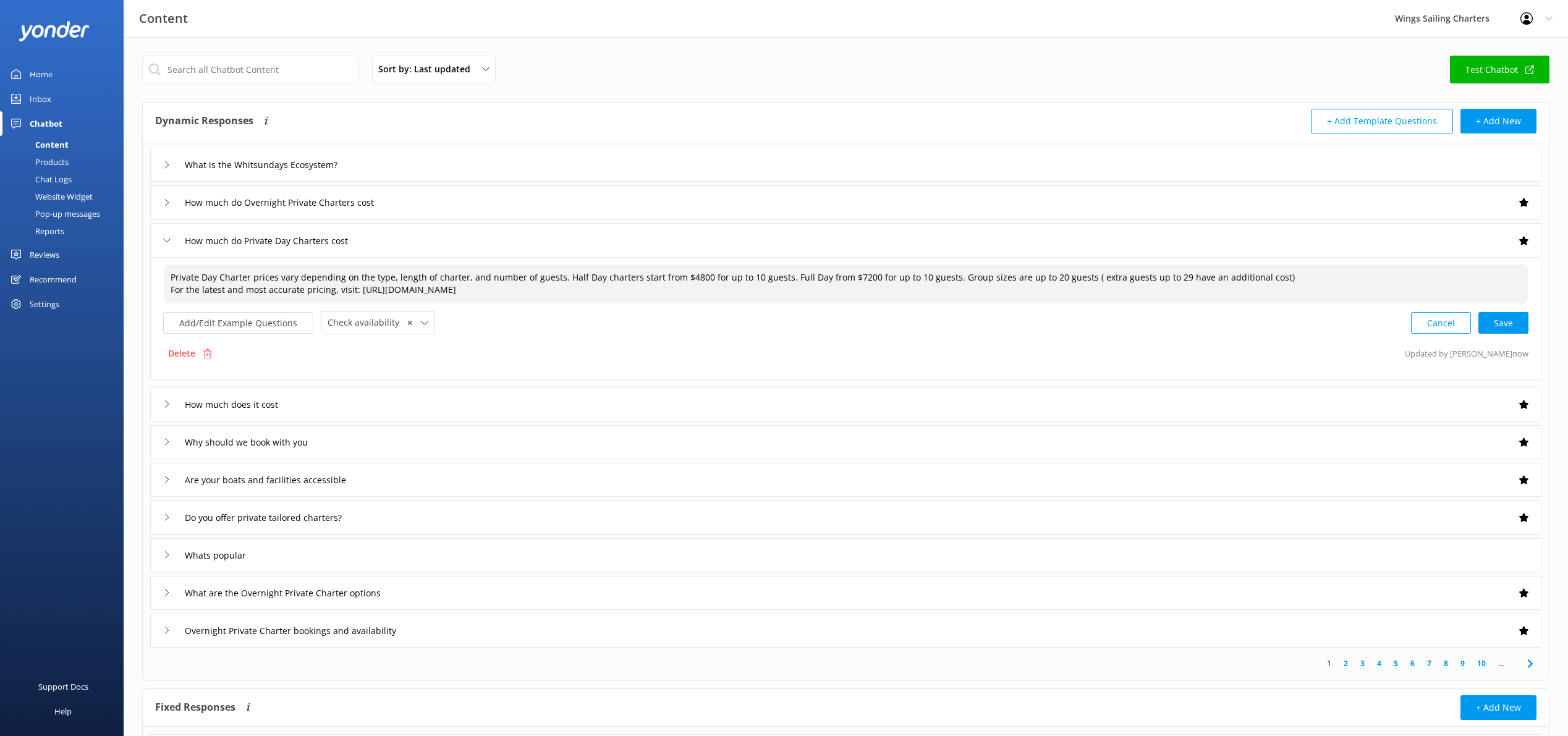
click at [1501, 321] on div "Cancel Save" at bounding box center [1469, 323] width 118 height 23
type textarea "Private Day Charter prices vary depending on the type, length of charter, and n…"
click at [166, 401] on use at bounding box center [166, 404] width 4 height 7
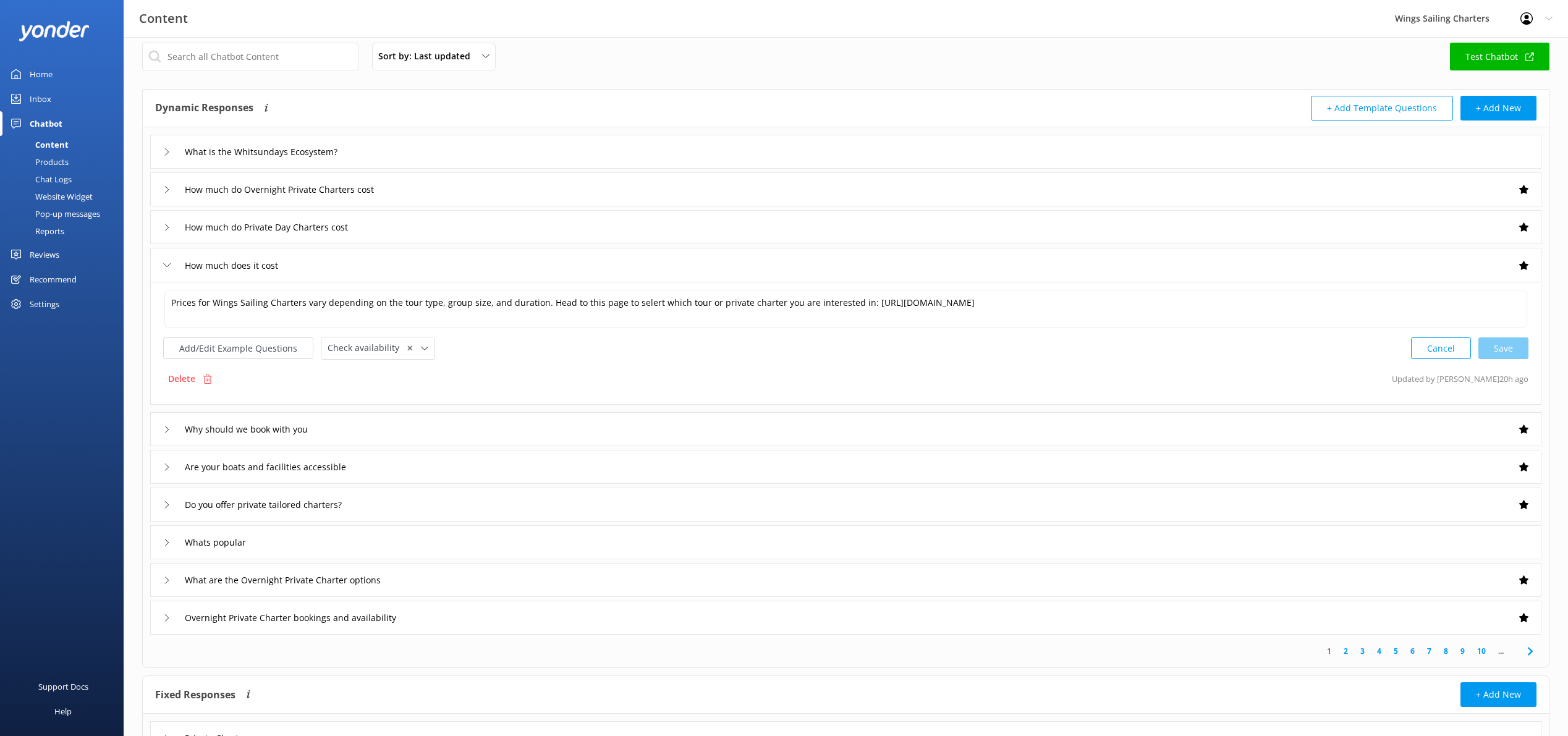
scroll to position [14, 0]
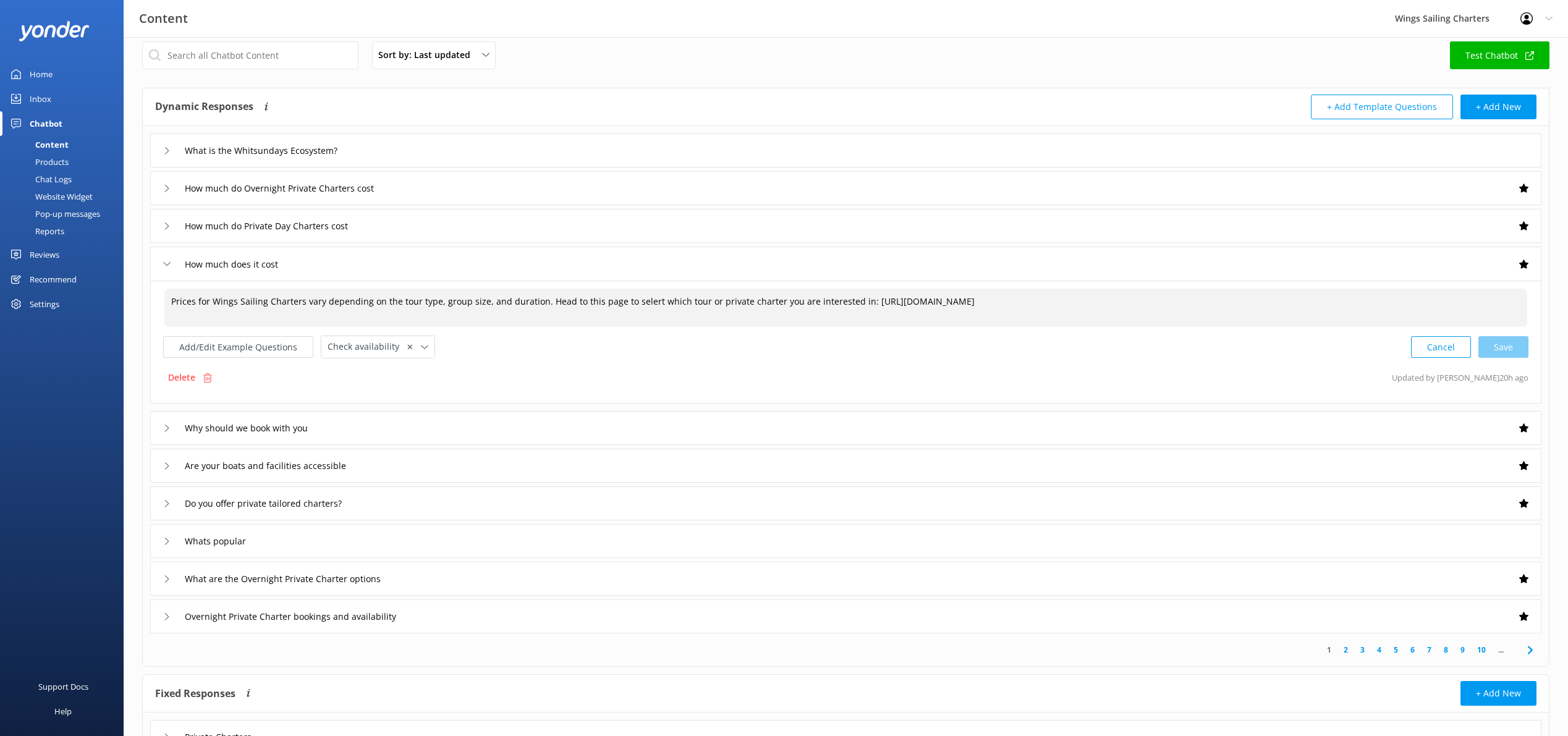
drag, startPoint x: 538, startPoint y: 304, endPoint x: 154, endPoint y: 300, distance: 384.0
click at [154, 300] on div "Prices for Wings Sailing Charters vary depending on the tour type, group size, …" at bounding box center [846, 342] width 1391 height 123
click at [531, 301] on textarea "Wings Sailing Charters offer tours & Private Skippered Holidays- Head to this p…" at bounding box center [846, 308] width 1363 height 38
drag, startPoint x: 282, startPoint y: 304, endPoint x: 289, endPoint y: 303, distance: 7.1
click at [282, 304] on textarea "Wings Sailing Charters offer tours & Private Skippered Holidays- Head to this p…" at bounding box center [846, 308] width 1363 height 38
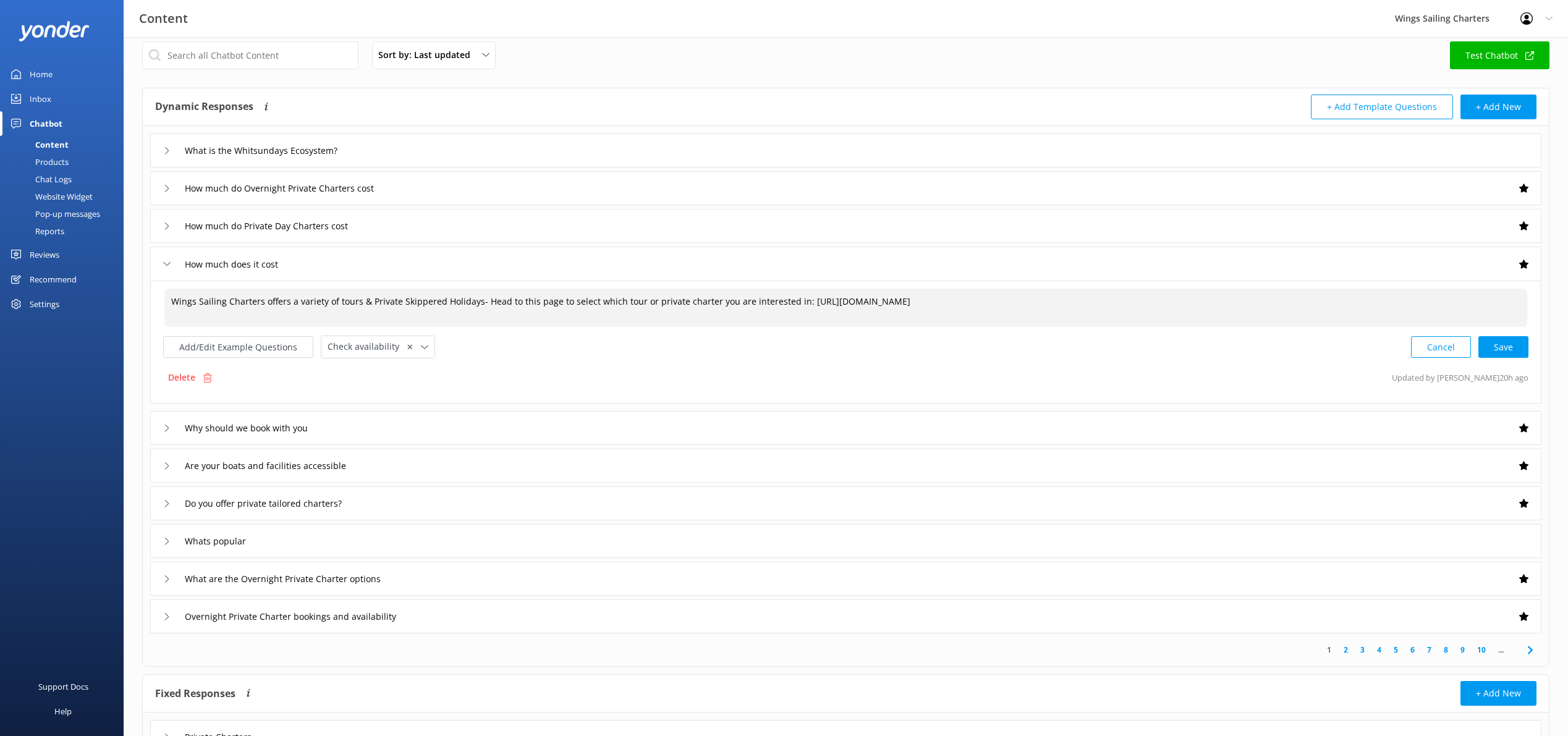
click at [339, 304] on textarea "Wings Sailing Charters offers a variety of tours & Private Skippered Holidays- …" at bounding box center [846, 308] width 1363 height 38
click at [1506, 346] on div "Cancel Loading.." at bounding box center [1470, 345] width 117 height 23
type textarea "Wings Sailing Charters offers a variety of Tours & Private Skippered Holidays- …"
click at [166, 263] on icon at bounding box center [167, 263] width 8 height 8
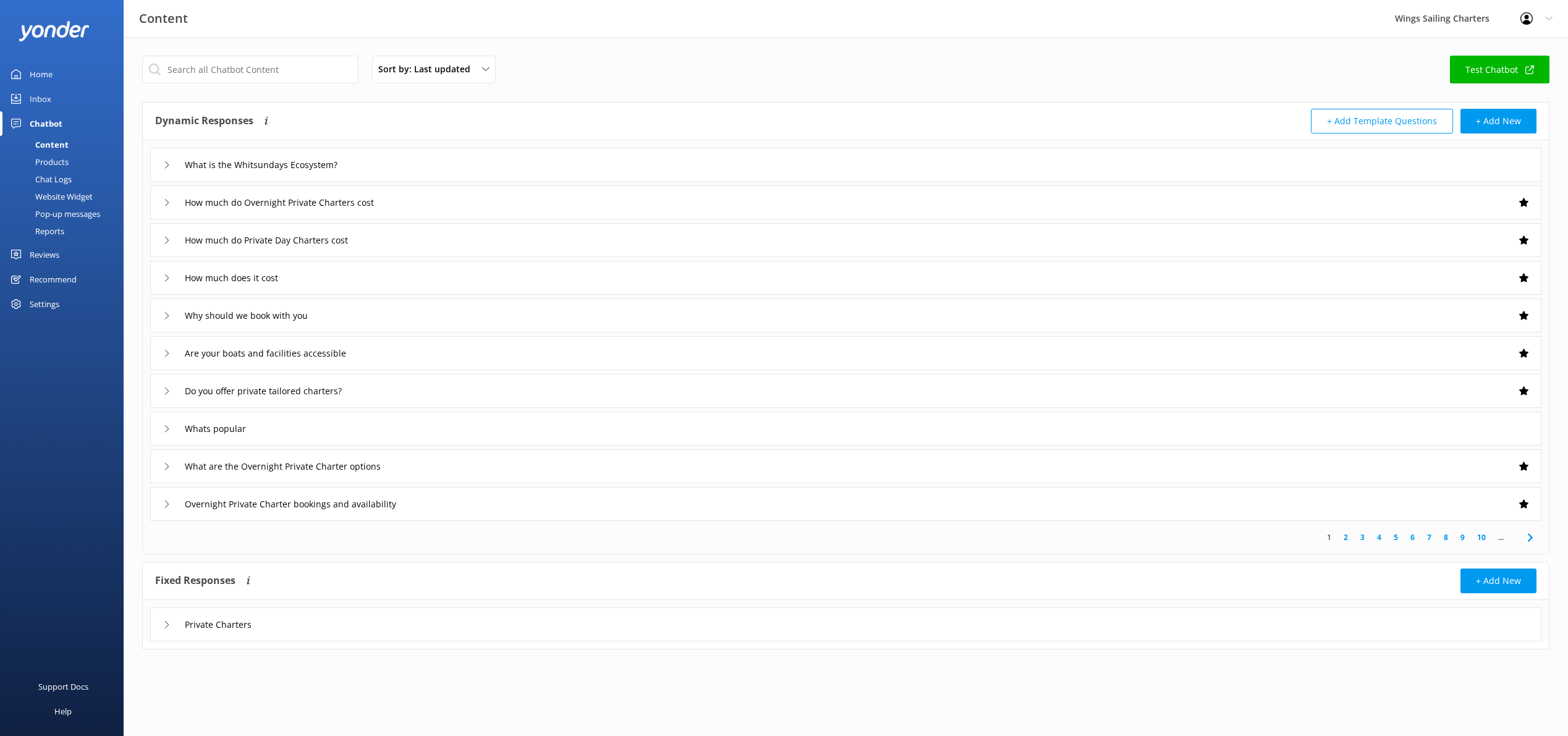
click at [163, 314] on icon at bounding box center [167, 316] width 8 height 8
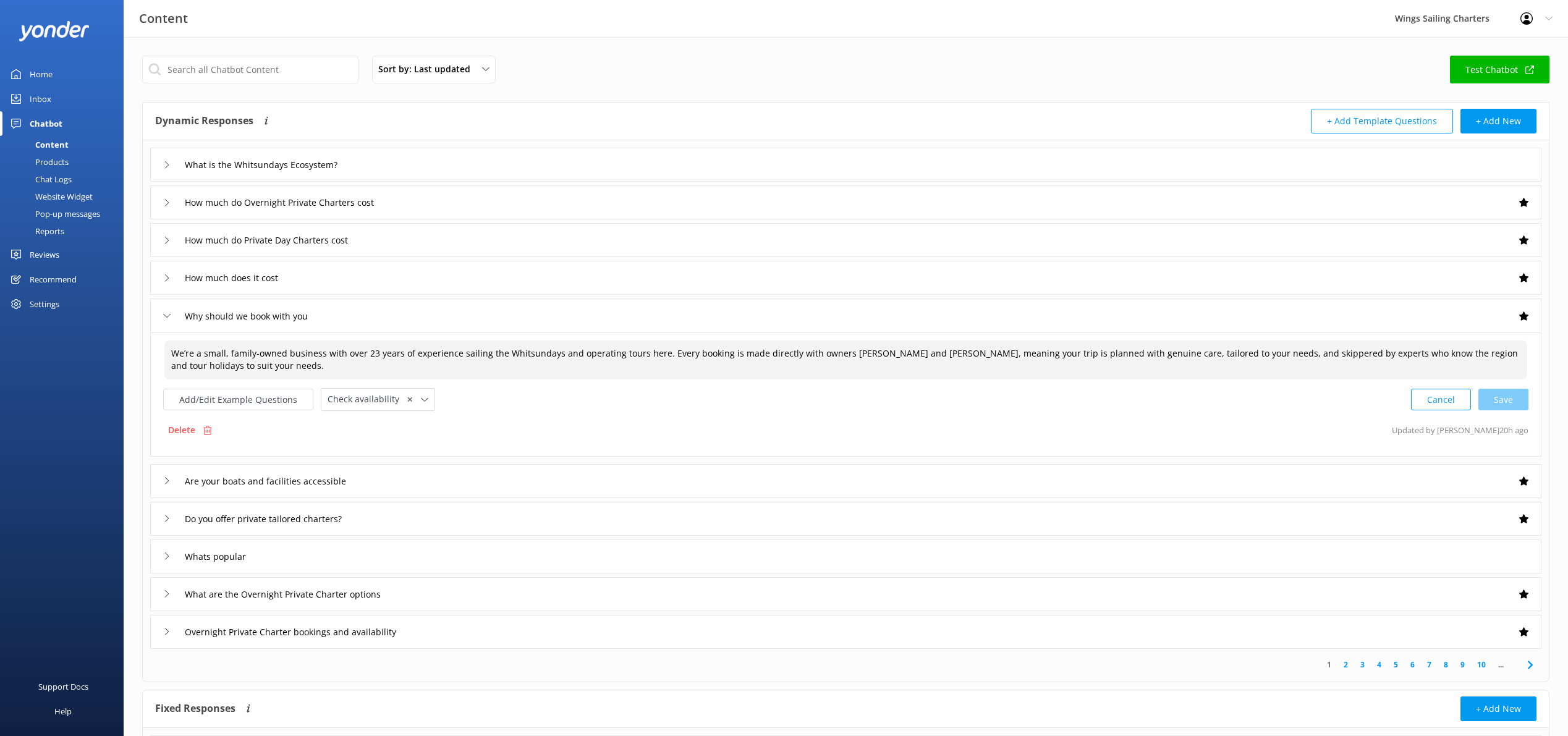
drag, startPoint x: 226, startPoint y: 356, endPoint x: 172, endPoint y: 351, distance: 54.2
click at [172, 351] on textarea "We’re a small, family-owned business with over 23 years of experience sailing t…" at bounding box center [846, 359] width 1363 height 39
drag, startPoint x: 727, startPoint y: 356, endPoint x: 737, endPoint y: 352, distance: 10.8
click at [727, 356] on textarea "Wings Sailing Charters is a small family-owned business with over 23 years of e…" at bounding box center [846, 359] width 1363 height 39
click at [1288, 356] on textarea "Wings Sailing Charters is a small family-owned business with over 23 years of e…" at bounding box center [846, 359] width 1363 height 39
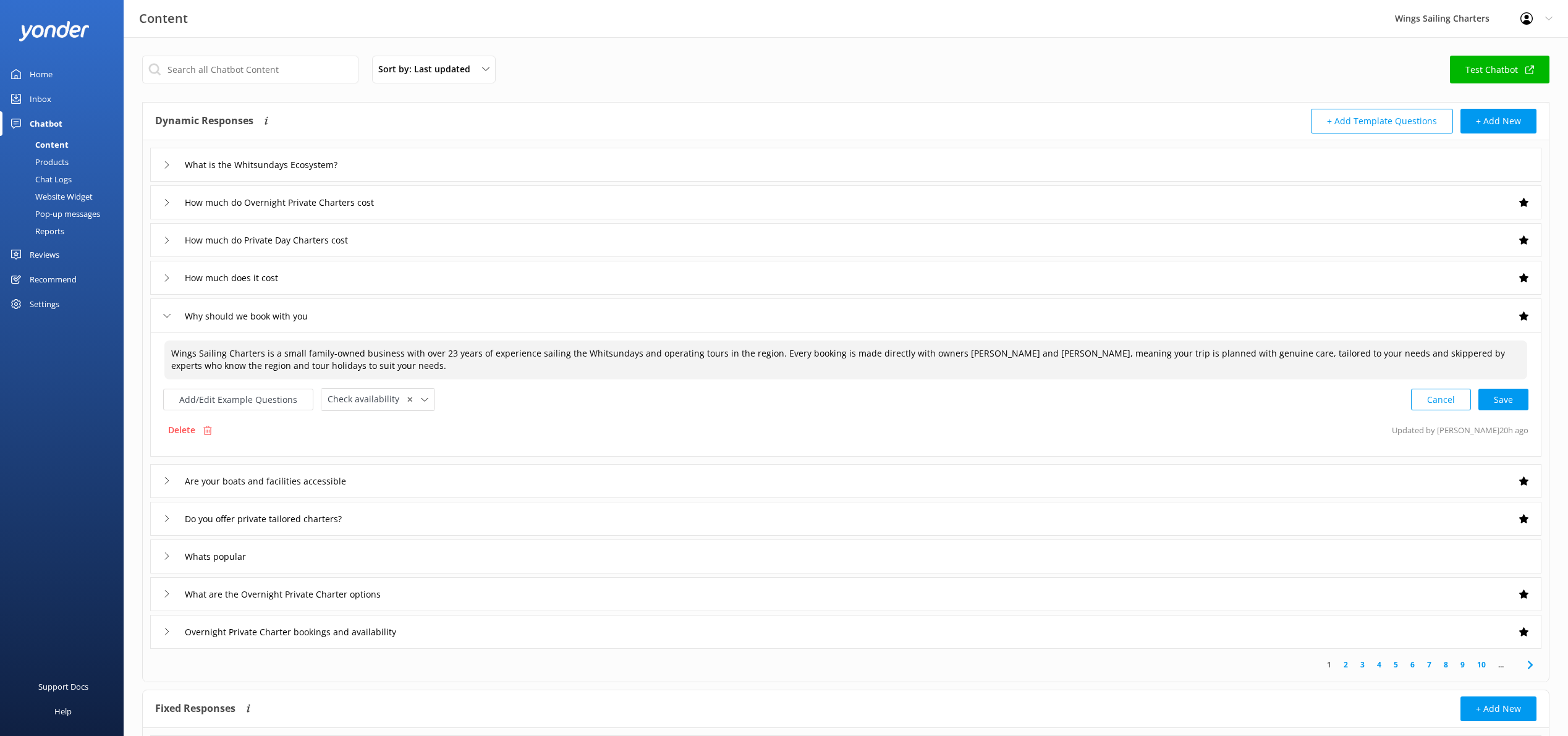
click at [1475, 356] on textarea "Wings Sailing Charters is a small family-owned business with over 23 years of e…" at bounding box center [846, 359] width 1363 height 39
click at [298, 369] on textarea "Wings Sailing Charters is a small family-owned business with over 23 years of e…" at bounding box center [846, 359] width 1363 height 39
click at [301, 368] on textarea "Wings Sailing Charters is a small family-owned business with over 23 years of e…" at bounding box center [846, 358] width 1363 height 39
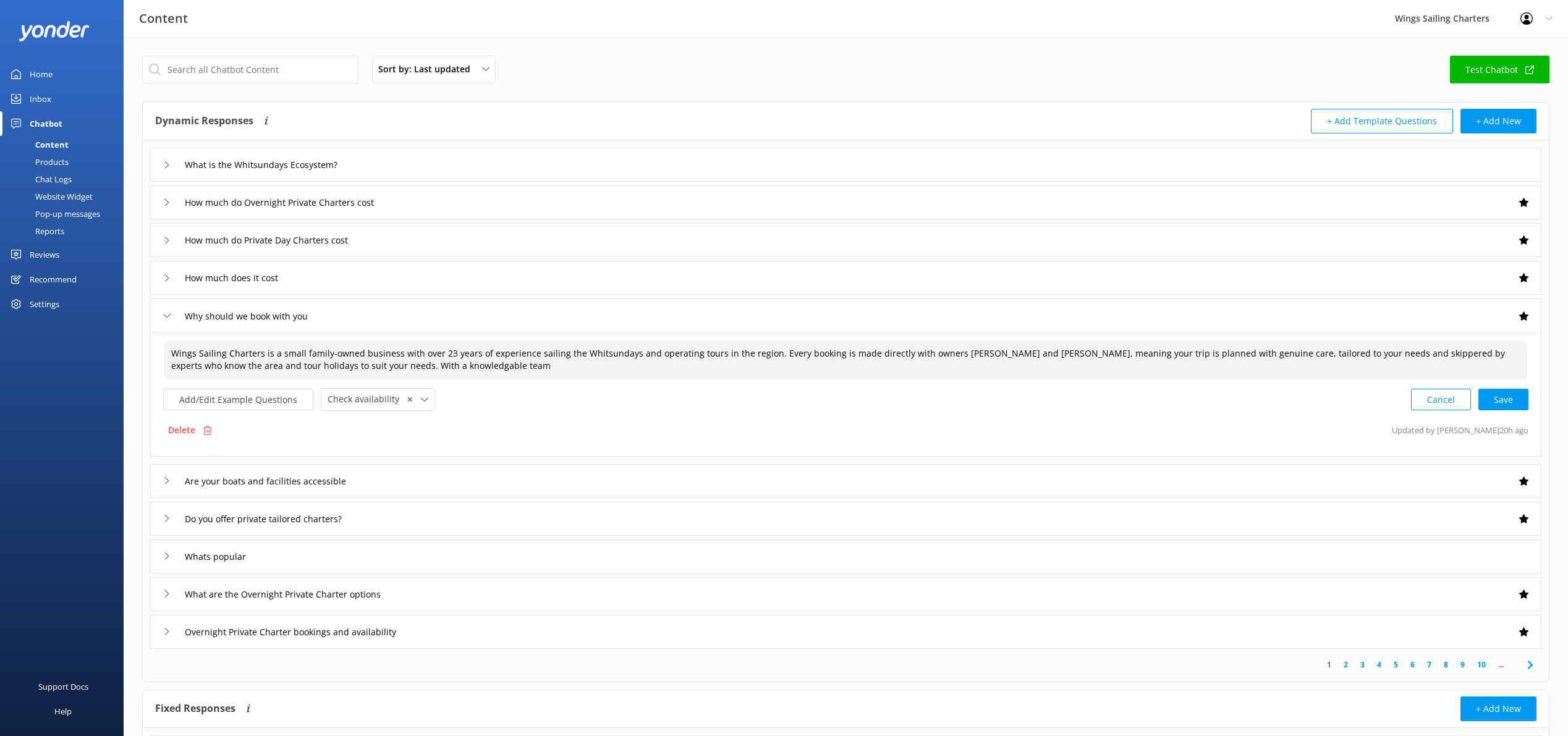
drag, startPoint x: 309, startPoint y: 366, endPoint x: 326, endPoint y: 366, distance: 17.0
click at [309, 366] on textarea "Wings Sailing Charters is a small family-owned business with over 23 years of e…" at bounding box center [846, 359] width 1363 height 39
click at [433, 364] on textarea "Wings Sailing Charters is a small family-owned business with over 23 years of e…" at bounding box center [846, 359] width 1363 height 39
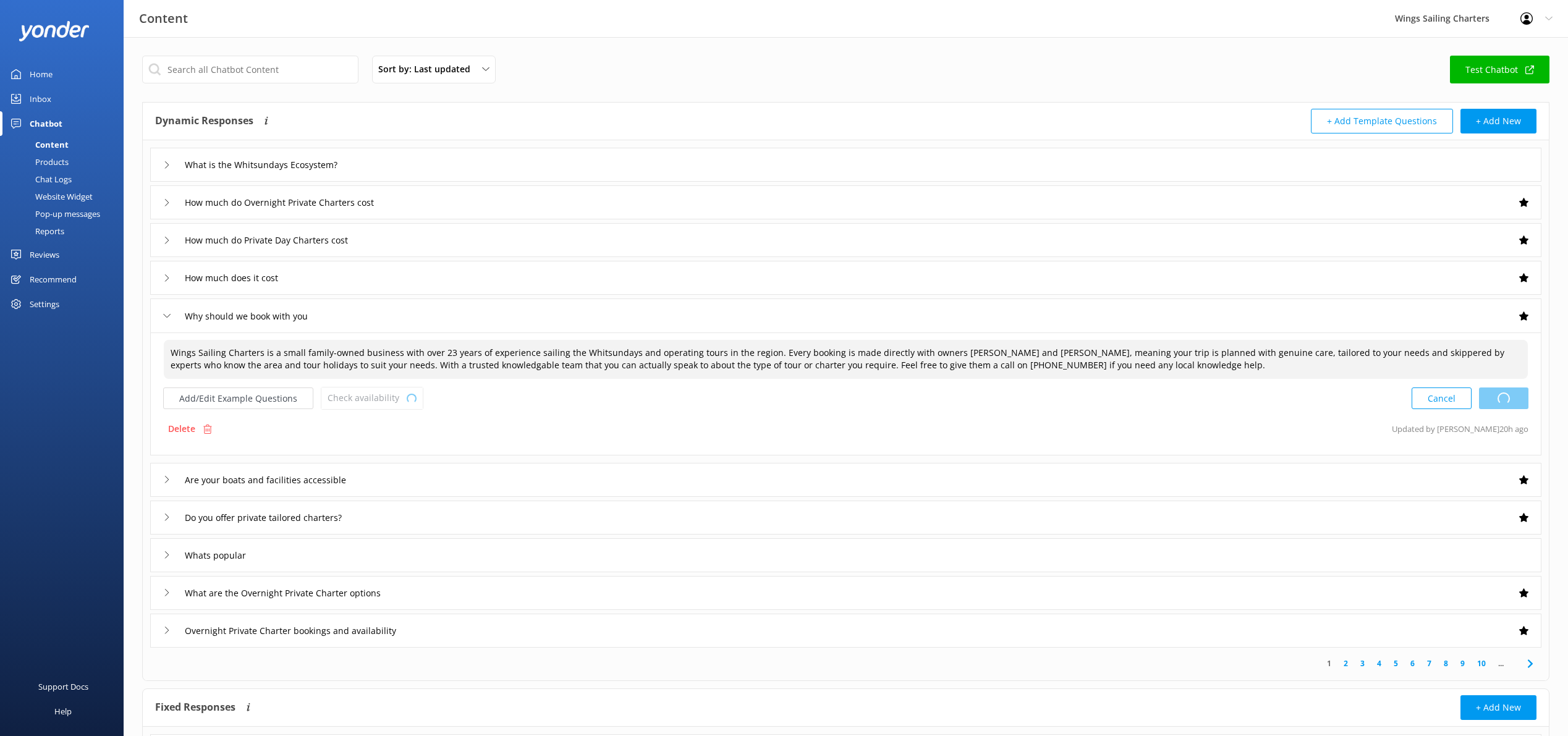
click at [1513, 399] on div "Cancel Loading.." at bounding box center [1470, 398] width 117 height 23
click at [976, 353] on textarea "Wings Sailing Charters is a small family-owned business with over 23 years of e…" at bounding box center [846, 358] width 1364 height 39
drag, startPoint x: 1001, startPoint y: 356, endPoint x: 1007, endPoint y: 354, distance: 6.3
click at [1001, 356] on textarea "Wings Sailing Charters is a small family-owned business with over 23 years of e…" at bounding box center [846, 358] width 1364 height 39
click at [1047, 353] on textarea "Wings Sailing Charters is a small family-owned business with over 23 years of e…" at bounding box center [846, 358] width 1364 height 39
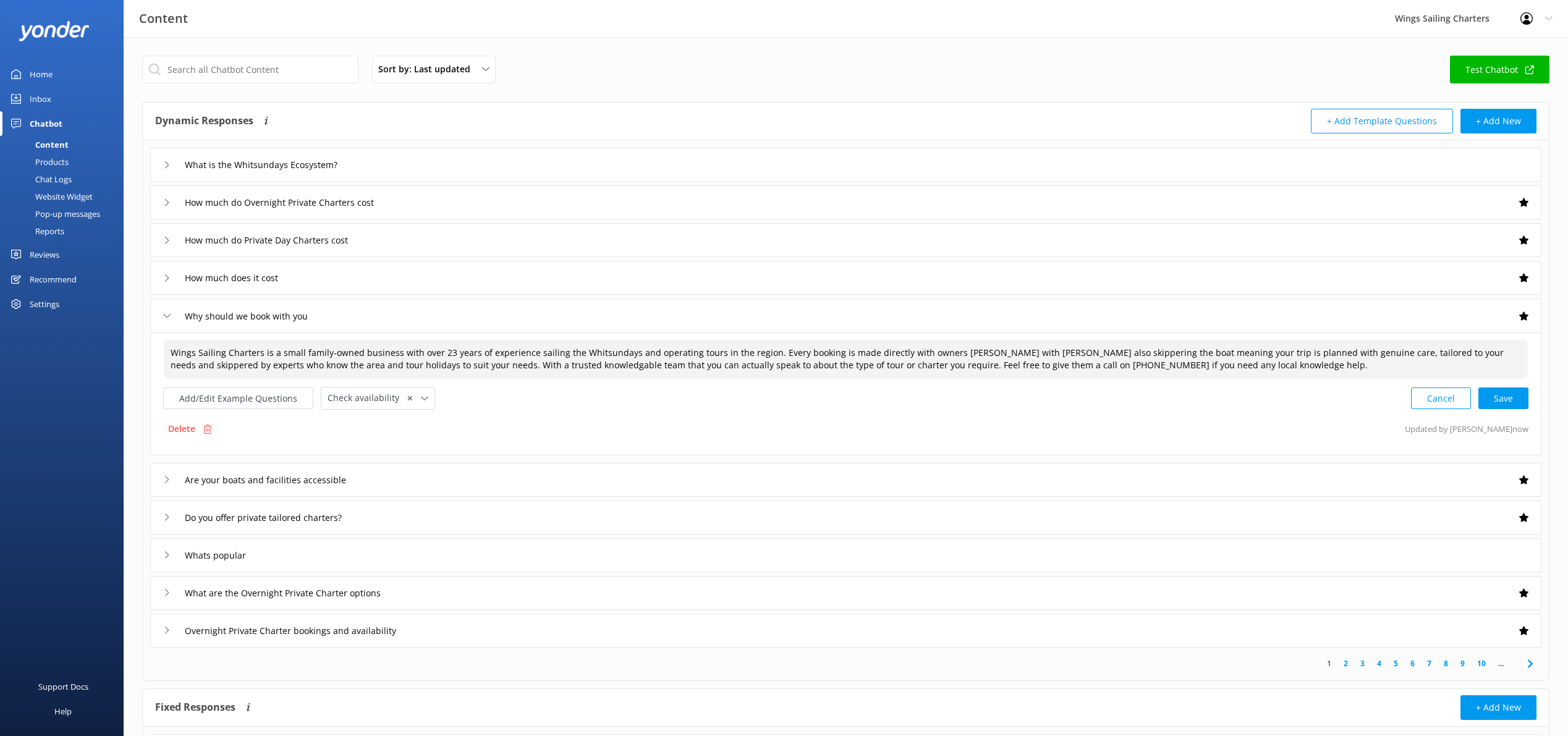
drag, startPoint x: 1099, startPoint y: 353, endPoint x: 1119, endPoint y: 352, distance: 20.0
click at [1099, 353] on textarea "Wings Sailing Charters is a small family-owned business with over 23 years of e…" at bounding box center [846, 358] width 1364 height 39
click at [1424, 352] on textarea "Wings Sailing Charters is a small family-owned business with over 23 years of e…" at bounding box center [846, 358] width 1364 height 39
click at [601, 366] on textarea "Wings Sailing Charters is a small family-owned business with over 23 years of e…" at bounding box center [846, 358] width 1364 height 39
click at [1511, 397] on div "Cancel Loading.." at bounding box center [1470, 398] width 117 height 23
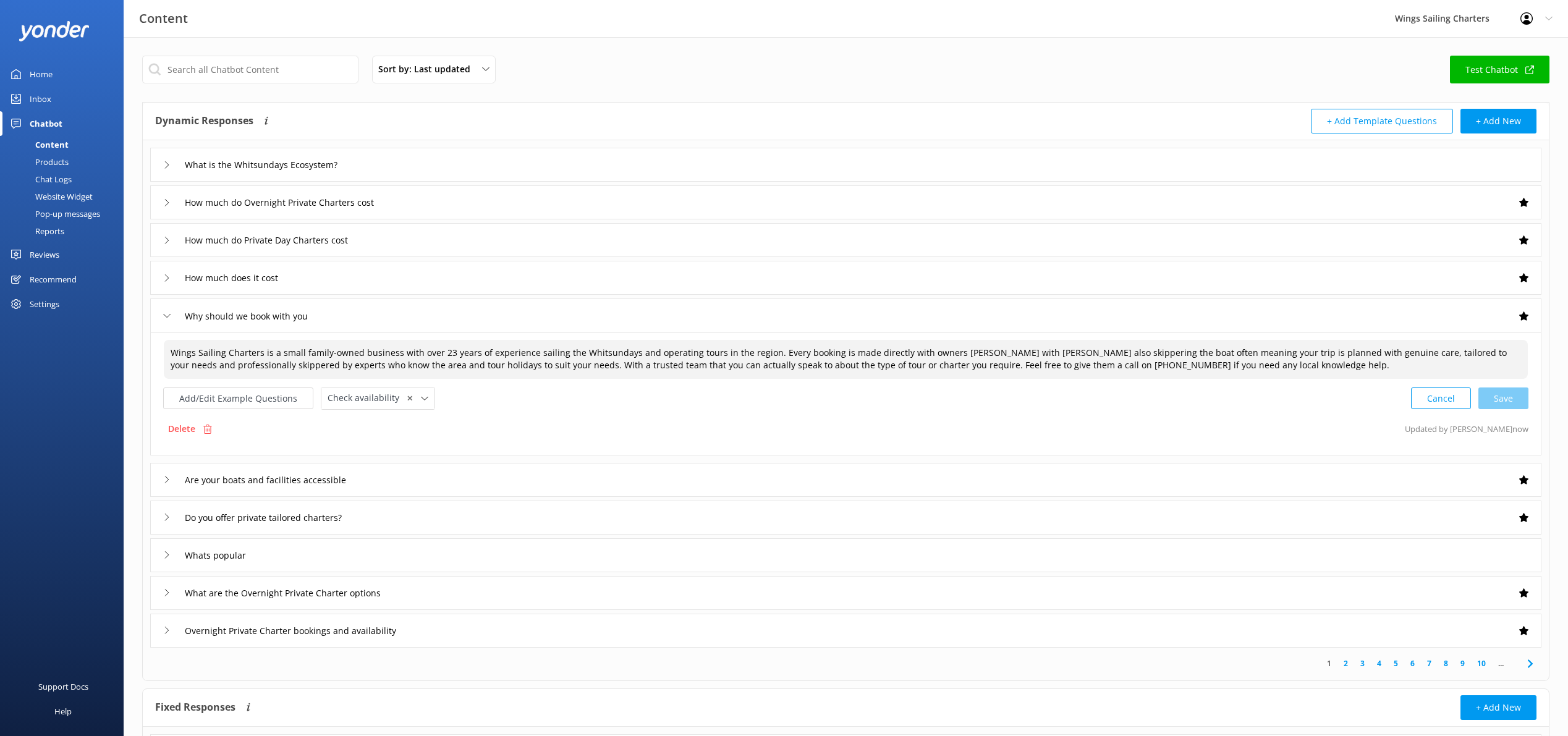
type textarea "Wings Sailing Charters is a small family-owned business with over 23 years of e…"
click at [163, 314] on div "Why should we book with you" at bounding box center [846, 316] width 1391 height 34
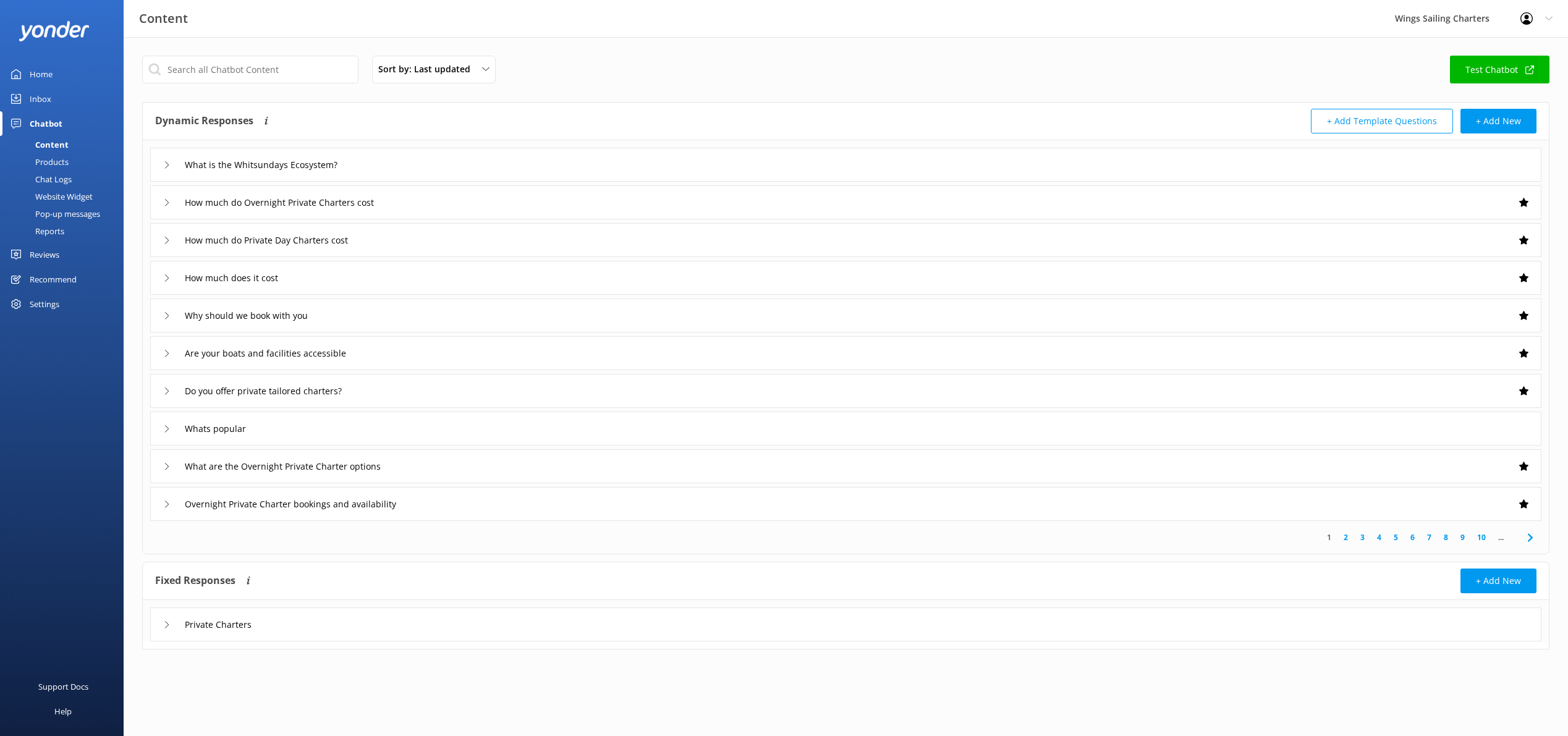
click at [163, 348] on div "Are your boats and facilities accessible" at bounding box center [270, 353] width 213 height 20
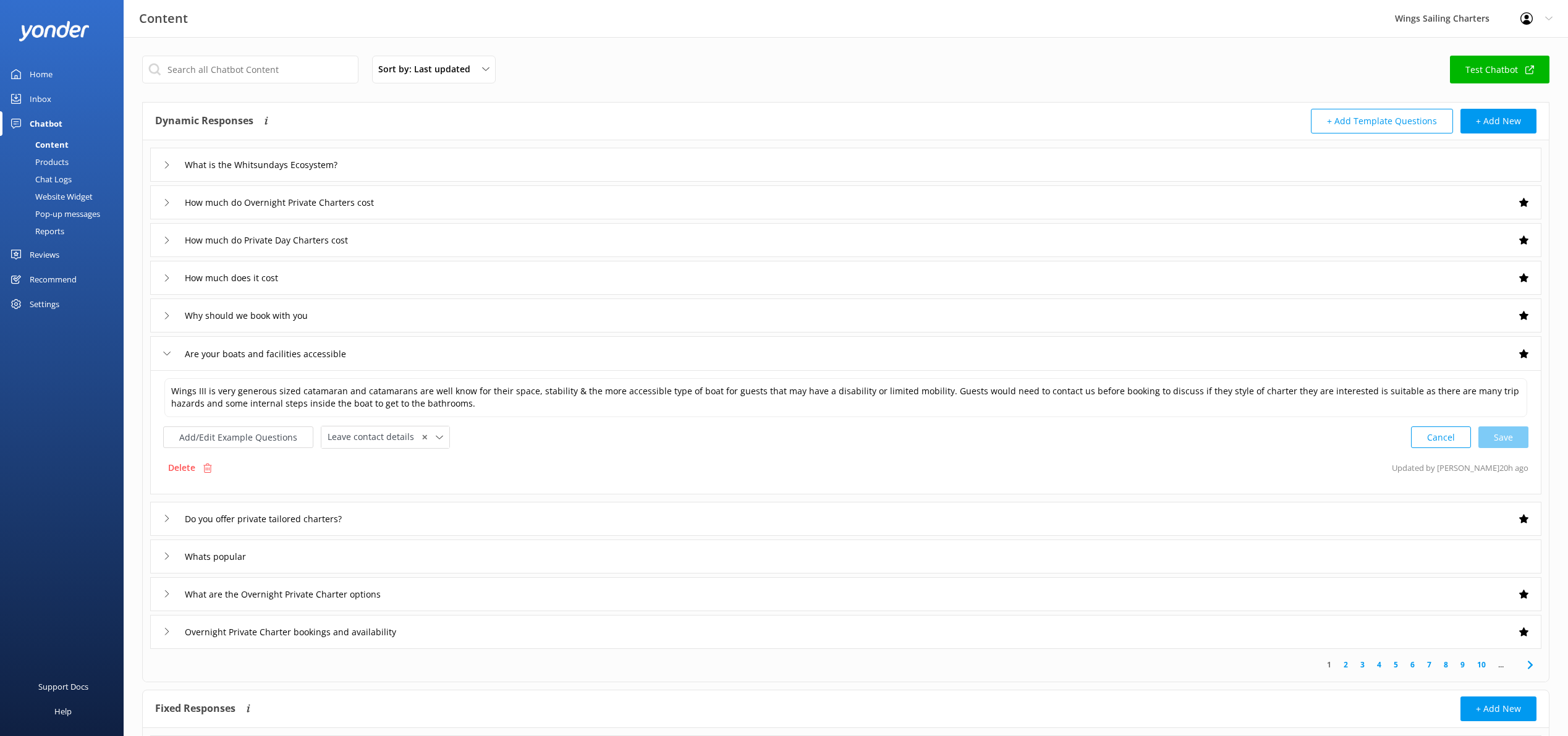
click at [163, 348] on div "Are your boats and facilities accessible" at bounding box center [270, 354] width 213 height 20
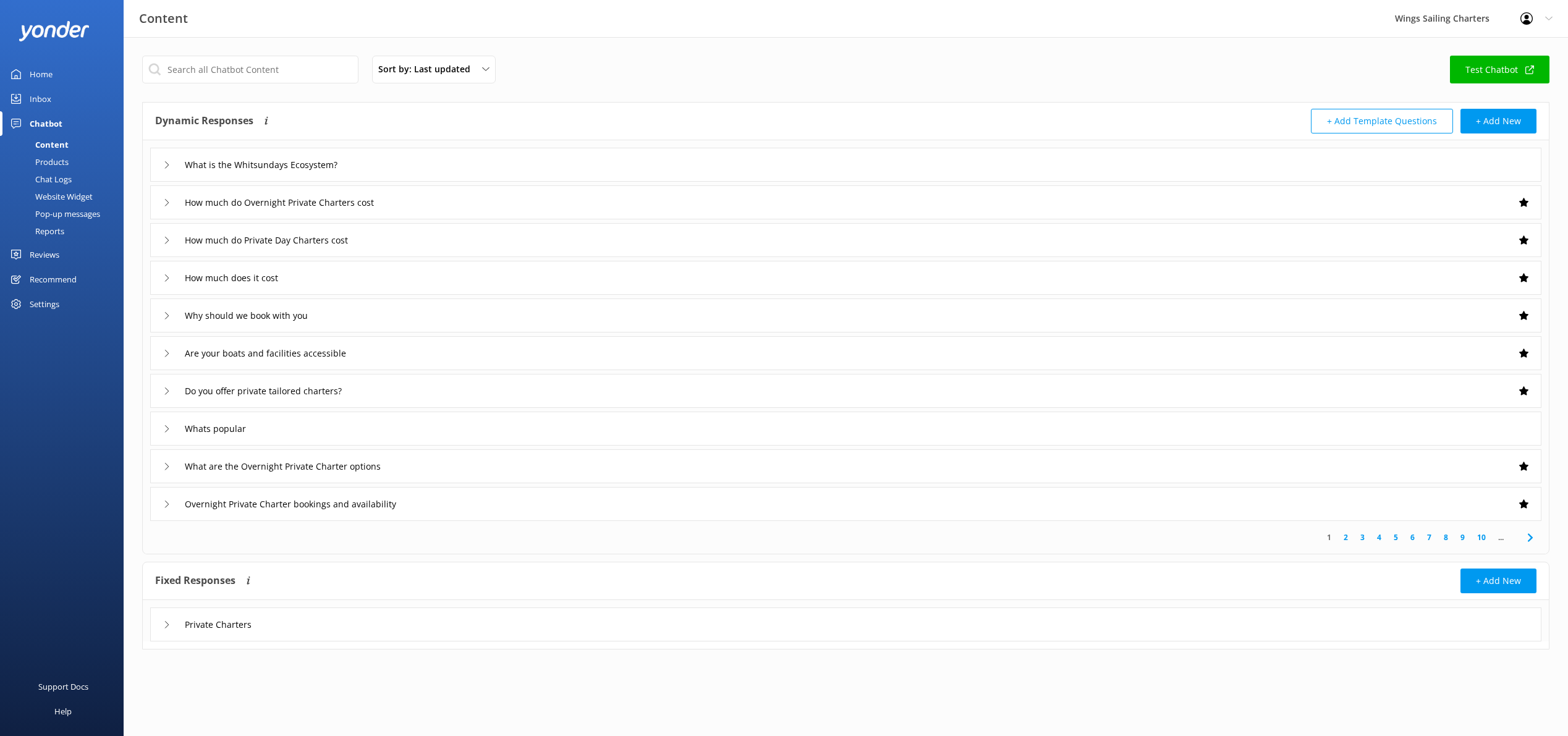
click at [164, 389] on icon at bounding box center [167, 391] width 8 height 8
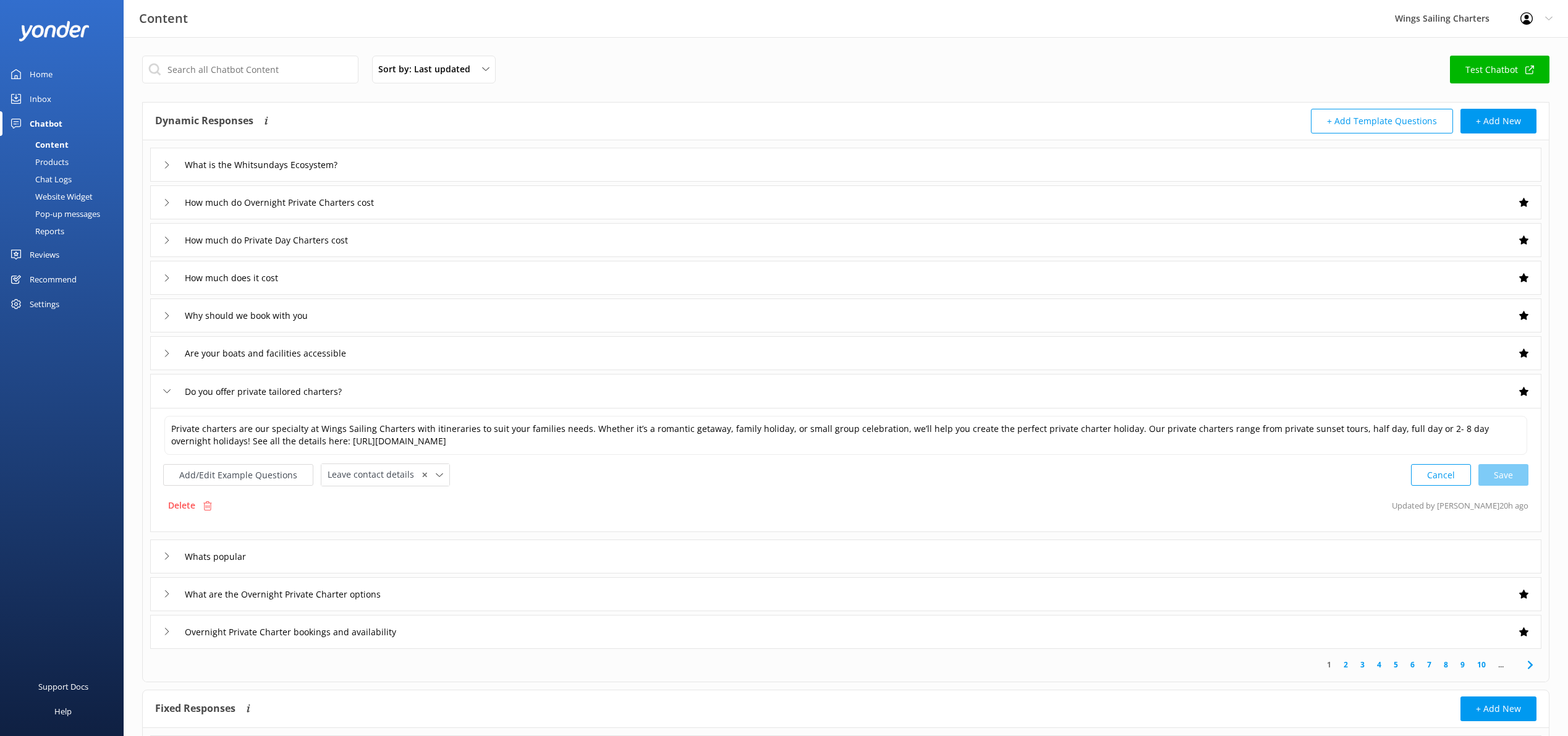
click at [162, 391] on div "Do you offer private tailored charters?" at bounding box center [846, 391] width 1391 height 34
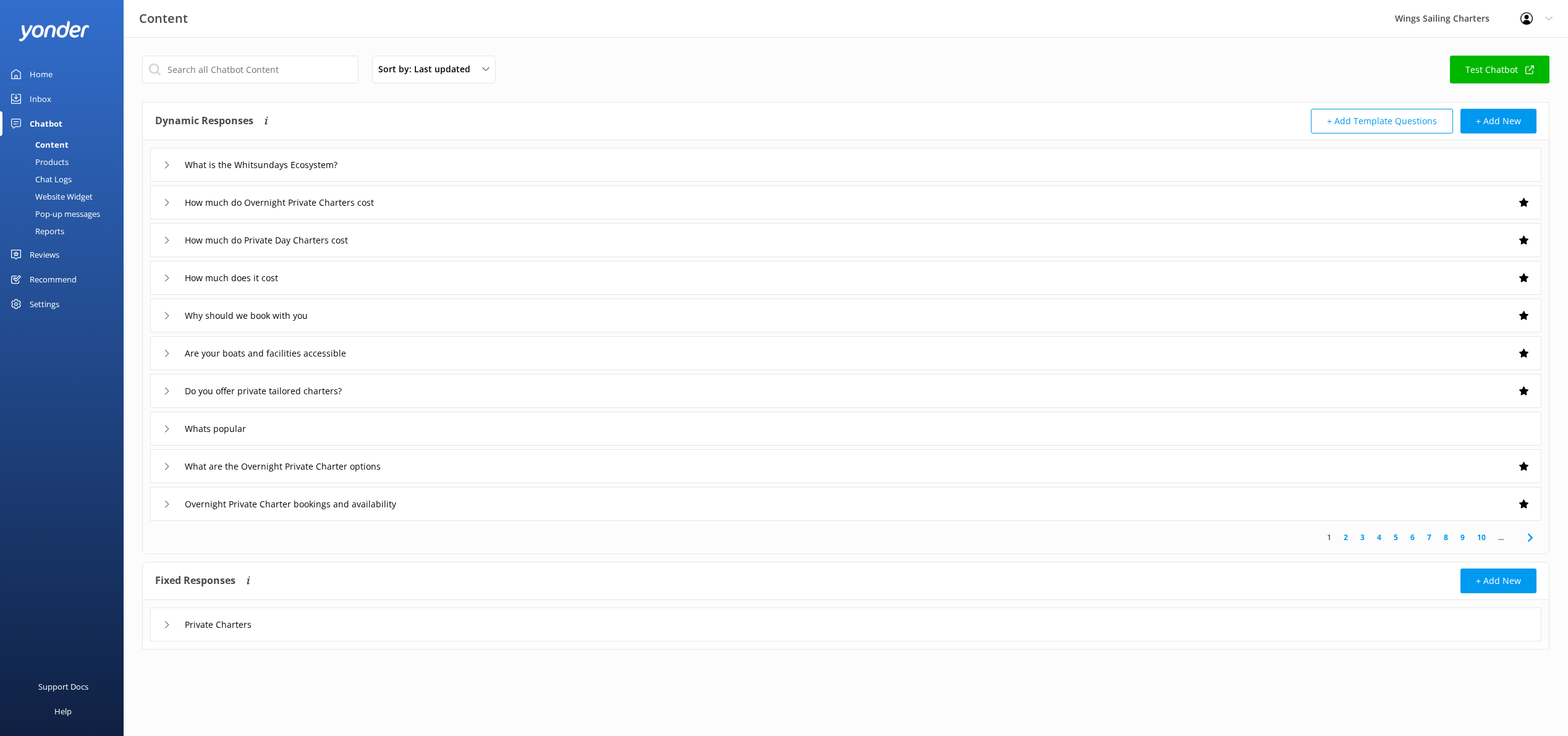
click at [163, 425] on icon at bounding box center [167, 428] width 8 height 8
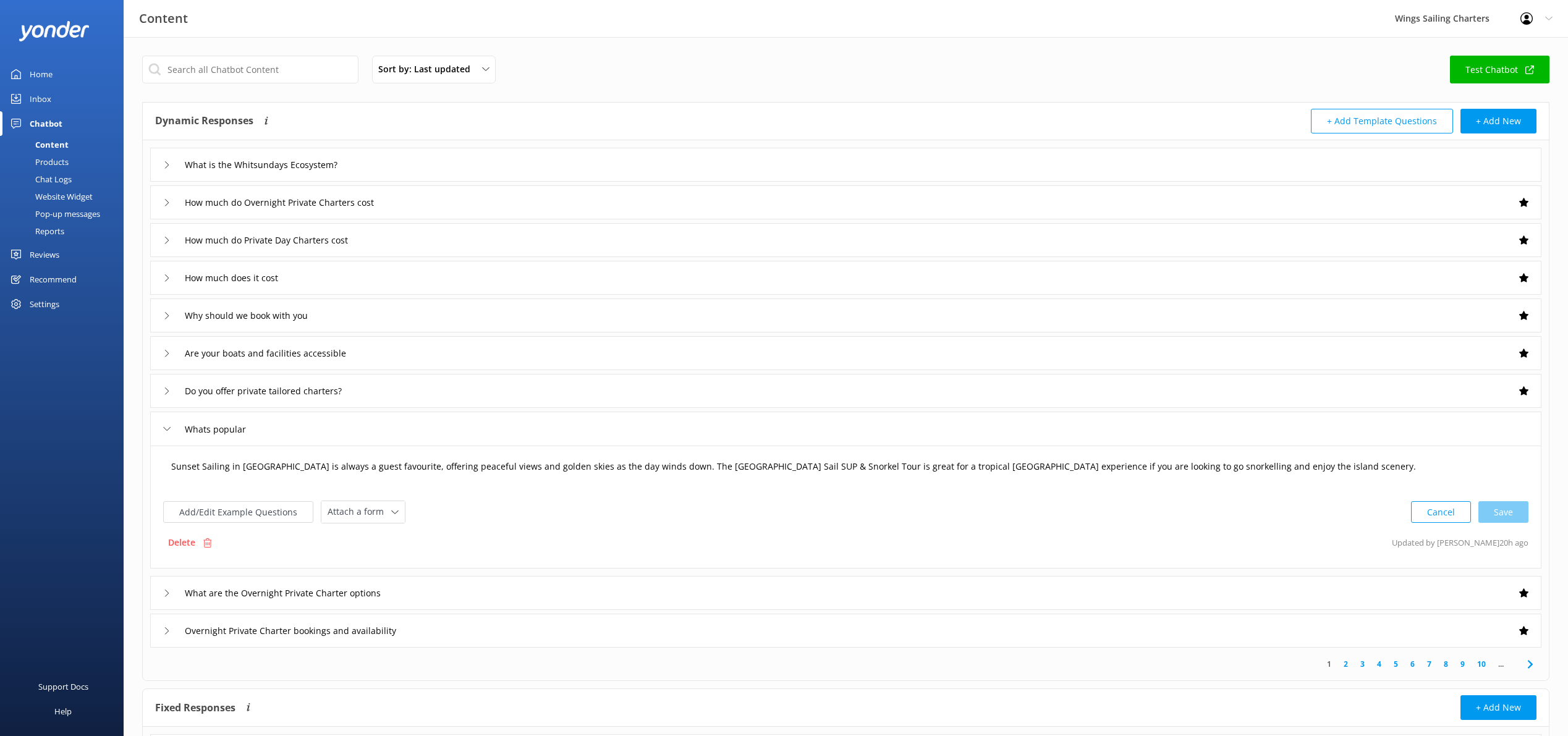
click at [1330, 466] on textarea "Sunset Sailing in [GEOGRAPHIC_DATA] is always a guest favourite, offering peace…" at bounding box center [846, 473] width 1363 height 38
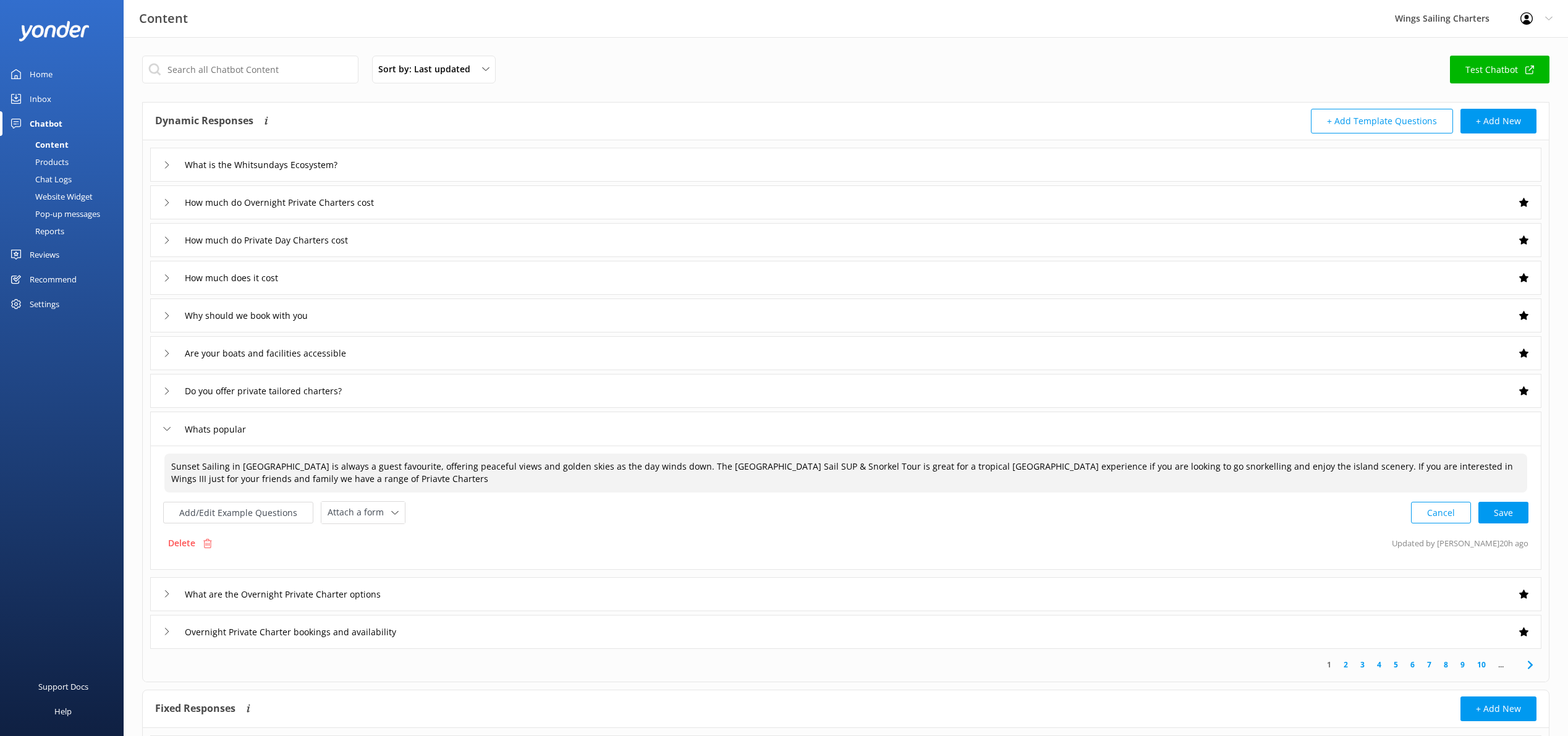
click at [309, 483] on textarea "Sunset Sailing in [GEOGRAPHIC_DATA] is always a guest favourite, offering peace…" at bounding box center [846, 473] width 1363 height 39
click at [369, 478] on textarea "Sunset Sailing in [GEOGRAPHIC_DATA] is always a guest favourite, offering peace…" at bounding box center [846, 473] width 1363 height 39
click at [502, 477] on textarea "Sunset Sailing in [GEOGRAPHIC_DATA] is always a guest favourite, offering peace…" at bounding box center [846, 473] width 1363 height 39
paste textarea "[URL][DOMAIN_NAME]"
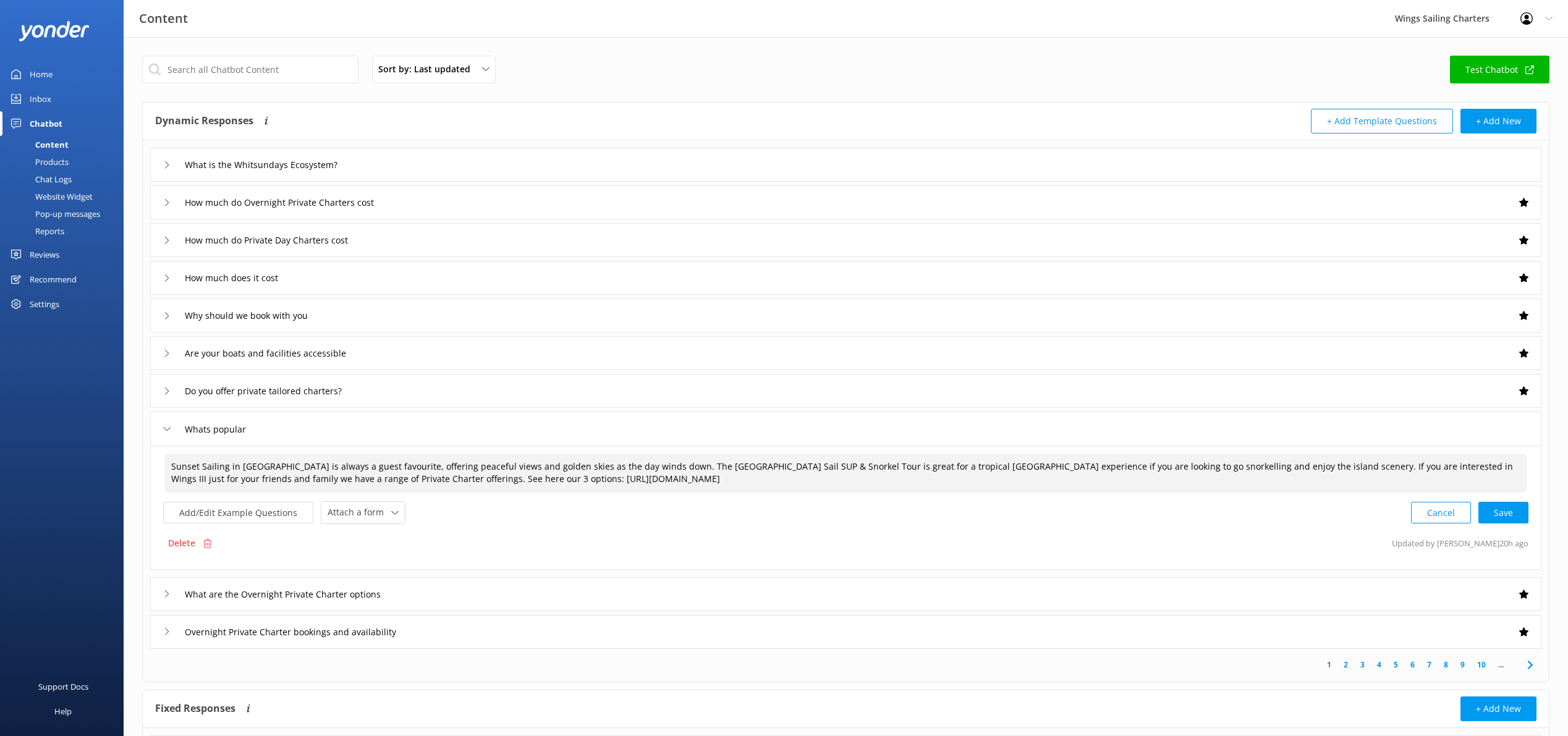
scroll to position [0, 0]
click at [1498, 509] on div "Cancel Loading.." at bounding box center [1470, 511] width 117 height 23
click at [1503, 511] on div "Cancel Save" at bounding box center [1469, 511] width 118 height 23
type textarea "Sunset Sailing in [GEOGRAPHIC_DATA] is always a guest favourite, offering peace…"
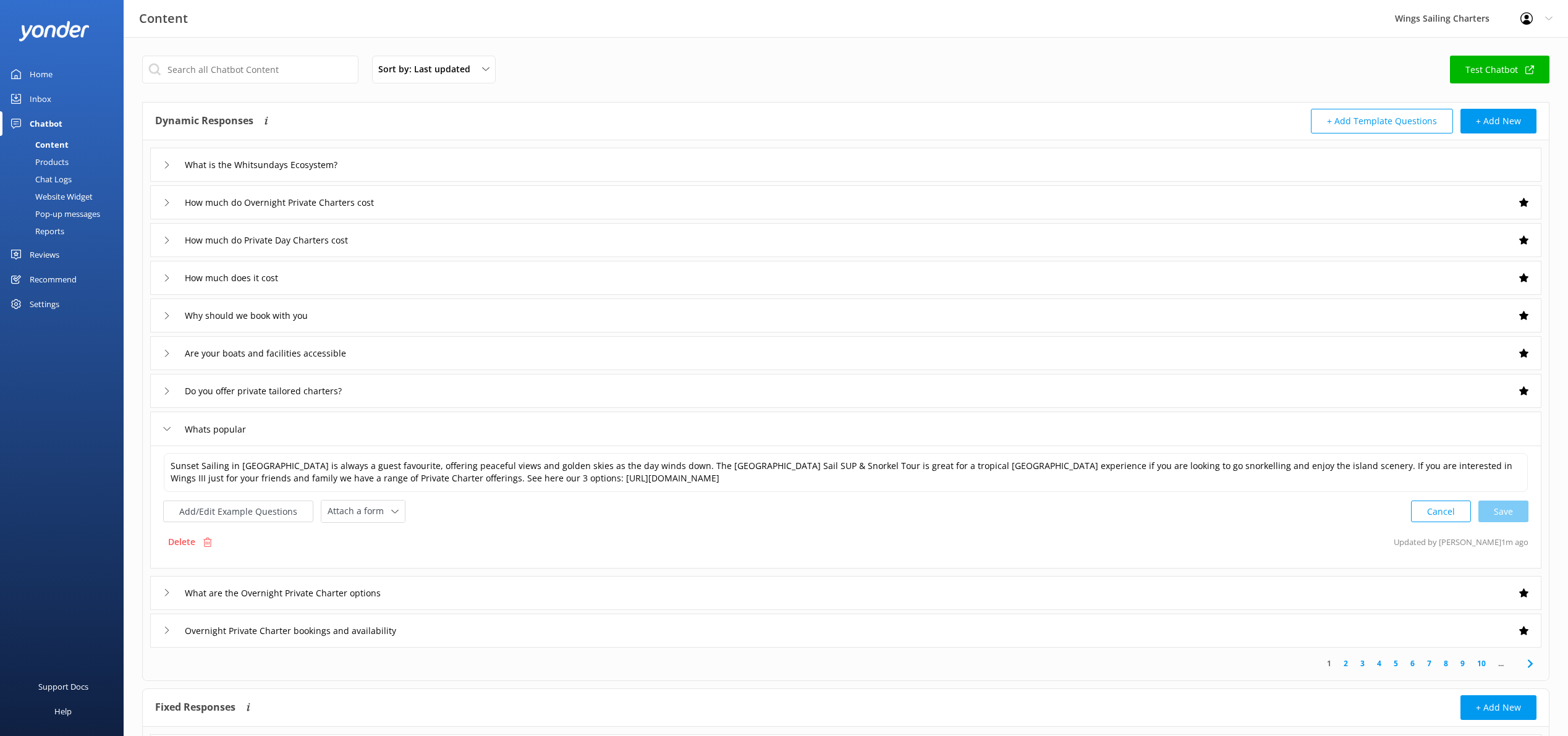
click at [168, 428] on icon at bounding box center [167, 428] width 8 height 8
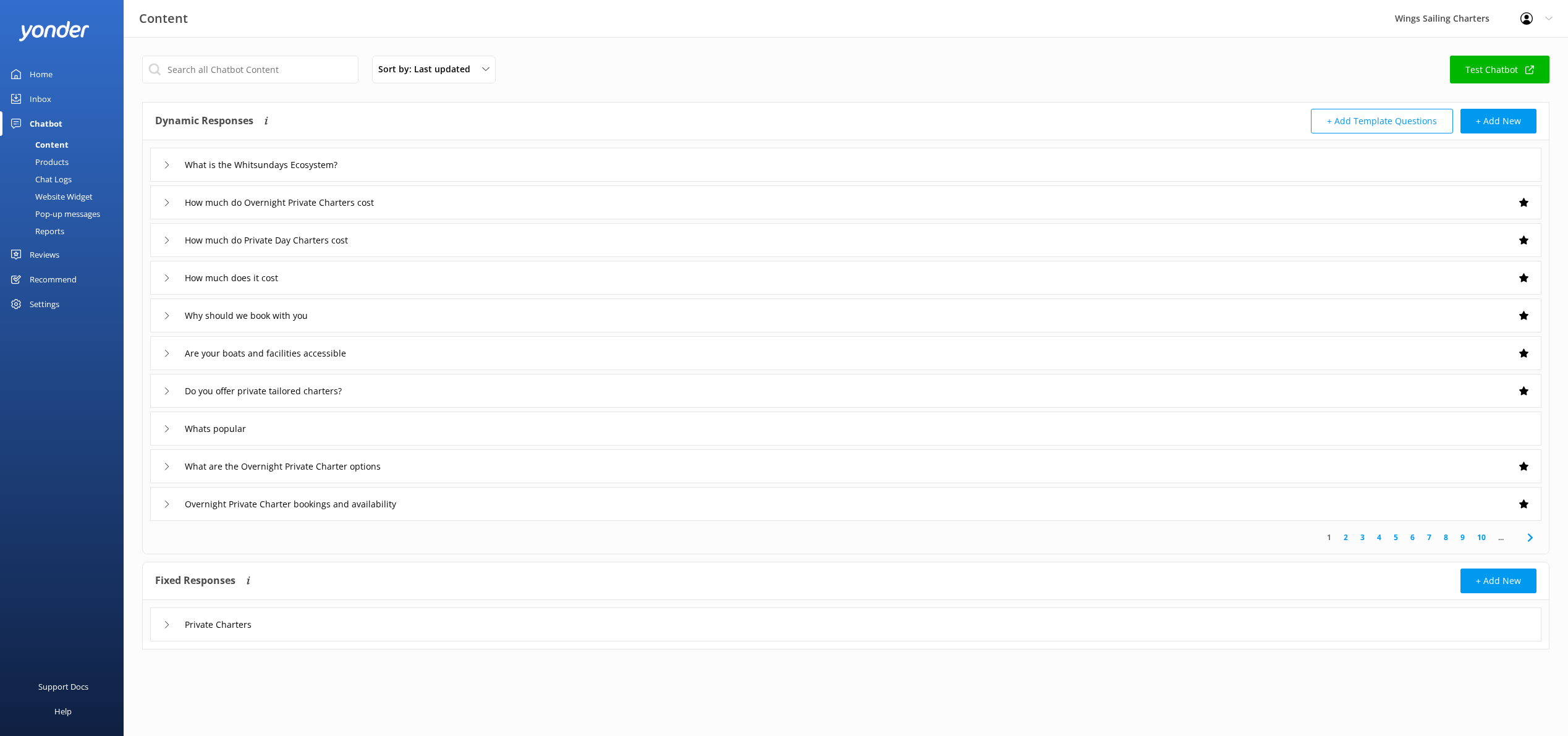
click at [163, 463] on icon at bounding box center [167, 466] width 8 height 8
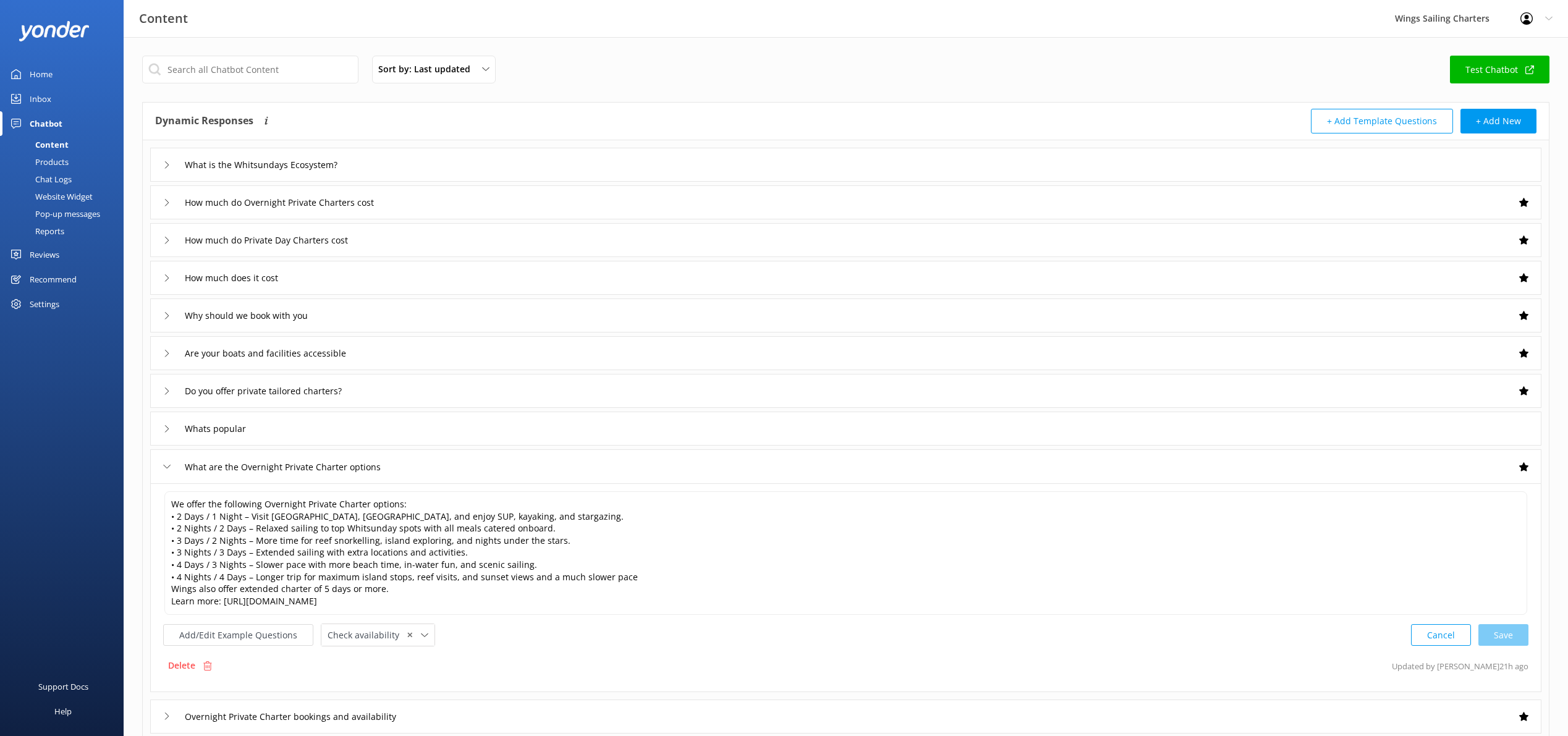
click at [166, 463] on icon at bounding box center [167, 466] width 8 height 8
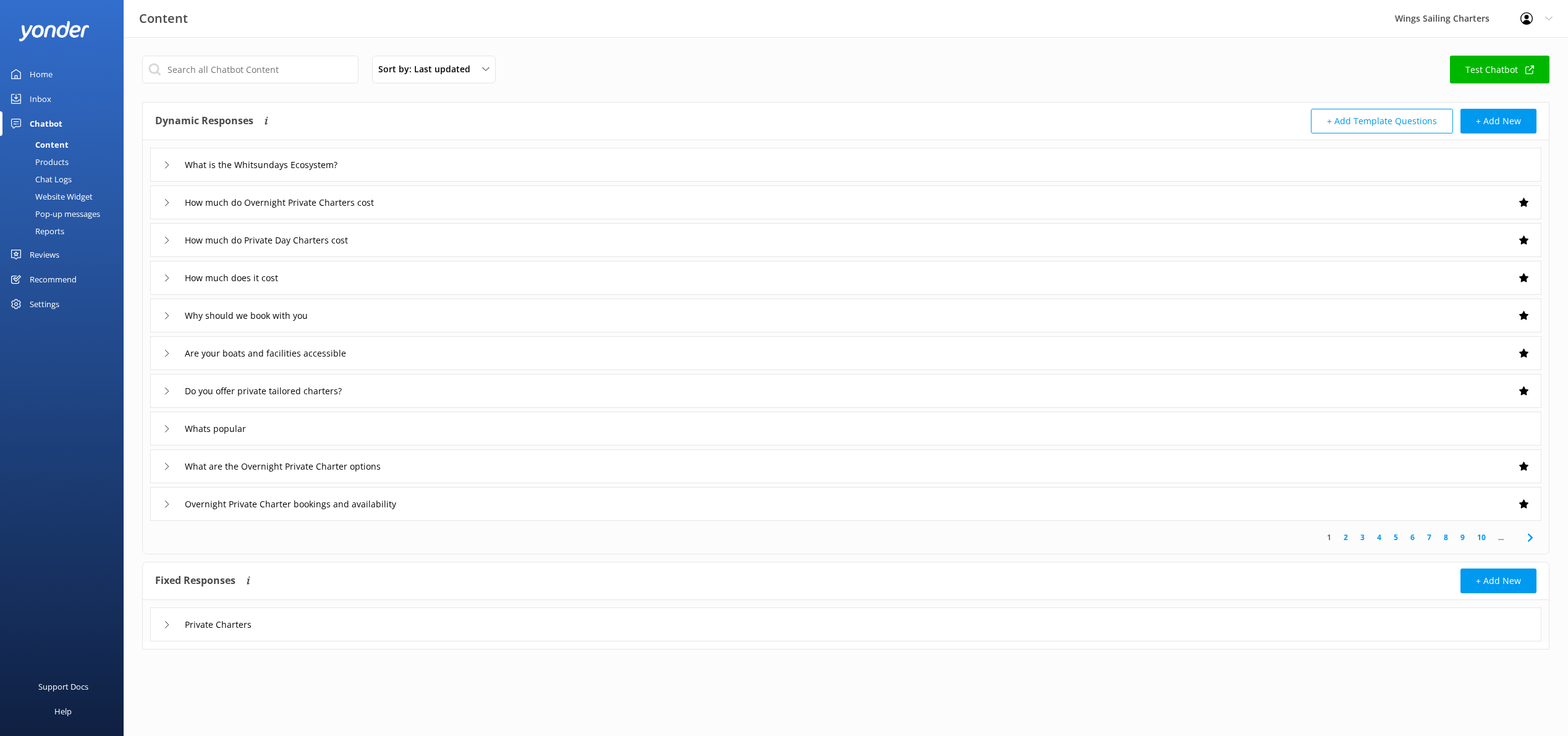
click at [162, 504] on div "Overnight Private Charter bookings and availability" at bounding box center [846, 504] width 1391 height 34
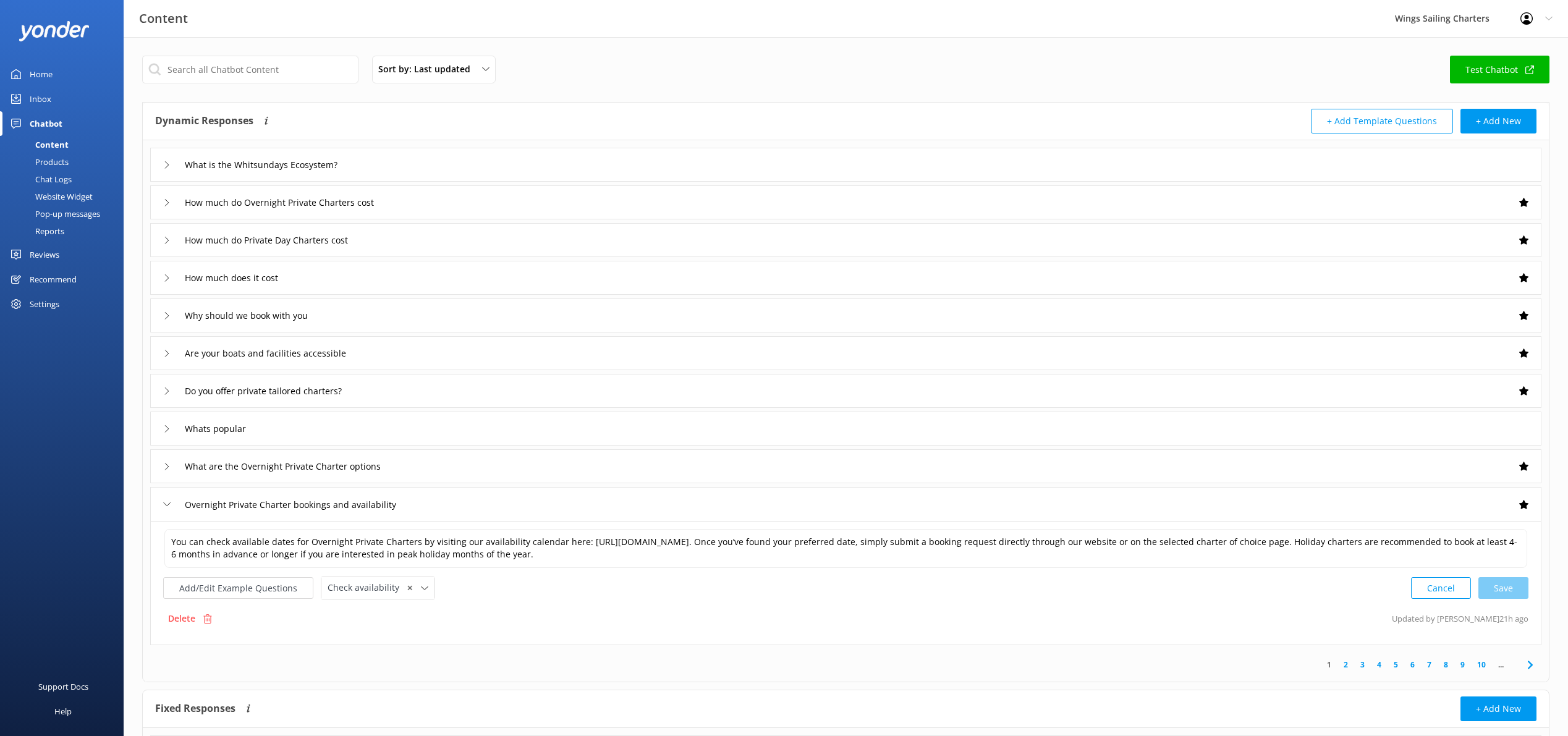
click at [1546, 18] on use at bounding box center [1549, 18] width 7 height 4
click at [1510, 84] on link "Logout" at bounding box center [1507, 83] width 123 height 31
